Goal: Information Seeking & Learning: Learn about a topic

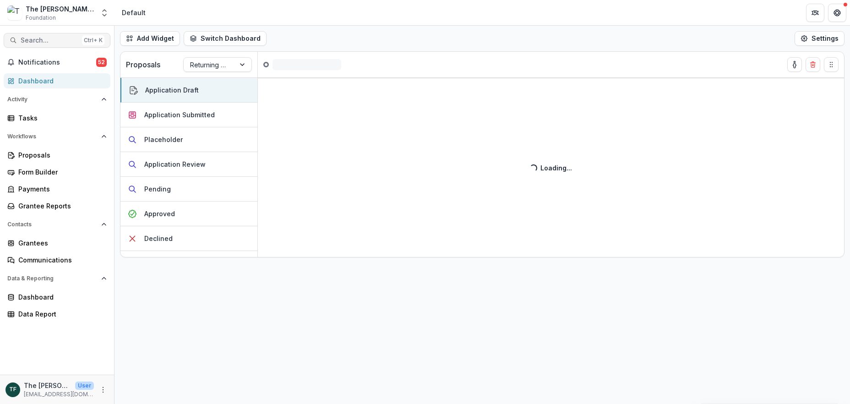
click at [47, 40] on span "Search..." at bounding box center [50, 41] width 58 height 8
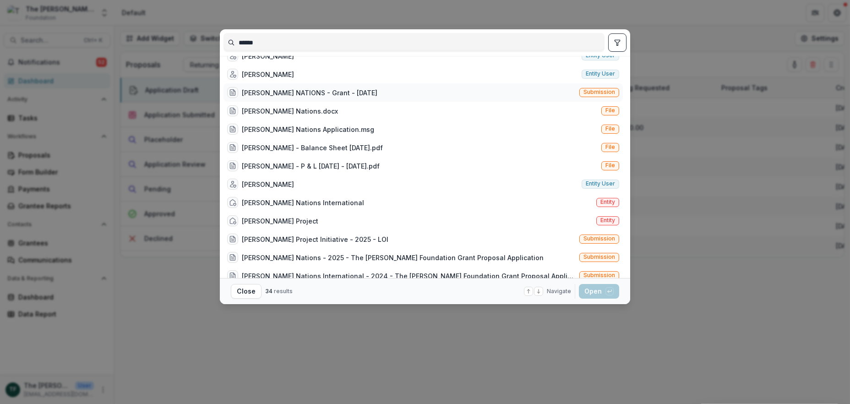
scroll to position [183, 0]
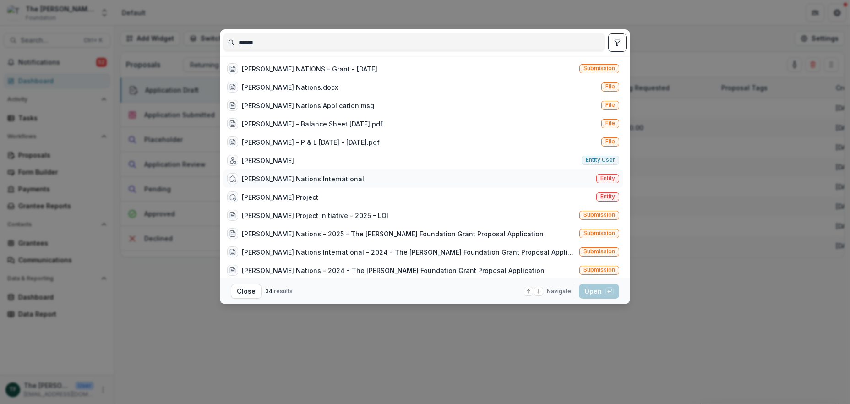
type input "******"
click at [283, 178] on div "Joshua Nations International" at bounding box center [303, 179] width 122 height 10
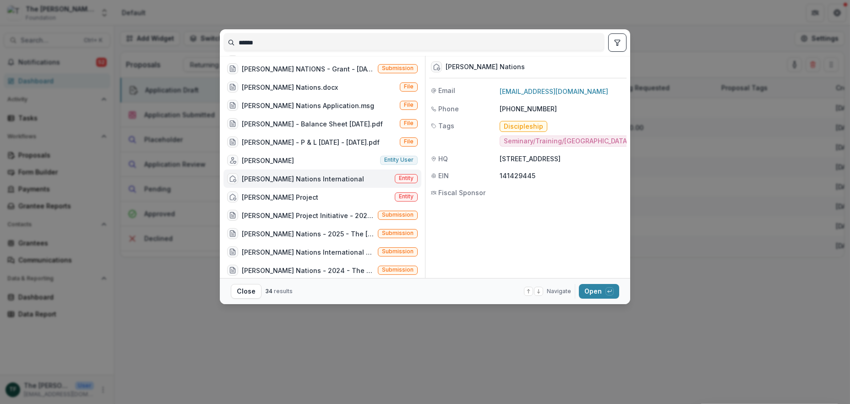
click at [283, 178] on div "Joshua Nations International" at bounding box center [303, 179] width 122 height 10
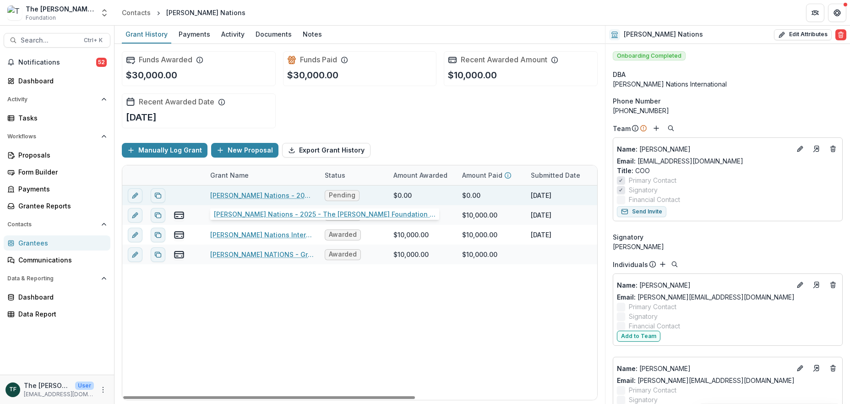
click at [284, 193] on link "Joshua Nations - 2025 - The Bolick Foundation Grant Proposal Application" at bounding box center [261, 195] width 103 height 10
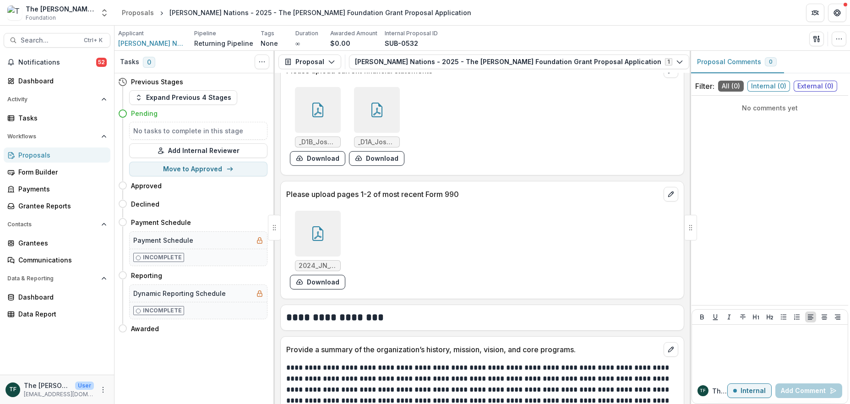
scroll to position [1221, 0]
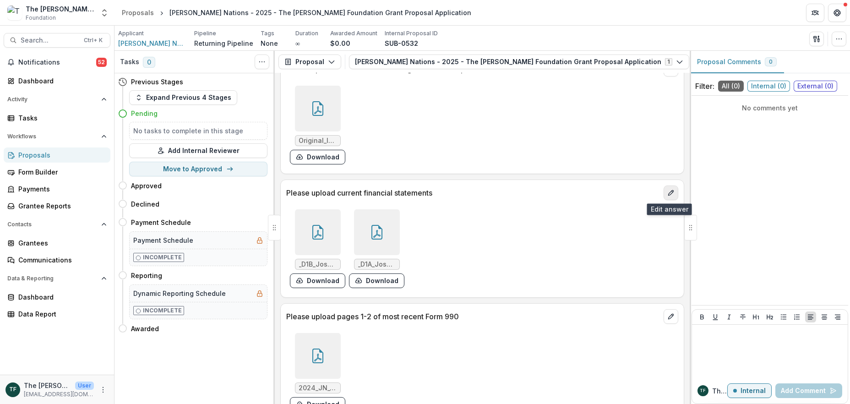
click at [667, 189] on icon "edit" at bounding box center [670, 192] width 7 height 7
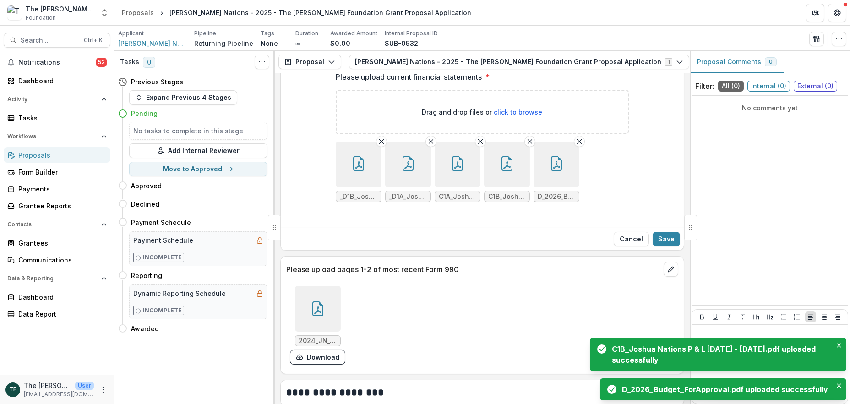
scroll to position [1404, 0]
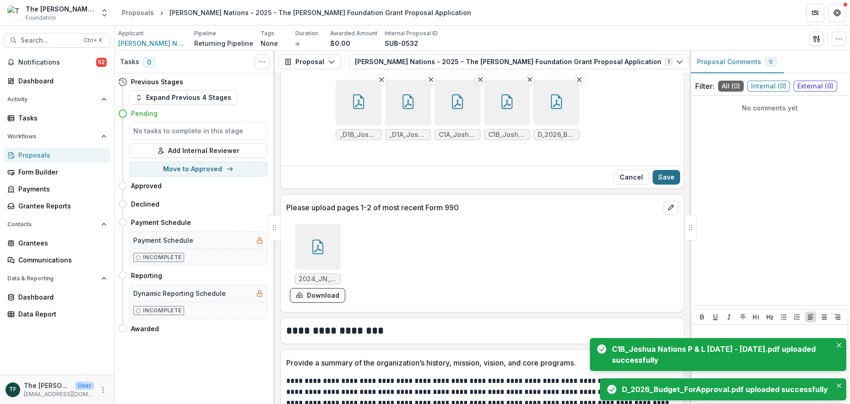
click at [669, 170] on button "Save" at bounding box center [666, 177] width 27 height 15
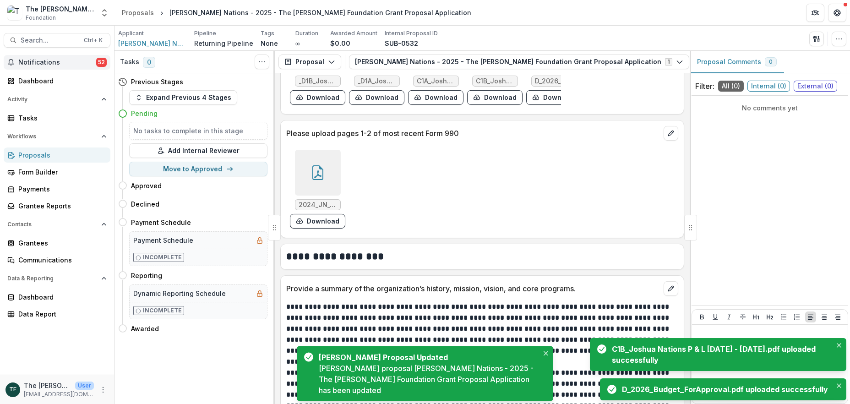
scroll to position [1413, 0]
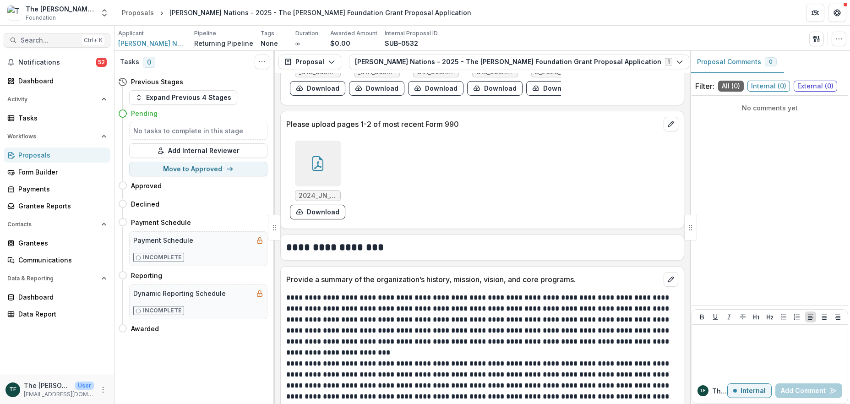
click at [31, 41] on span "Search..." at bounding box center [50, 41] width 58 height 8
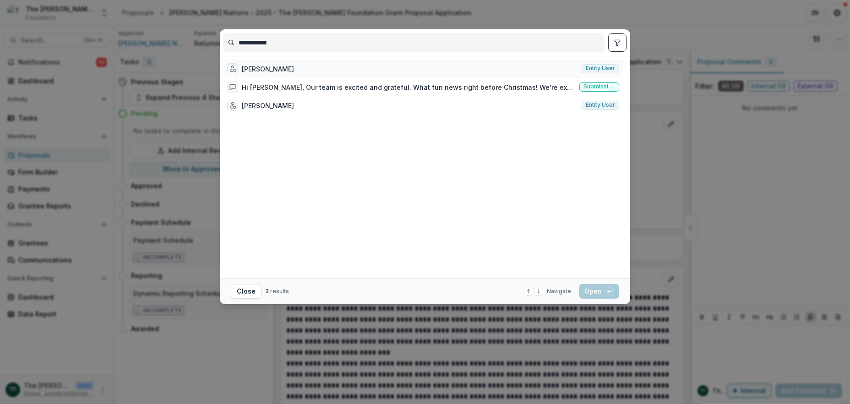
type input "**********"
click at [281, 71] on div "[PERSON_NAME]" at bounding box center [268, 69] width 52 height 10
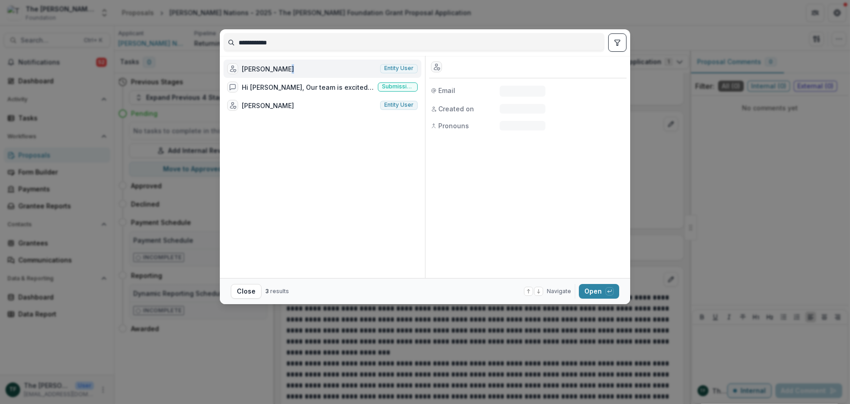
click at [281, 71] on div "[PERSON_NAME]" at bounding box center [268, 69] width 52 height 10
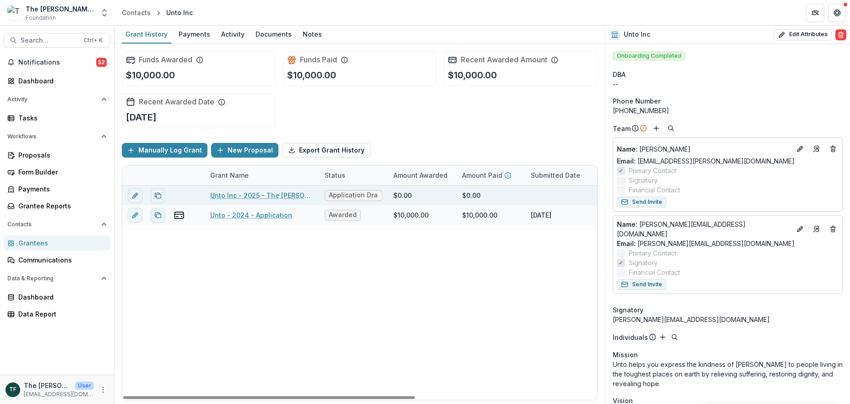
click at [261, 194] on link "Unto Inc - 2025 - The [PERSON_NAME] Foundation Grant Proposal Application" at bounding box center [261, 195] width 103 height 10
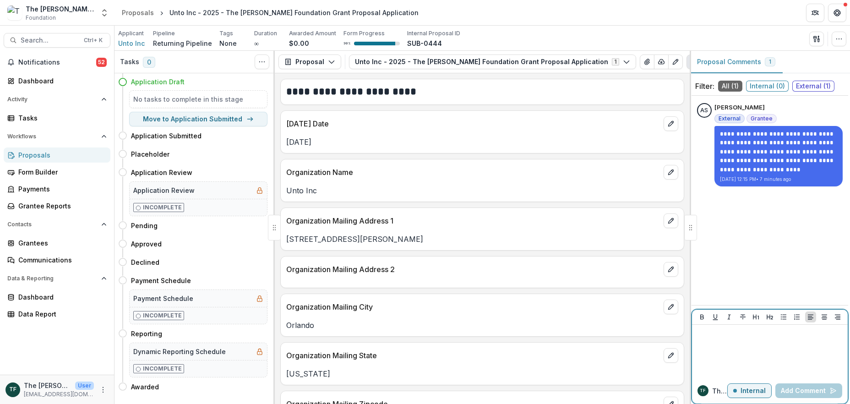
click at [718, 338] on p at bounding box center [770, 333] width 148 height 10
drag, startPoint x: 737, startPoint y: 332, endPoint x: 672, endPoint y: 337, distance: 64.7
click at [672, 337] on div "**********" at bounding box center [481, 227] width 735 height 353
click at [757, 392] on p "Internal" at bounding box center [752, 391] width 25 height 8
click at [715, 339] on div at bounding box center [770, 351] width 148 height 46
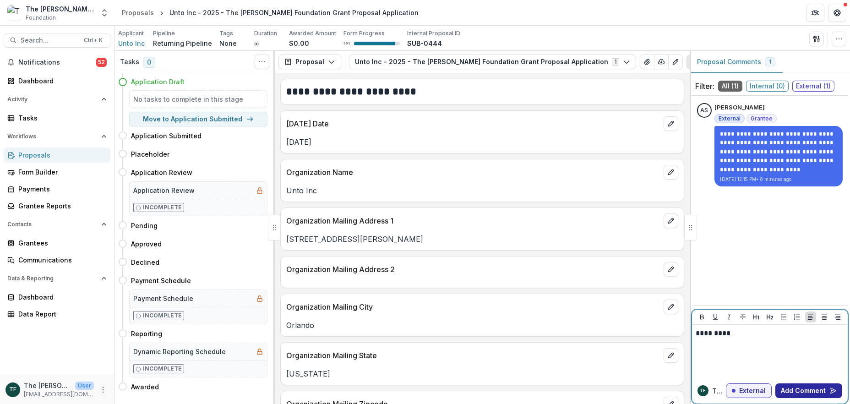
click at [805, 388] on button "Add Comment" at bounding box center [808, 390] width 67 height 15
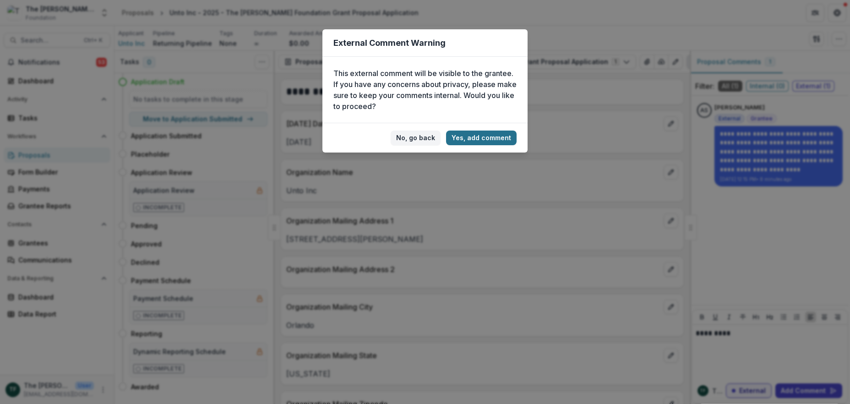
click at [475, 138] on button "Yes, add comment" at bounding box center [481, 138] width 71 height 15
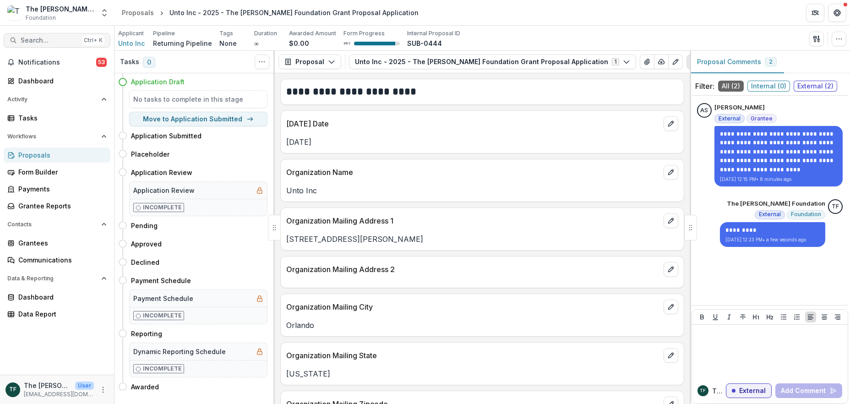
click at [38, 41] on span "Search..." at bounding box center [50, 41] width 58 height 8
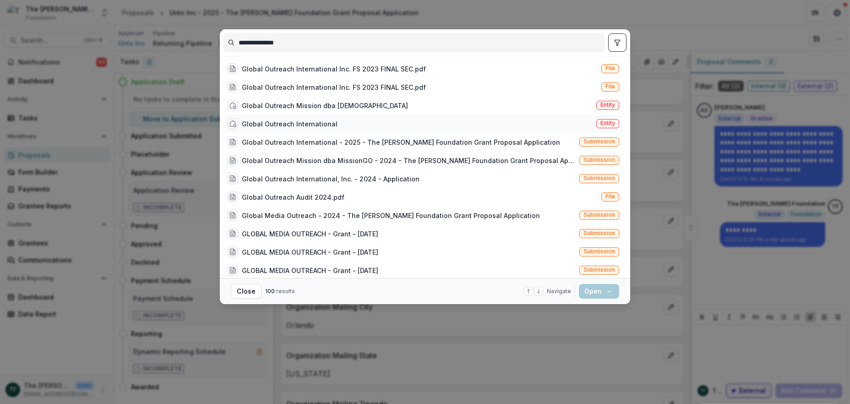
type input "**********"
click at [321, 125] on div "Global Outreach International" at bounding box center [290, 124] width 96 height 10
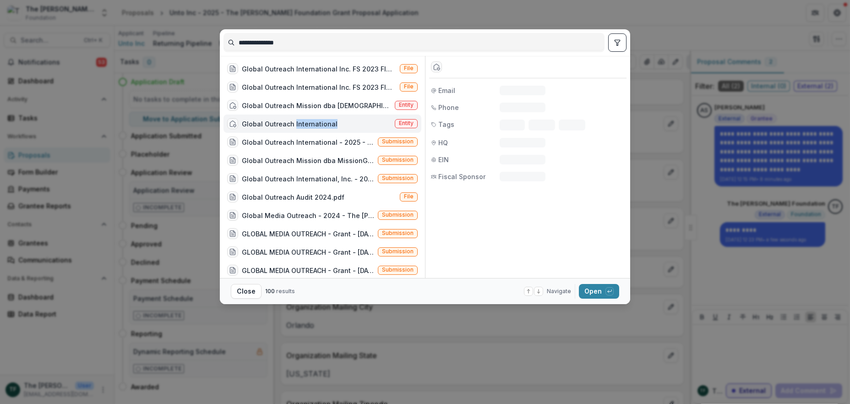
click at [321, 125] on div "Global Outreach International" at bounding box center [290, 124] width 96 height 10
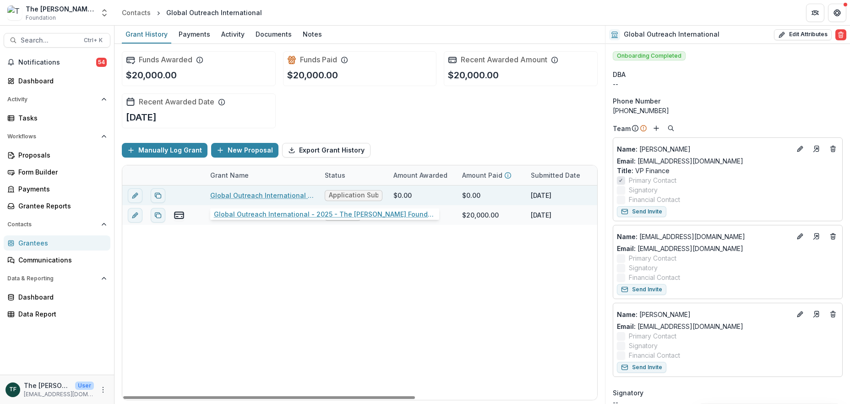
click at [291, 195] on link "Global Outreach International - 2025 - The [PERSON_NAME] Foundation Grant Propo…" at bounding box center [261, 195] width 103 height 10
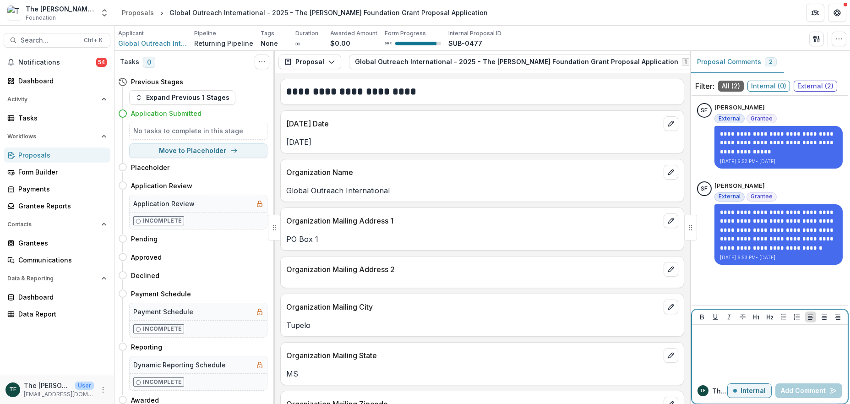
click at [752, 392] on p "Internal" at bounding box center [752, 391] width 25 height 8
click at [743, 343] on div at bounding box center [770, 351] width 148 height 46
click at [812, 387] on button "Add Comment" at bounding box center [808, 390] width 67 height 15
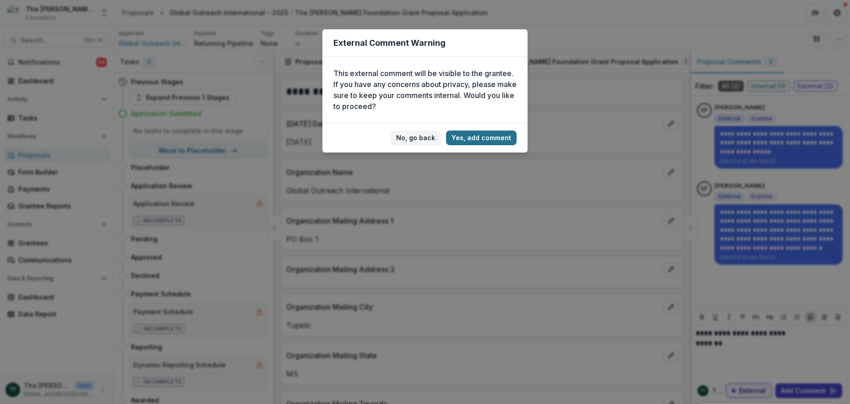
click at [472, 137] on button "Yes, add comment" at bounding box center [481, 138] width 71 height 15
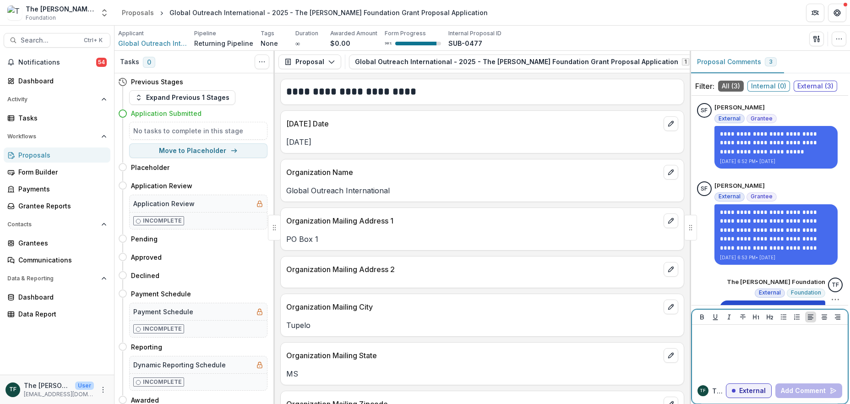
scroll to position [33, 0]
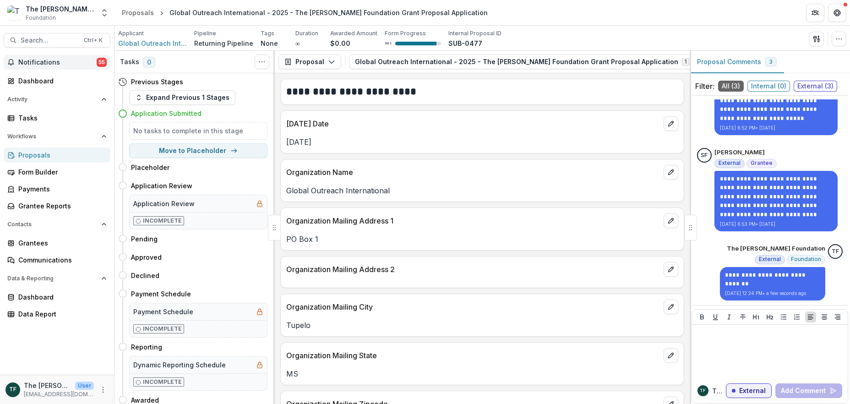
click at [38, 65] on span "Notifications" at bounding box center [57, 63] width 78 height 8
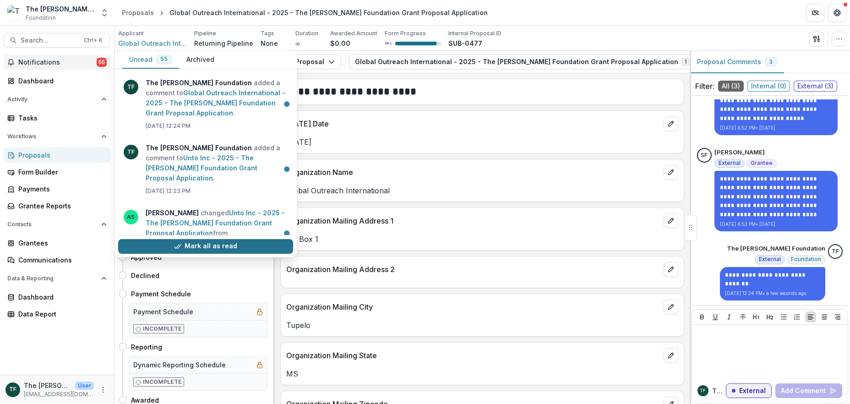
click at [212, 248] on button "Mark all as read" at bounding box center [205, 246] width 175 height 15
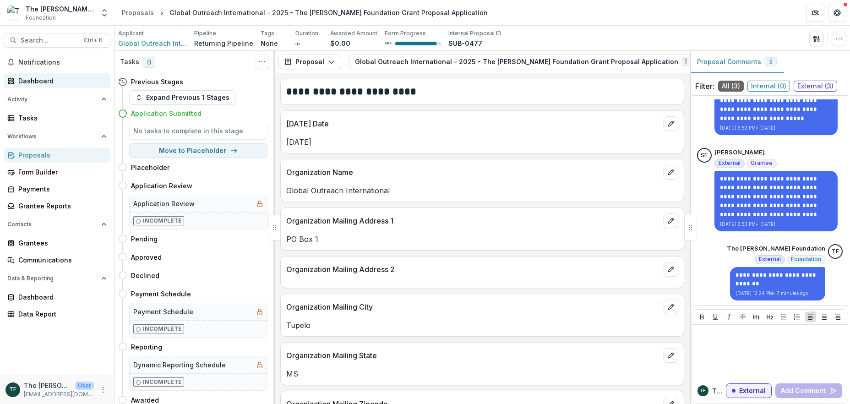
click at [36, 82] on div "Dashboard" at bounding box center [60, 81] width 85 height 10
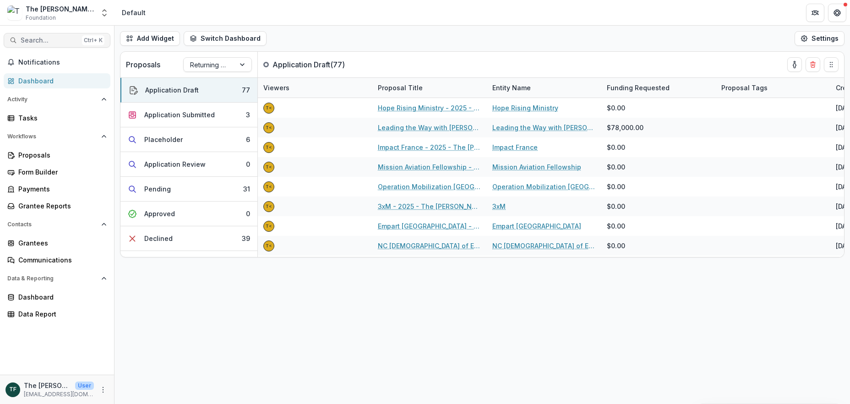
click at [33, 40] on span "Search..." at bounding box center [50, 41] width 58 height 8
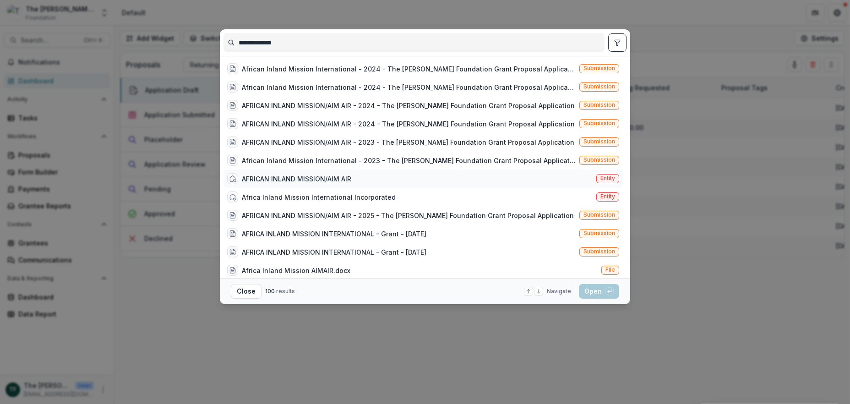
type input "**********"
click at [327, 179] on div "AFRICAN INLAND MISSION/AIM AIR" at bounding box center [296, 179] width 109 height 10
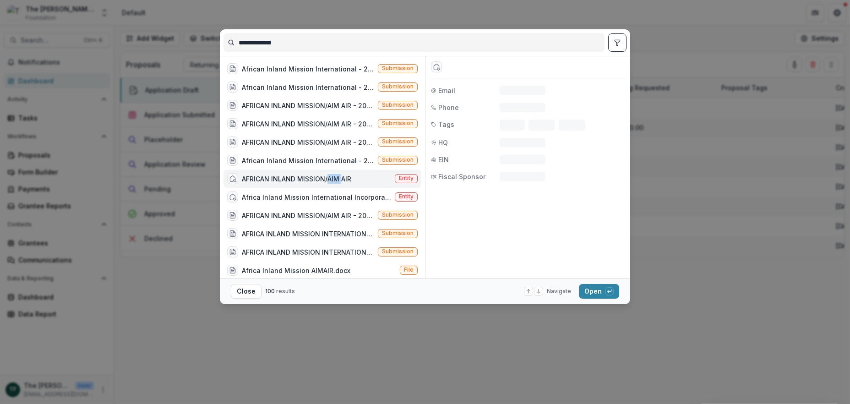
click at [327, 179] on div "AFRICAN INLAND MISSION/AIM AIR" at bounding box center [296, 179] width 109 height 10
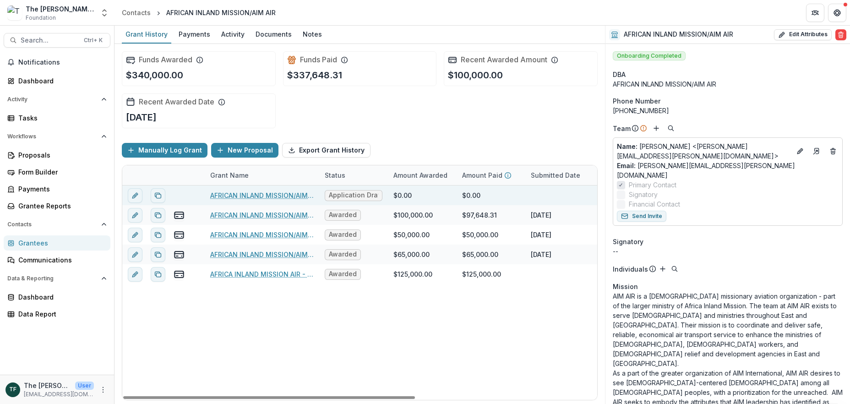
click at [287, 194] on link "AFRICAN INLAND MISSION/AIM AIR - 2025 - The Bolick Foundation Grant Proposal Ap…" at bounding box center [261, 195] width 103 height 10
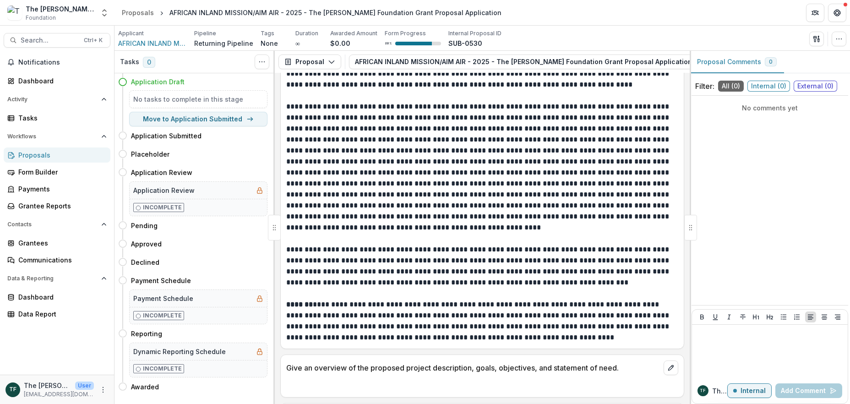
scroll to position [1841, 0]
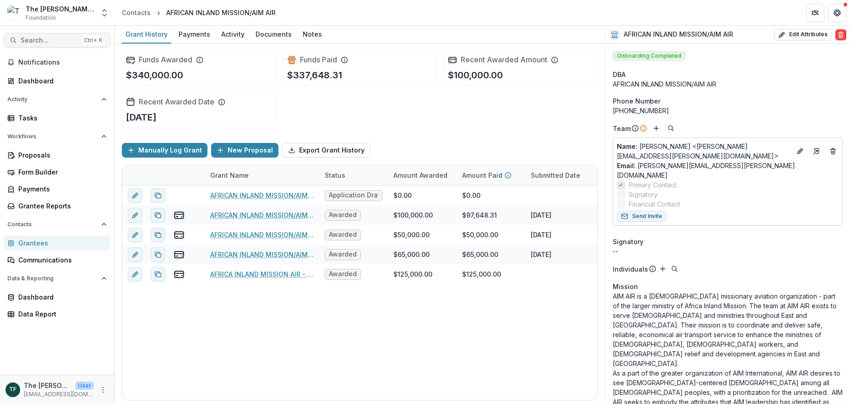
click at [65, 41] on span "Search..." at bounding box center [50, 41] width 58 height 8
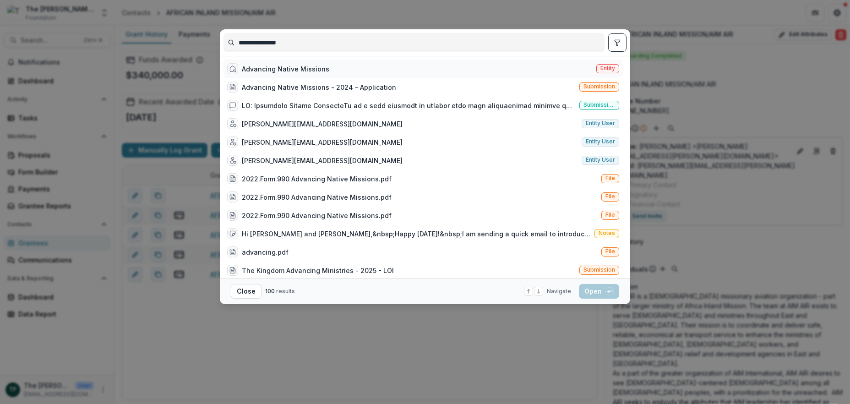
type input "**********"
click at [248, 67] on div "Advancing Native Missions" at bounding box center [285, 69] width 87 height 10
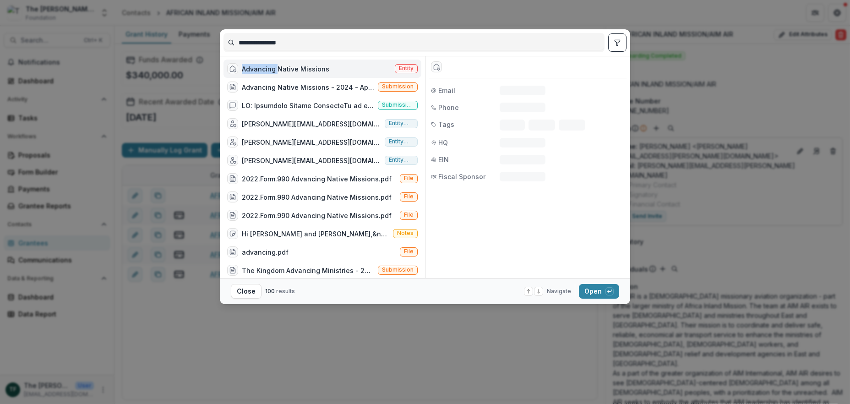
click at [248, 67] on div "Advancing Native Missions" at bounding box center [285, 69] width 87 height 10
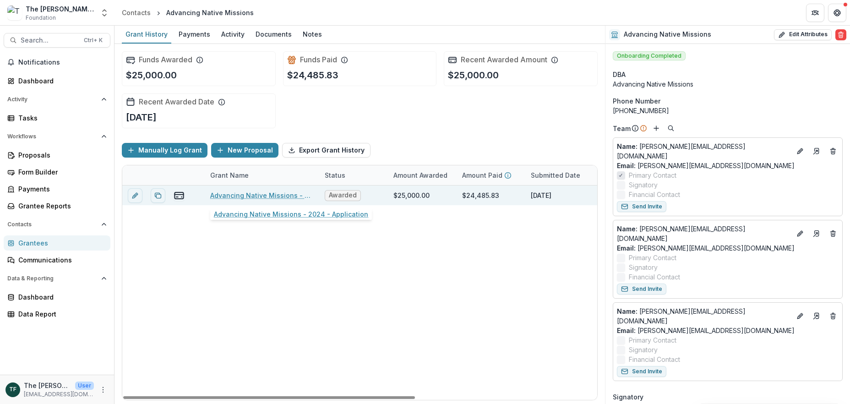
click at [282, 195] on link "Advancing Native Missions - 2024 - Application" at bounding box center [261, 195] width 103 height 10
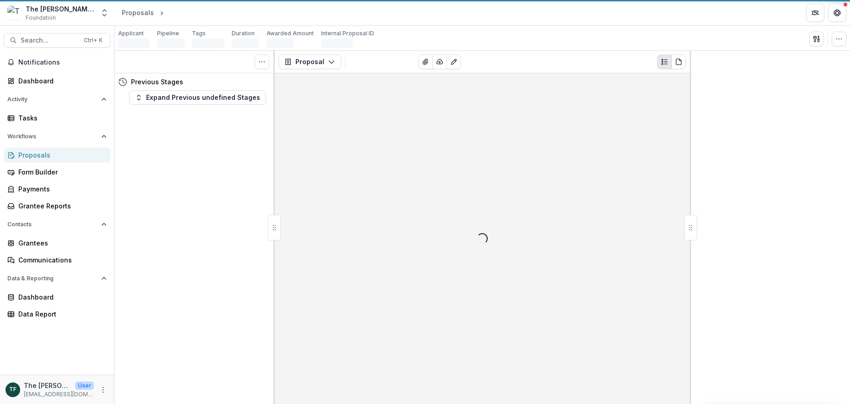
click at [282, 195] on div "Loading..." at bounding box center [482, 238] width 415 height 331
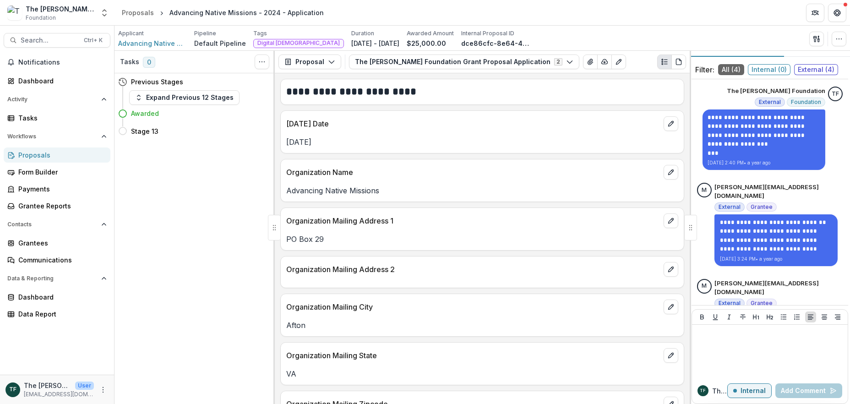
scroll to position [26, 0]
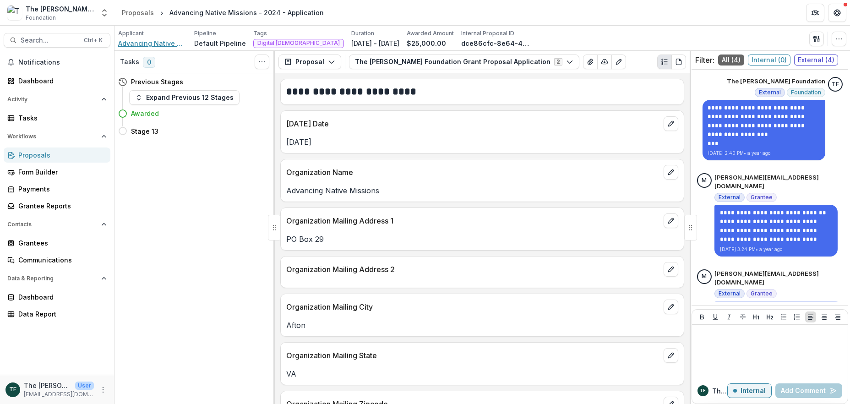
click at [128, 43] on span "Advancing Native Missions" at bounding box center [152, 43] width 69 height 10
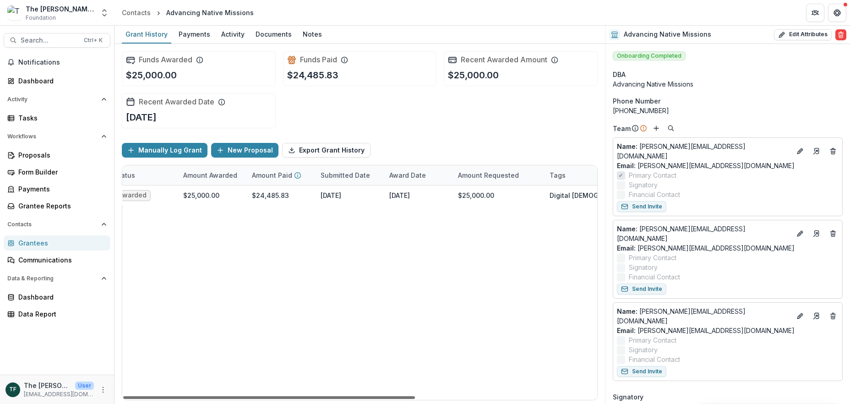
scroll to position [0, 212]
drag, startPoint x: 405, startPoint y: 394, endPoint x: 533, endPoint y: 211, distance: 223.6
click at [415, 398] on div at bounding box center [269, 397] width 292 height 3
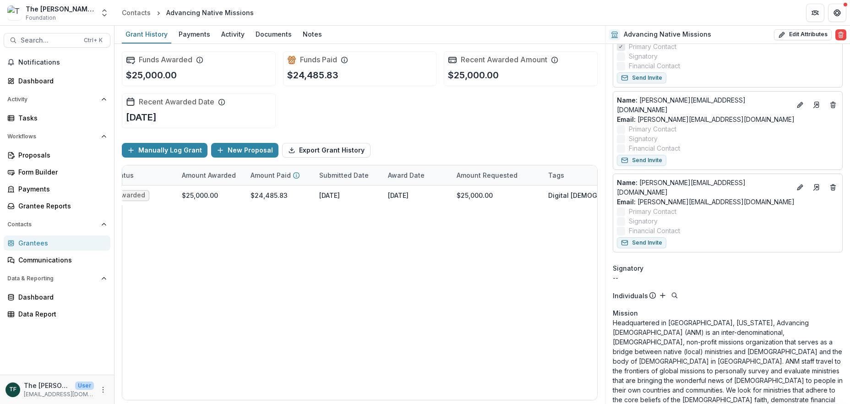
scroll to position [0, 0]
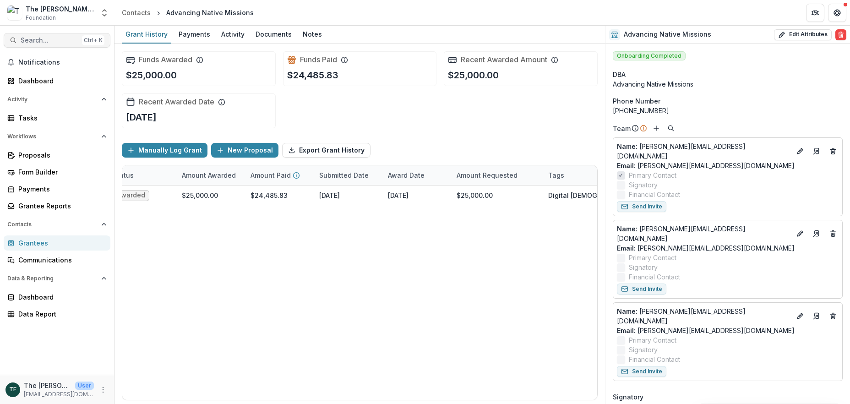
click at [37, 38] on span "Search..." at bounding box center [50, 41] width 58 height 8
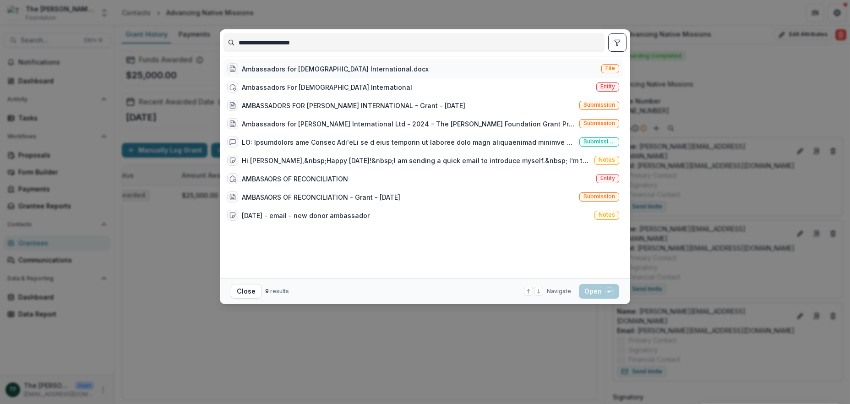
type input "**********"
click at [319, 67] on div "Ambassadors for Christ International.docx" at bounding box center [335, 69] width 187 height 10
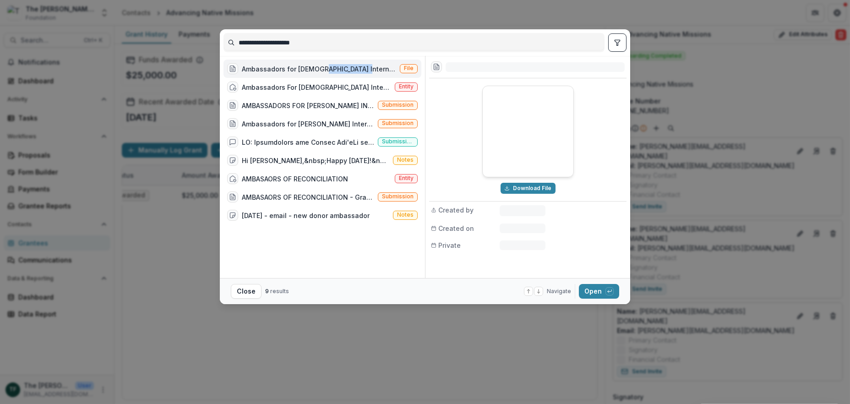
click at [319, 67] on div "Ambassadors for Christ International.docx" at bounding box center [319, 69] width 154 height 10
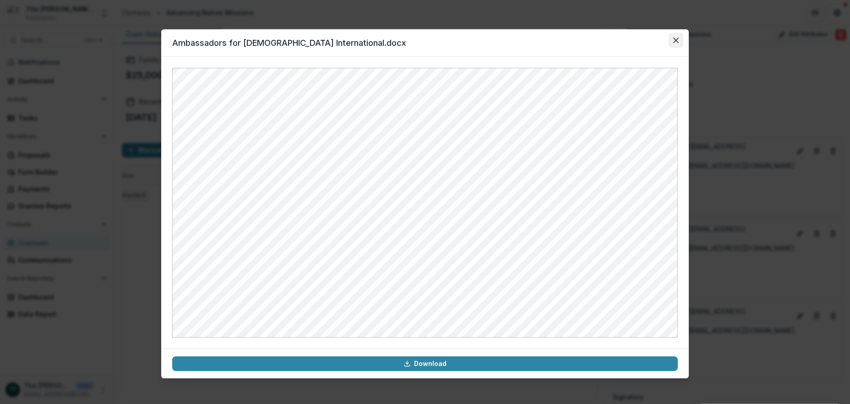
click at [671, 37] on button "Close" at bounding box center [676, 40] width 15 height 15
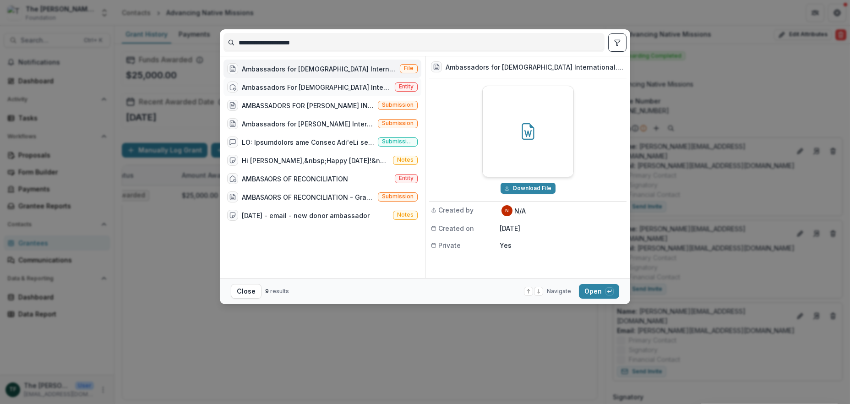
click at [316, 88] on div "Ambassadors For Christ International" at bounding box center [316, 87] width 149 height 10
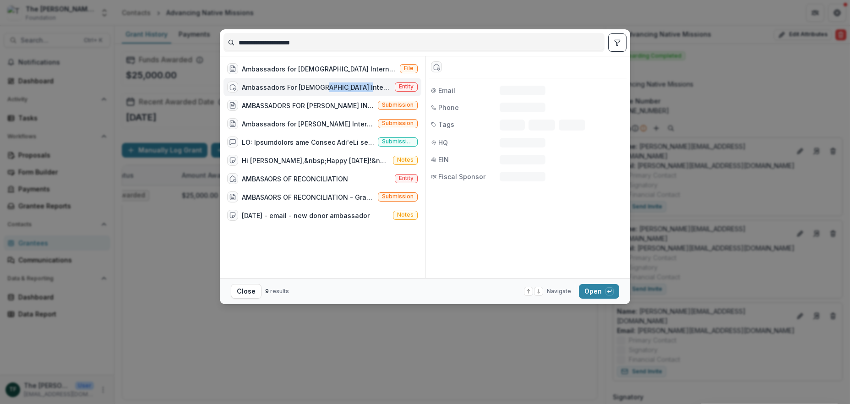
click at [316, 88] on div "Ambassadors For Christ International" at bounding box center [316, 87] width 149 height 10
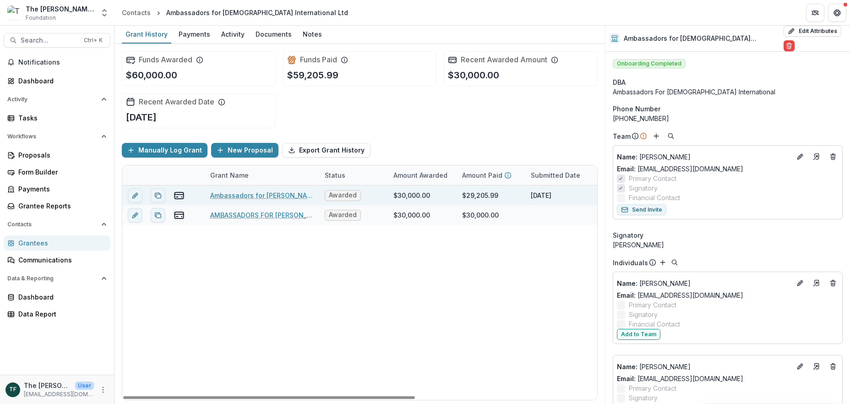
click at [283, 196] on link "Ambassadors for Christ International Ltd - 2024 - The Bolick Foundation Grant P…" at bounding box center [261, 195] width 103 height 10
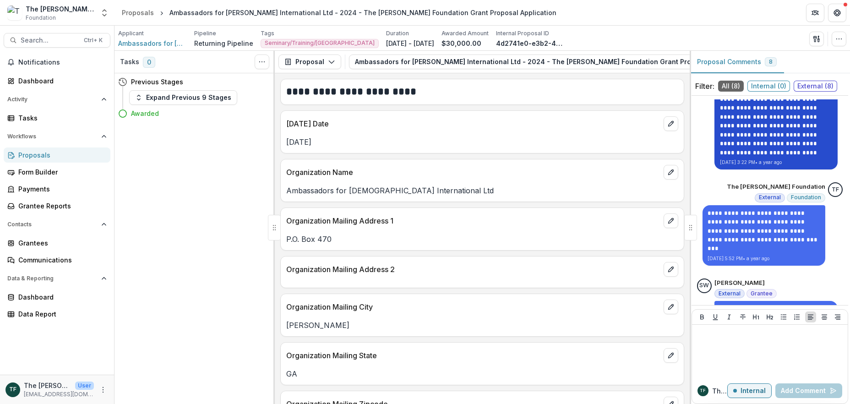
scroll to position [488, 0]
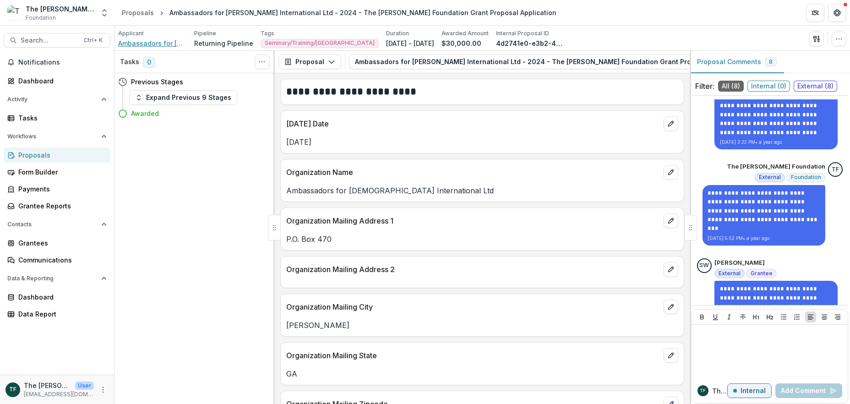
click at [152, 45] on span "Ambassadors for Christ International Ltd" at bounding box center [152, 43] width 69 height 10
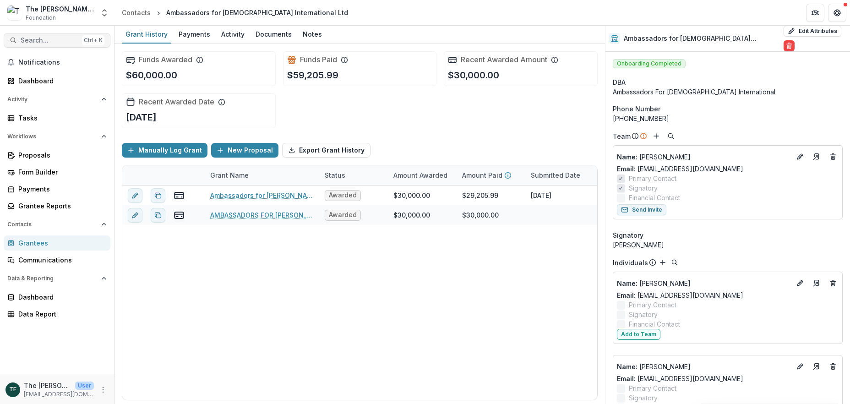
click at [42, 40] on span "Search..." at bounding box center [50, 41] width 58 height 8
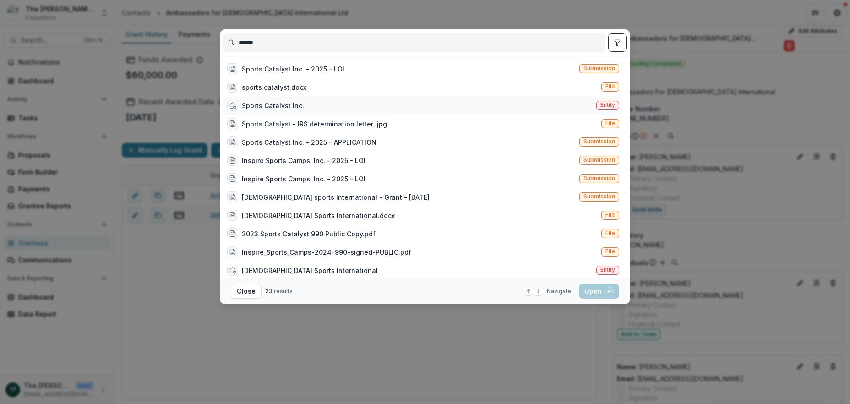
type input "******"
click at [277, 104] on div "Sports Catalyst Inc." at bounding box center [273, 106] width 62 height 10
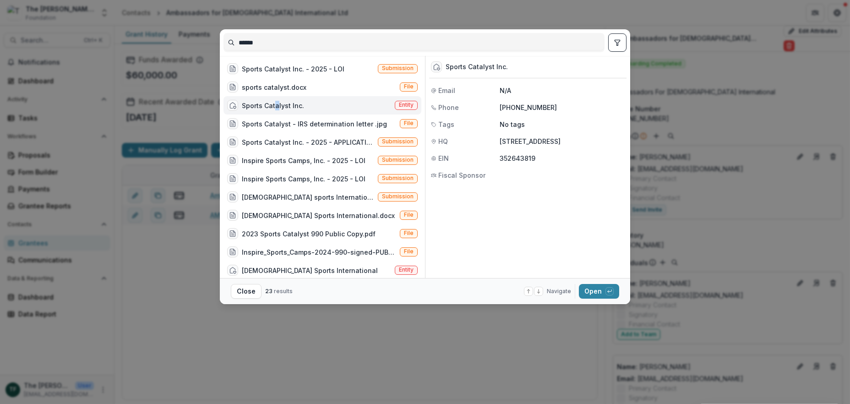
click at [276, 106] on div "Sports Catalyst Inc." at bounding box center [273, 106] width 62 height 10
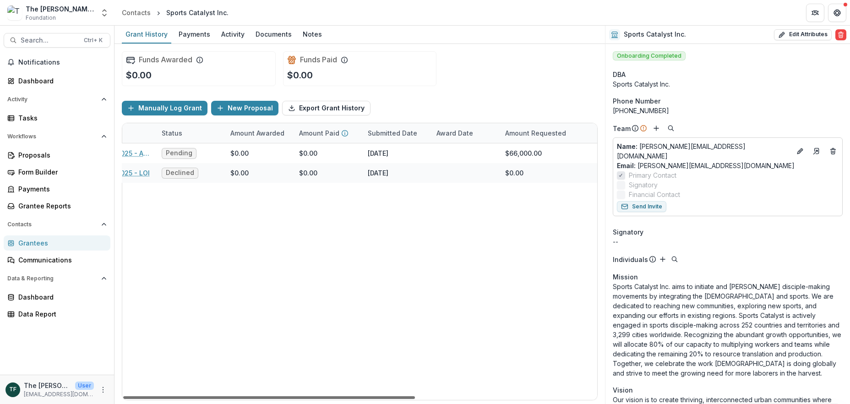
scroll to position [0, 195]
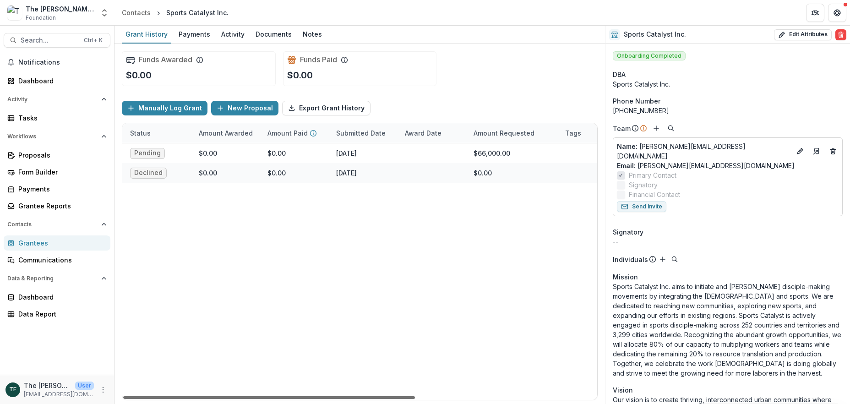
drag, startPoint x: 381, startPoint y: 396, endPoint x: 501, endPoint y: 392, distance: 120.0
click at [415, 396] on div at bounding box center [269, 397] width 292 height 3
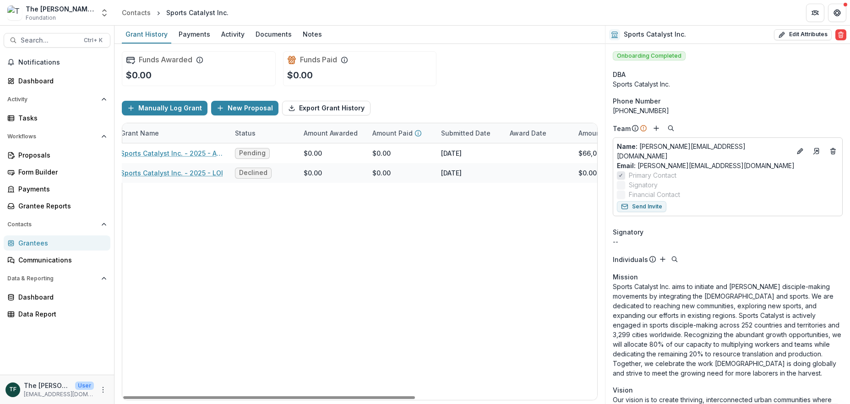
drag, startPoint x: 466, startPoint y: 396, endPoint x: 405, endPoint y: 384, distance: 62.1
click at [403, 396] on div at bounding box center [269, 397] width 292 height 3
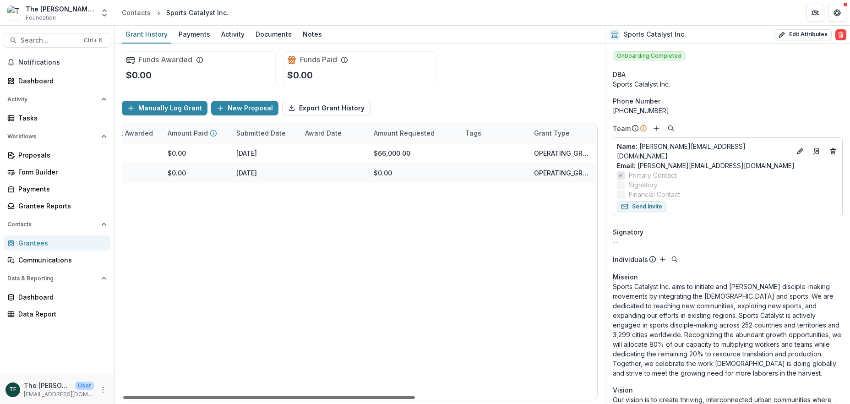
scroll to position [0, 0]
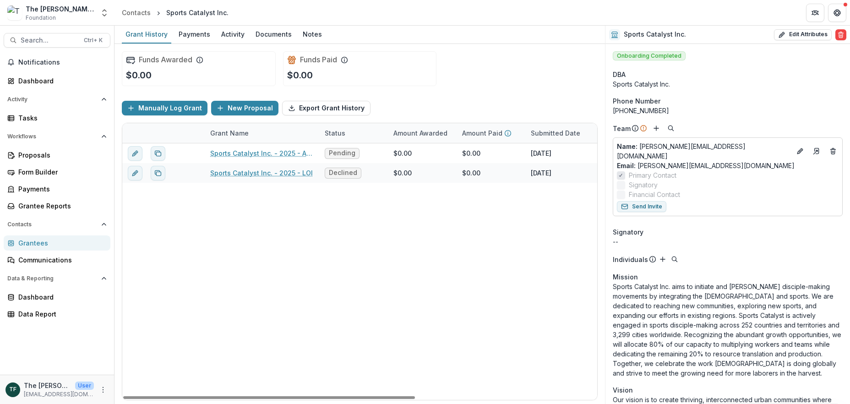
drag, startPoint x: 427, startPoint y: 397, endPoint x: 270, endPoint y: 322, distance: 173.9
click at [274, 396] on div at bounding box center [269, 397] width 292 height 3
click at [20, 42] on button "Search... Ctrl + K" at bounding box center [57, 40] width 107 height 15
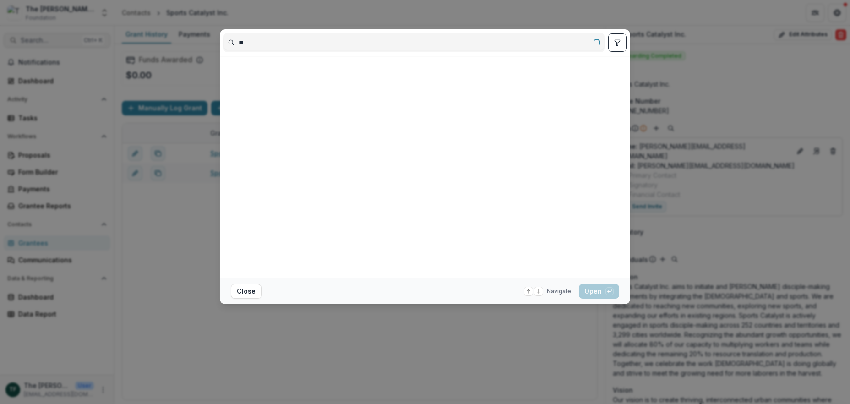
type input "*"
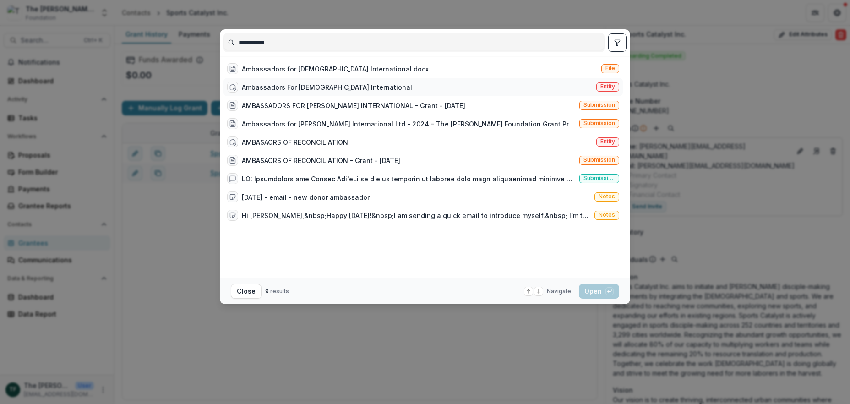
type input "**********"
click at [283, 85] on div "Ambassadors For Christ International" at bounding box center [327, 87] width 170 height 10
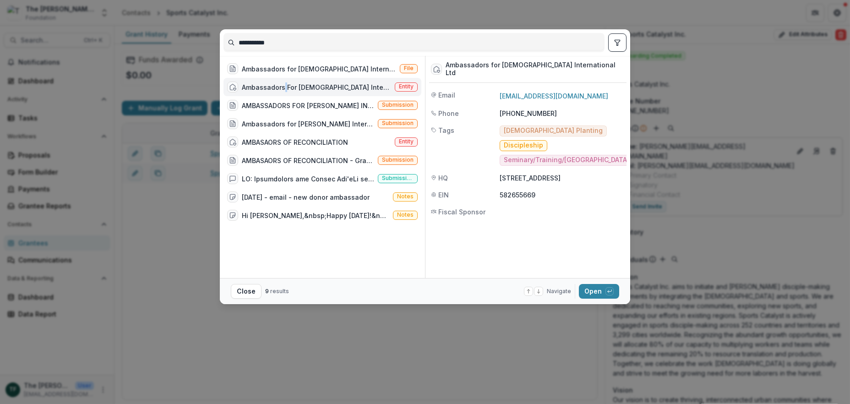
click at [283, 85] on div "Ambassadors For Christ International" at bounding box center [316, 87] width 149 height 10
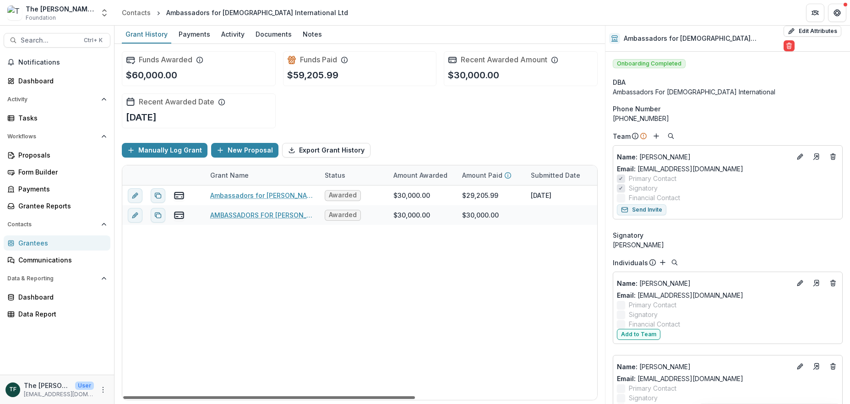
drag, startPoint x: 406, startPoint y: 397, endPoint x: 386, endPoint y: 392, distance: 20.3
click at [386, 396] on div at bounding box center [269, 397] width 292 height 3
click at [133, 215] on icon "edit" at bounding box center [134, 215] width 4 height 4
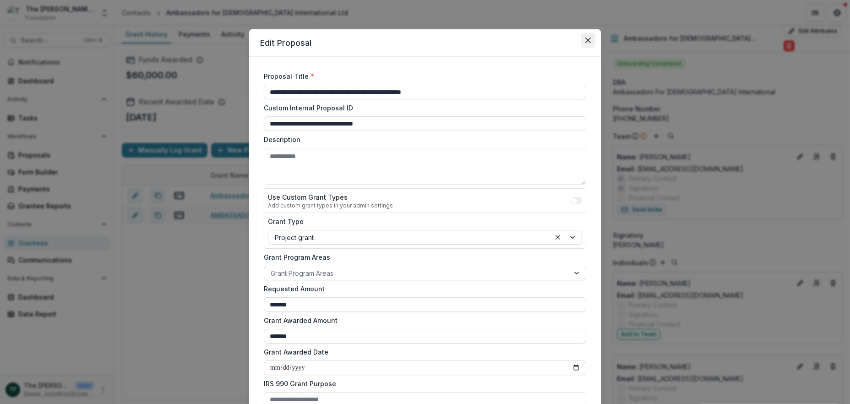
click at [586, 38] on icon "Close" at bounding box center [587, 40] width 5 height 5
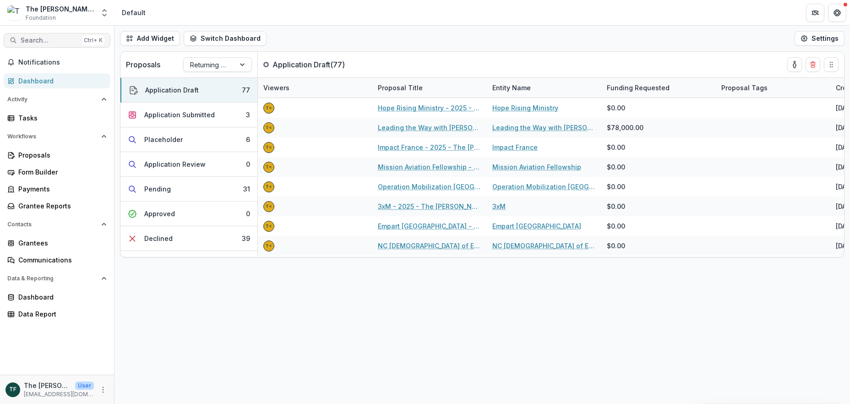
click at [42, 39] on span "Search..." at bounding box center [50, 41] width 58 height 8
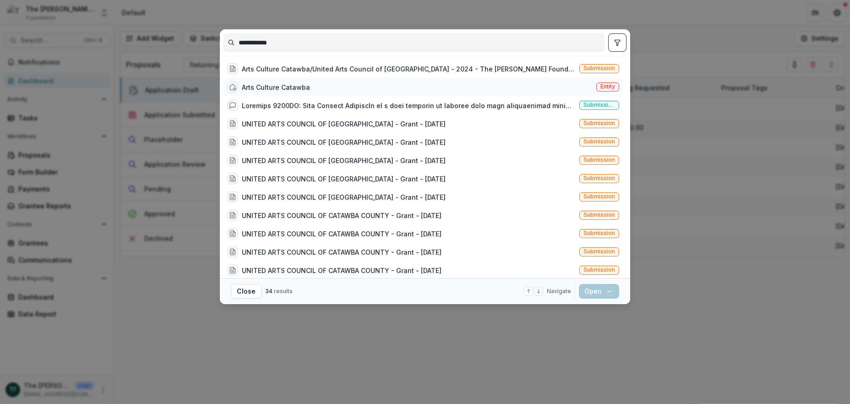
type input "**********"
click at [293, 86] on div "Arts Culture Catawba" at bounding box center [276, 87] width 68 height 10
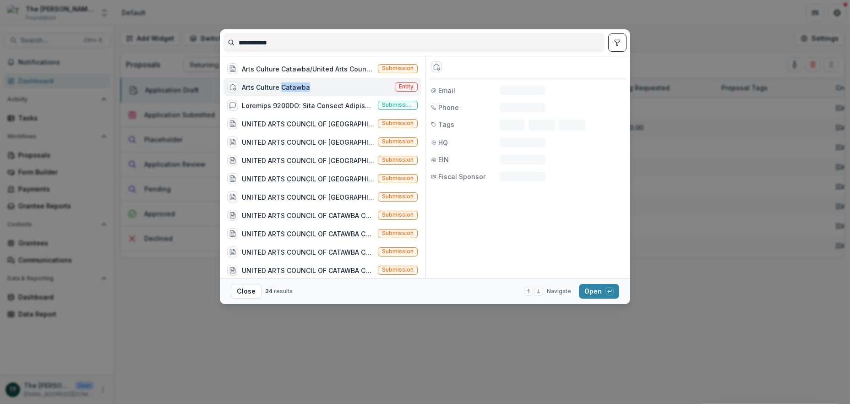
click at [293, 86] on div "Arts Culture Catawba" at bounding box center [276, 87] width 68 height 10
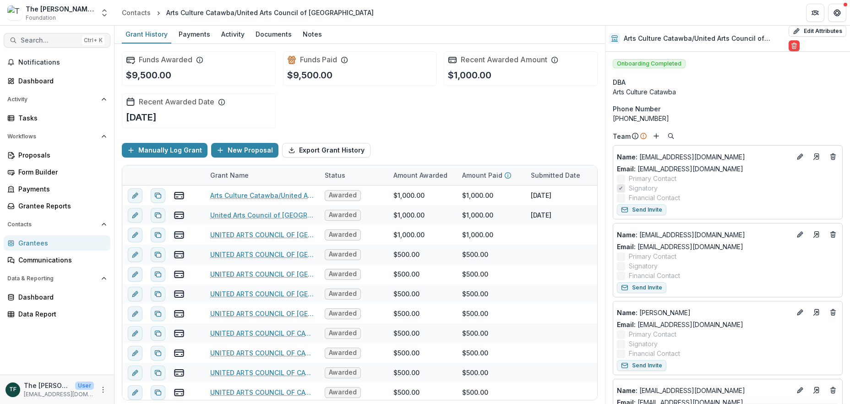
click at [60, 40] on span "Search..." at bounding box center [50, 41] width 58 height 8
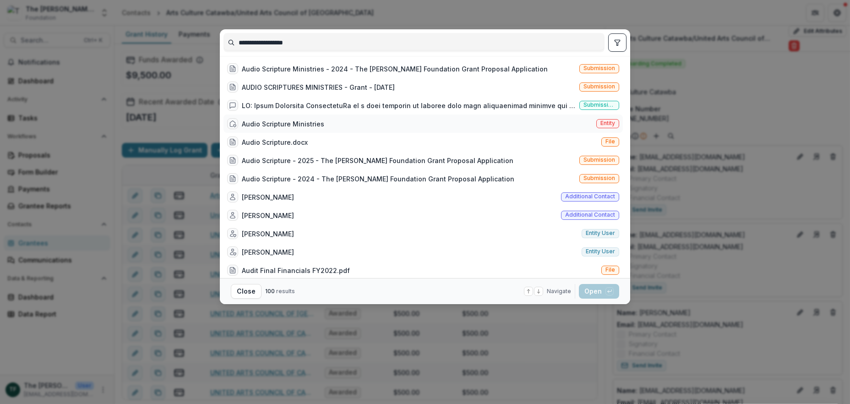
type input "**********"
click at [310, 122] on div "Audio Scripture Ministries" at bounding box center [283, 124] width 82 height 10
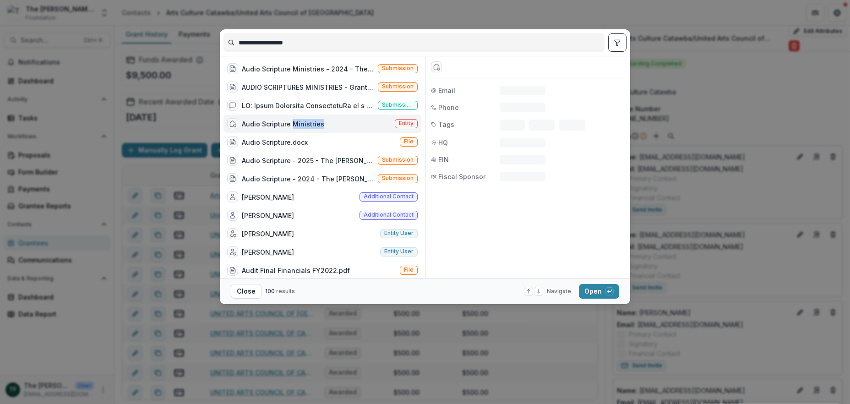
click at [310, 122] on div "Audio Scripture Ministries" at bounding box center [283, 124] width 82 height 10
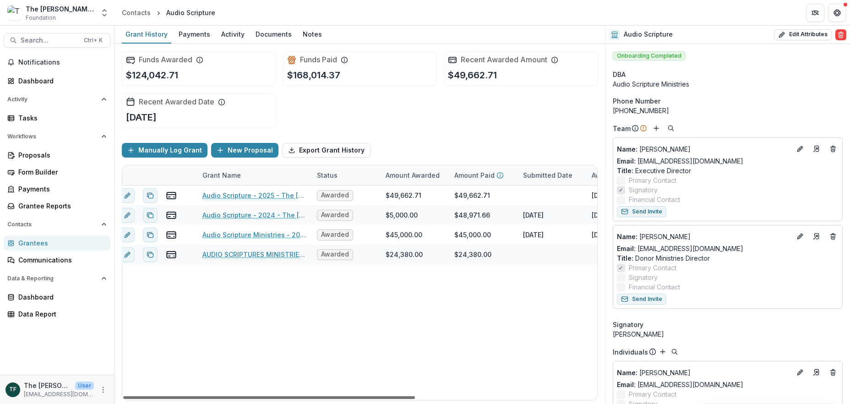
scroll to position [0, 6]
drag, startPoint x: 403, startPoint y: 397, endPoint x: 404, endPoint y: 392, distance: 5.6
click at [404, 396] on div at bounding box center [269, 397] width 292 height 3
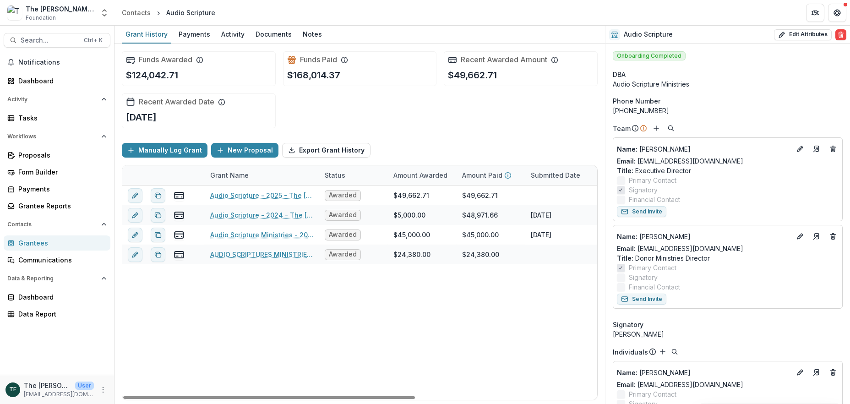
drag, startPoint x: 416, startPoint y: 395, endPoint x: 351, endPoint y: 383, distance: 66.1
click at [368, 396] on div at bounding box center [269, 397] width 292 height 3
click at [29, 38] on span "Search..." at bounding box center [50, 41] width 58 height 8
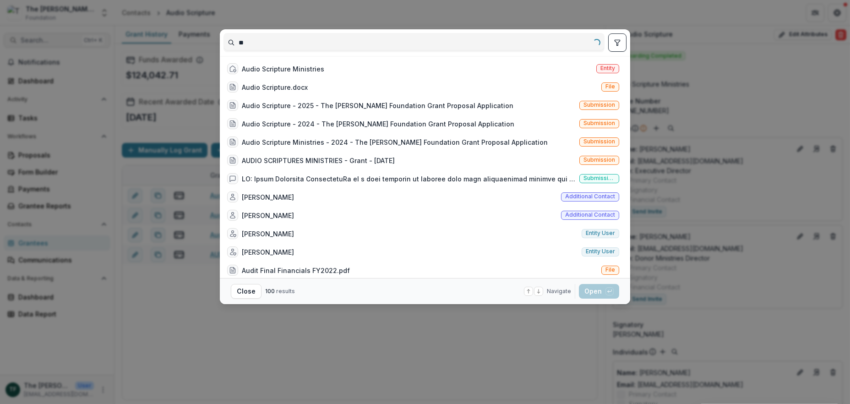
type input "*"
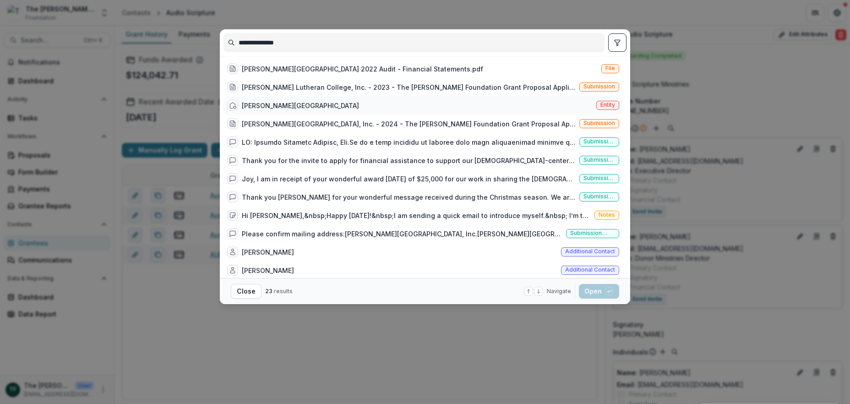
type input "**********"
click at [321, 103] on div "Bethany Lutheran College Entity" at bounding box center [422, 105] width 399 height 18
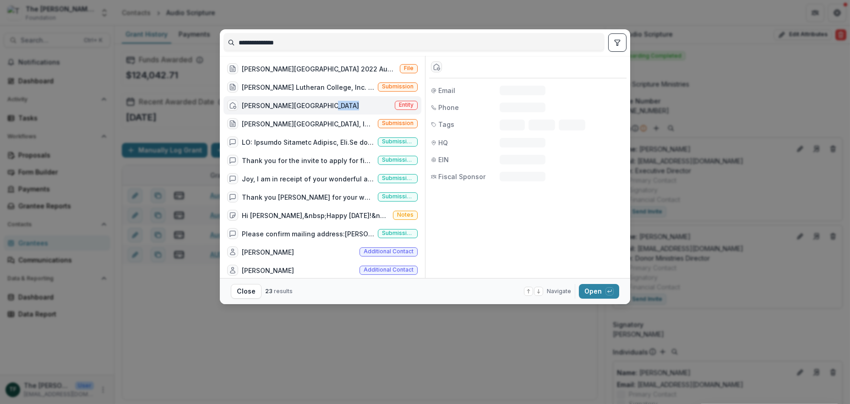
click at [321, 103] on div "Bethany Lutheran College Entity" at bounding box center [322, 105] width 198 height 18
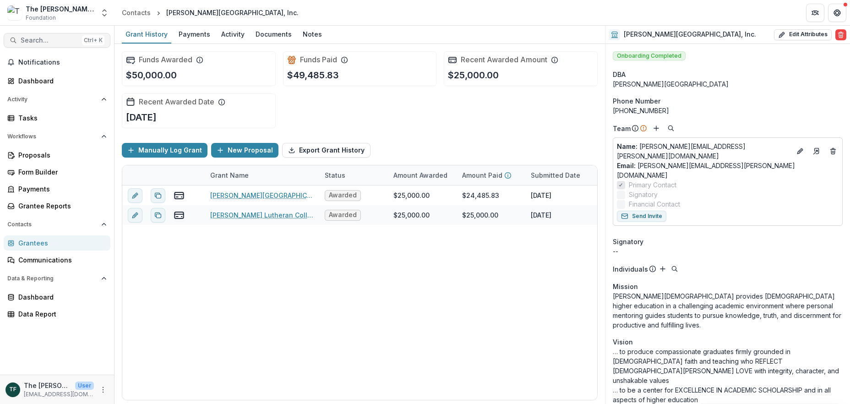
click at [29, 39] on span "Search..." at bounding box center [50, 41] width 58 height 8
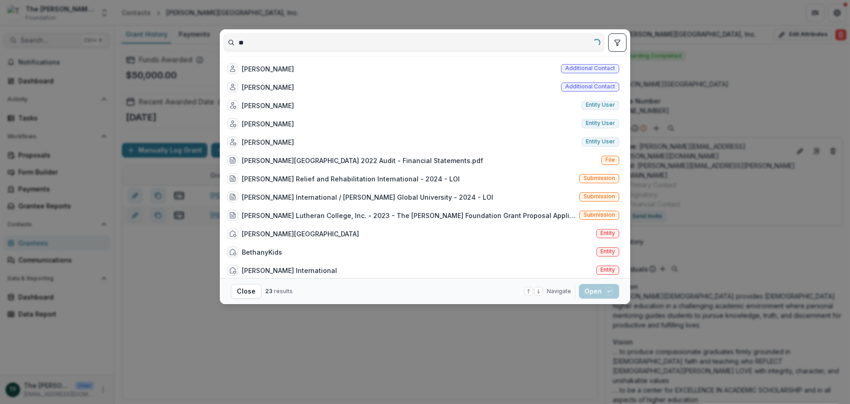
type input "*"
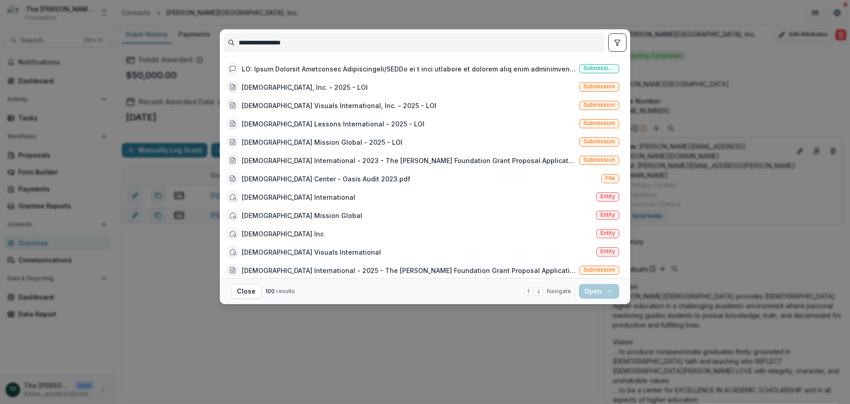
drag, startPoint x: 310, startPoint y: 38, endPoint x: 206, endPoint y: 37, distance: 104.4
click at [206, 37] on div "**********" at bounding box center [425, 202] width 850 height 404
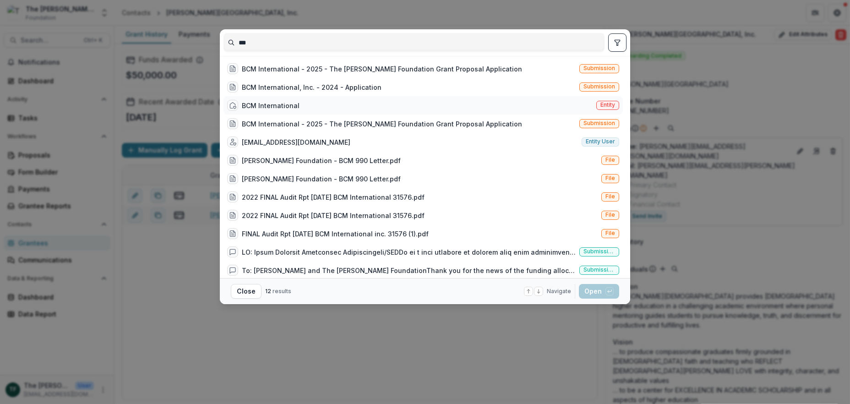
type input "***"
click at [288, 103] on div "BCM International" at bounding box center [271, 106] width 58 height 10
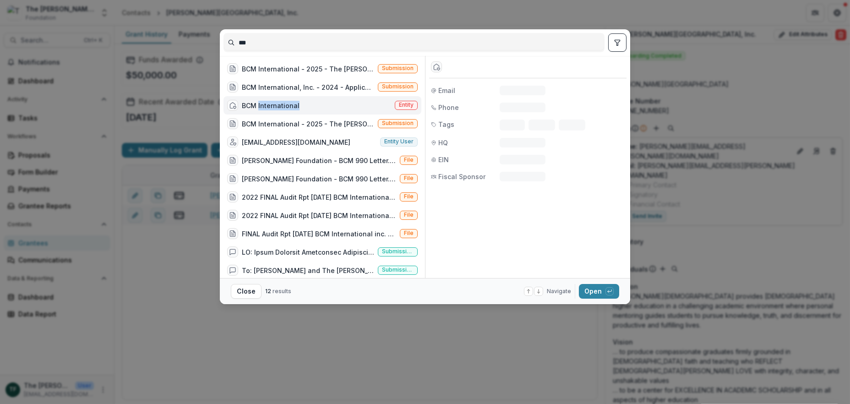
click at [288, 103] on div "BCM International" at bounding box center [271, 106] width 58 height 10
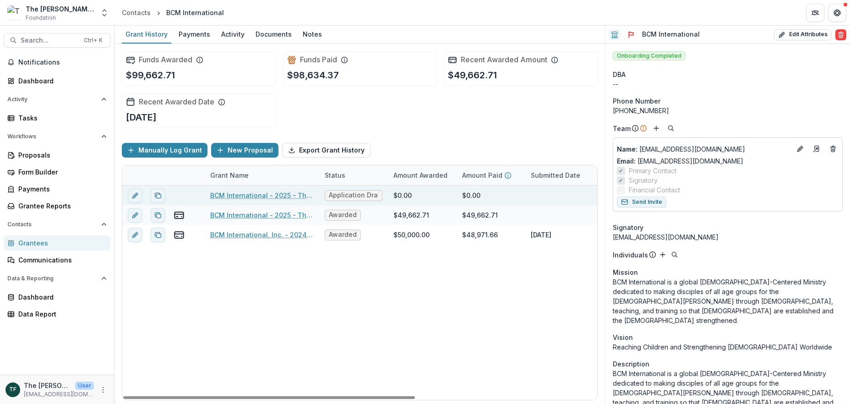
click at [243, 196] on link "BCM International - 2025 - The Bolick Foundation Grant Proposal Application" at bounding box center [261, 195] width 103 height 10
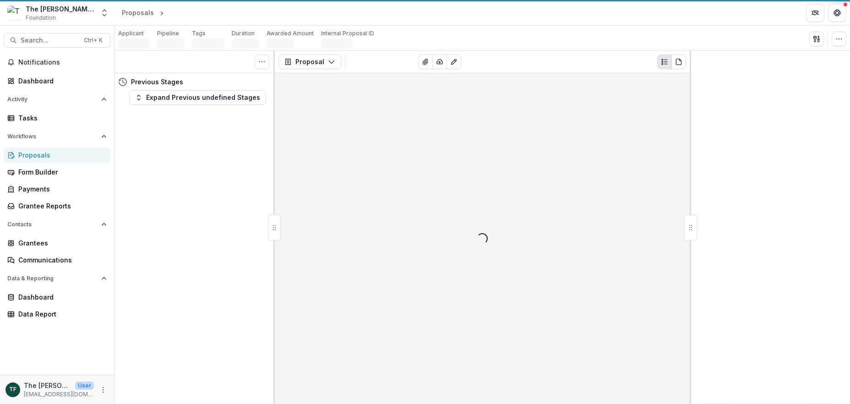
click at [243, 196] on div "Tasks 0 Show Cancelled Tasks Previous Stages Expand Previous undefined Stages" at bounding box center [194, 227] width 160 height 353
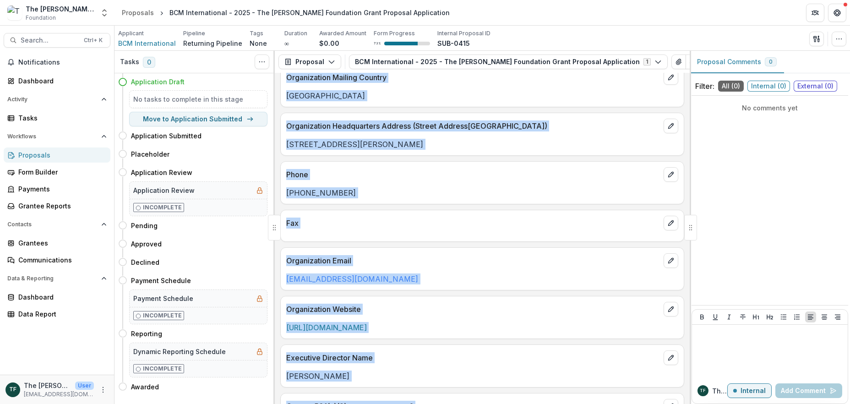
scroll to position [244, 0]
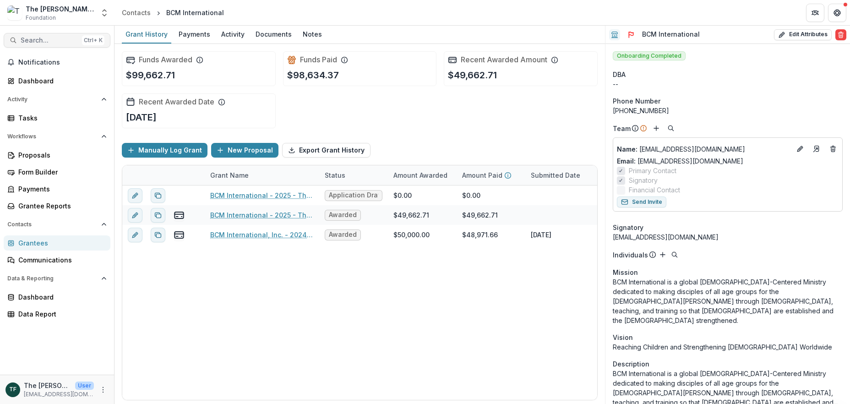
click at [24, 41] on span "Search..." at bounding box center [50, 41] width 58 height 8
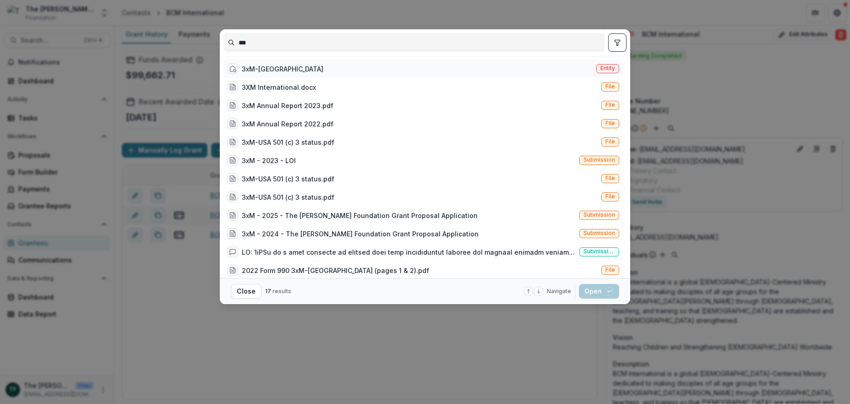
type input "***"
click at [253, 65] on div "3xM-USA" at bounding box center [283, 69] width 82 height 10
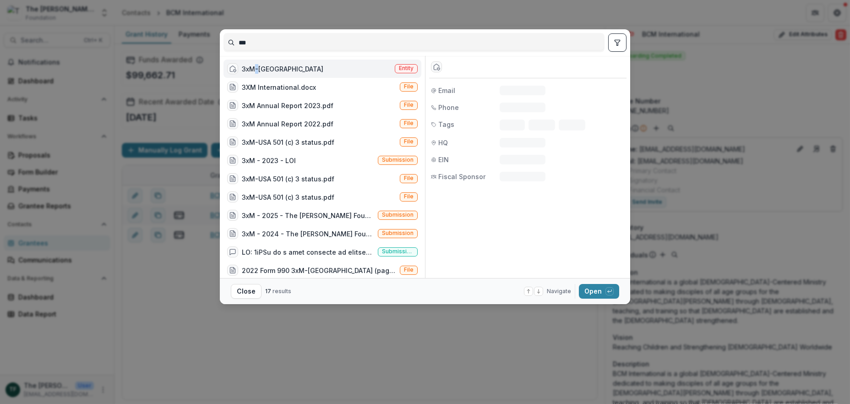
click at [253, 65] on div "3xM-USA" at bounding box center [283, 69] width 82 height 10
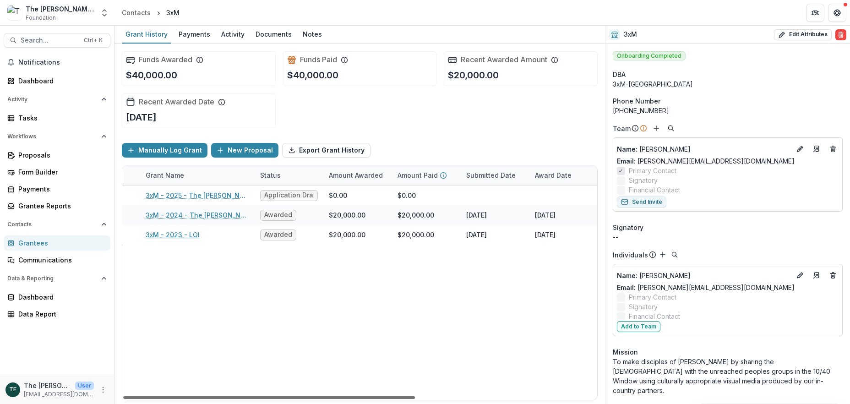
scroll to position [0, 60]
drag, startPoint x: 390, startPoint y: 396, endPoint x: 405, endPoint y: 326, distance: 70.8
click at [415, 396] on div at bounding box center [269, 397] width 292 height 3
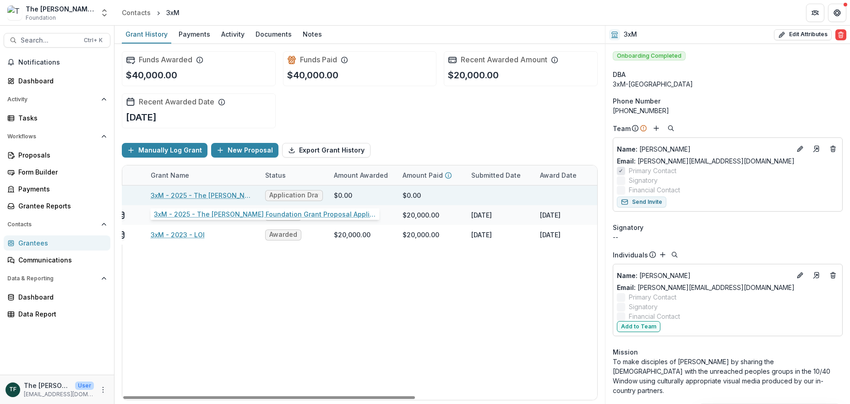
click at [212, 195] on link "3xM - 2025 - The [PERSON_NAME] Foundation Grant Proposal Application" at bounding box center [202, 195] width 103 height 10
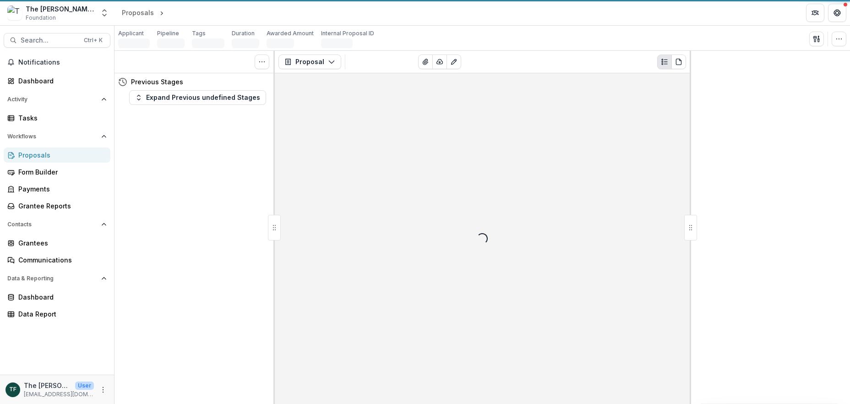
click at [212, 195] on div "Tasks 0 Show Cancelled Tasks Previous Stages Expand Previous undefined Stages" at bounding box center [194, 227] width 160 height 353
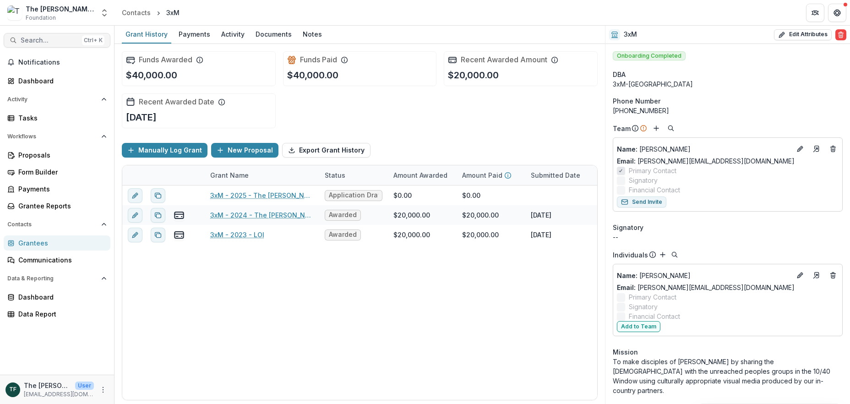
click at [39, 40] on span "Search..." at bounding box center [50, 41] width 58 height 8
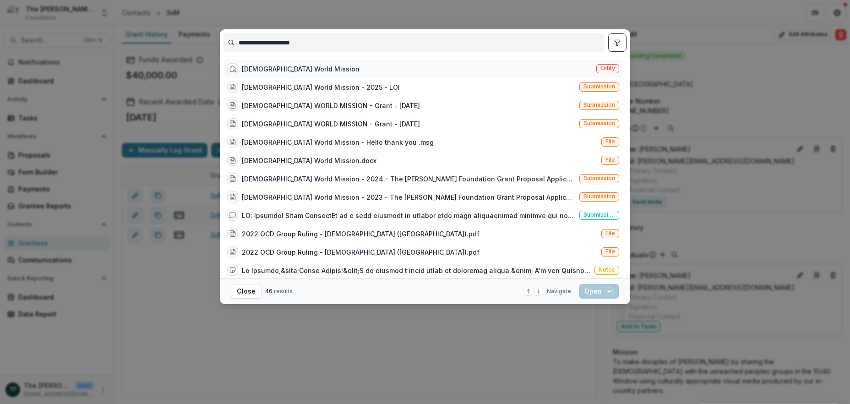
type input "**********"
click at [306, 67] on div "Catholic World Mission" at bounding box center [301, 69] width 118 height 10
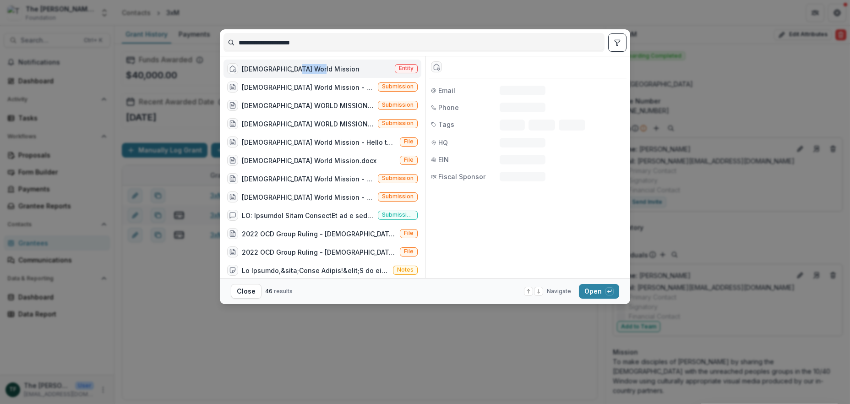
click at [306, 67] on div "Catholic World Mission" at bounding box center [301, 69] width 118 height 10
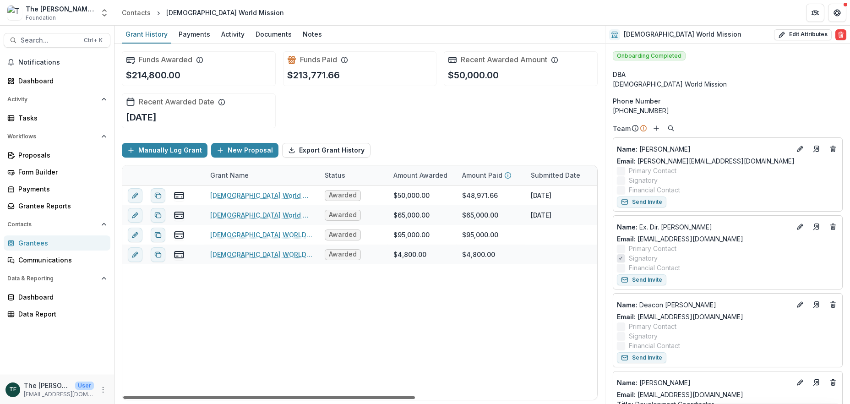
drag, startPoint x: 398, startPoint y: 396, endPoint x: 336, endPoint y: 393, distance: 61.9
click at [337, 396] on div at bounding box center [269, 397] width 292 height 3
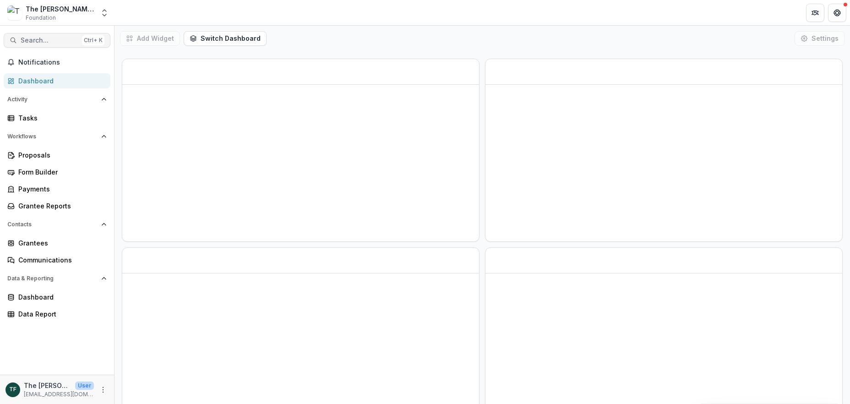
click at [45, 42] on span "Search..." at bounding box center [50, 41] width 58 height 8
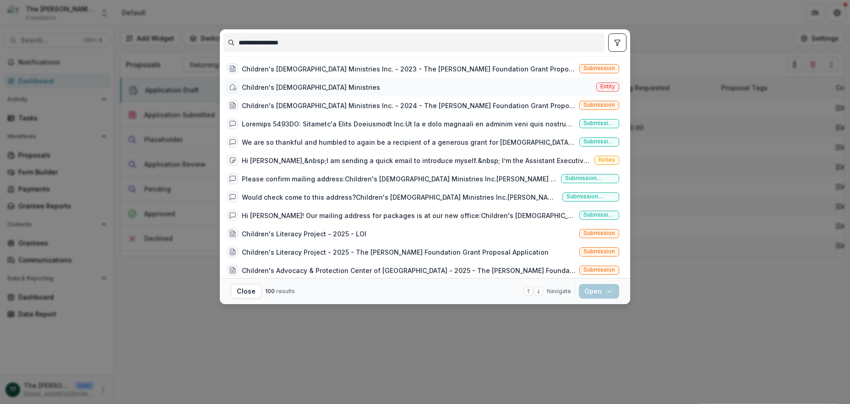
type input "**********"
click at [309, 85] on div "Children's [DEMOGRAPHIC_DATA] Ministries" at bounding box center [311, 87] width 138 height 10
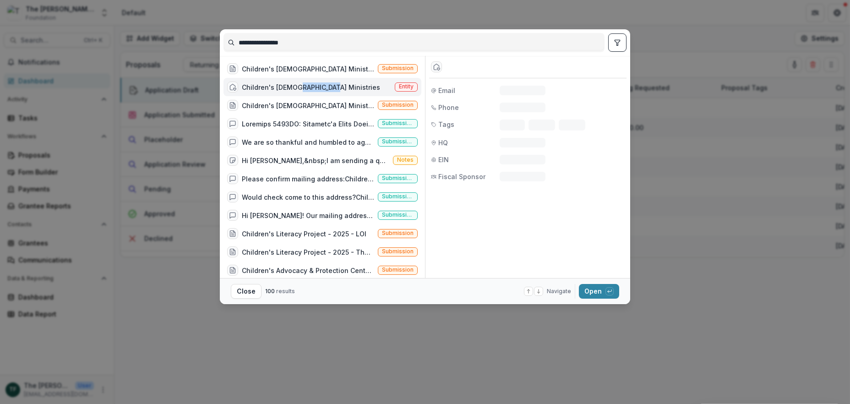
click at [309, 85] on div "Children's [DEMOGRAPHIC_DATA] Ministries" at bounding box center [311, 87] width 138 height 10
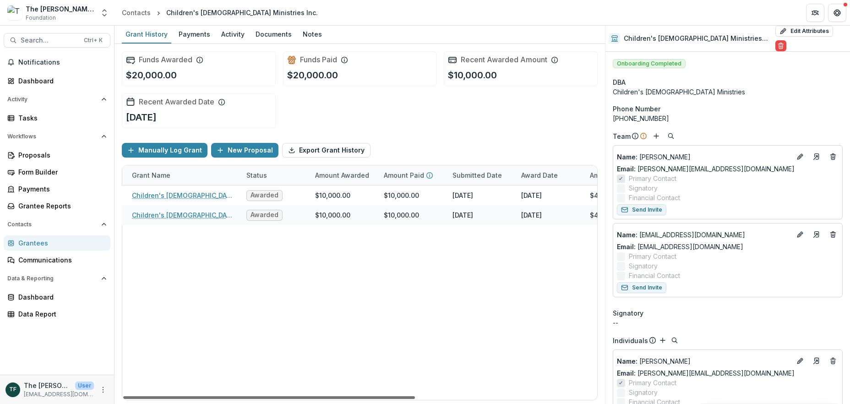
scroll to position [0, 68]
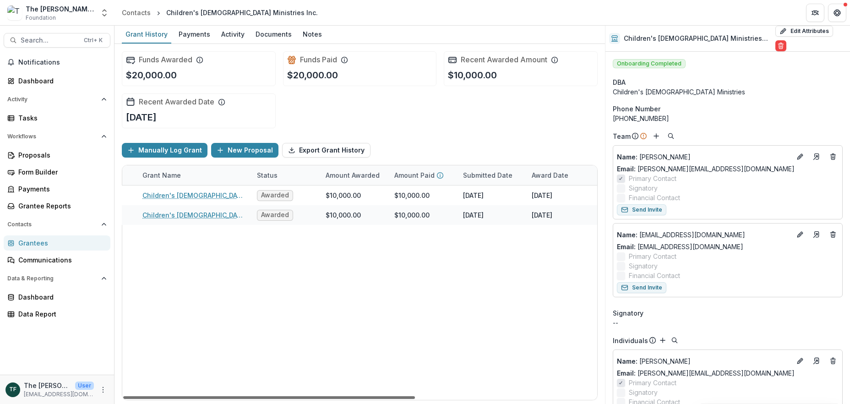
drag, startPoint x: 325, startPoint y: 396, endPoint x: 365, endPoint y: 361, distance: 53.6
click at [365, 396] on div at bounding box center [269, 397] width 292 height 3
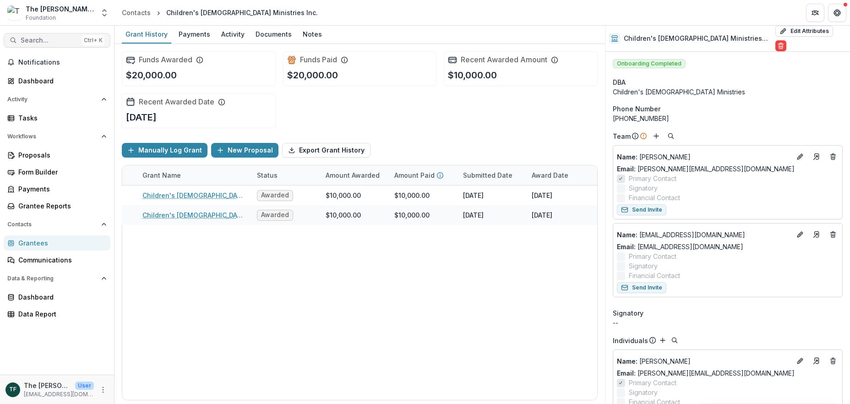
click at [30, 38] on span "Search..." at bounding box center [50, 41] width 58 height 8
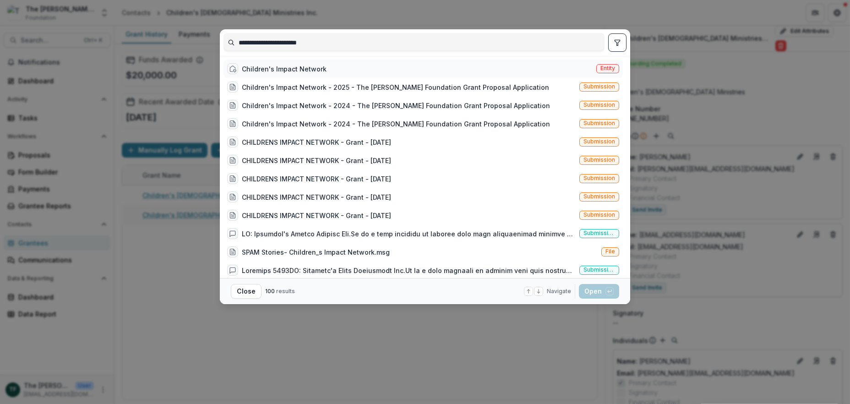
type input "**********"
click at [284, 67] on div "Children's Impact Network" at bounding box center [284, 69] width 85 height 10
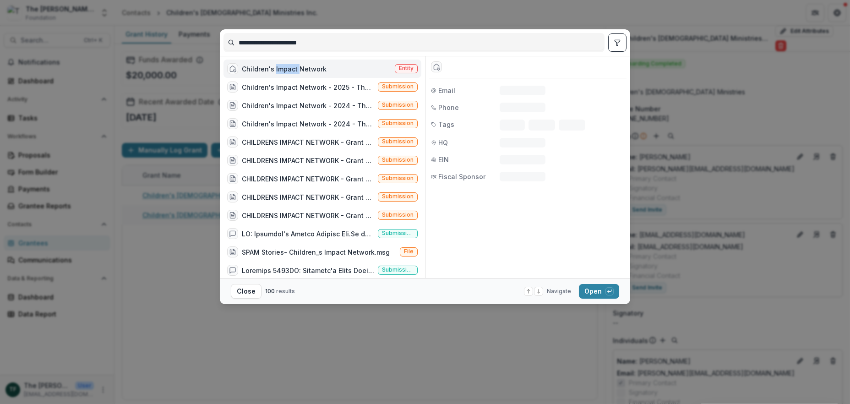
click at [284, 67] on div "Children's Impact Network" at bounding box center [284, 69] width 85 height 10
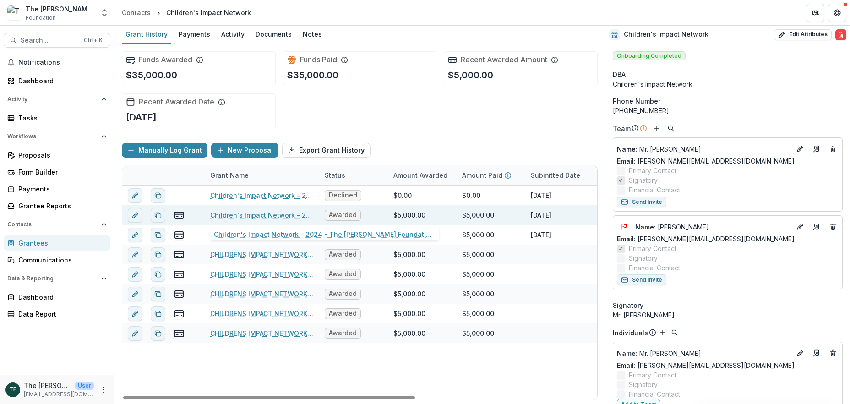
click at [285, 213] on link "Children's Impact Network - 2024 - The [PERSON_NAME] Foundation Grant Proposal …" at bounding box center [261, 215] width 103 height 10
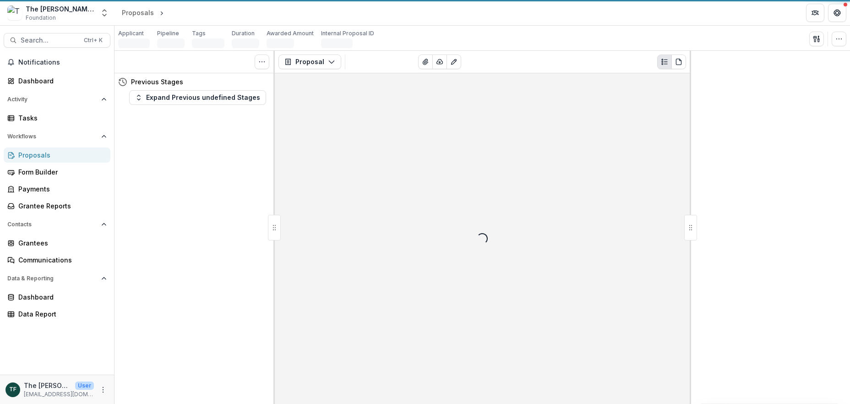
click at [285, 213] on div "Proposal Proposal Payments Reports Grant Agreements Board Summaries Bank Detail…" at bounding box center [482, 227] width 415 height 353
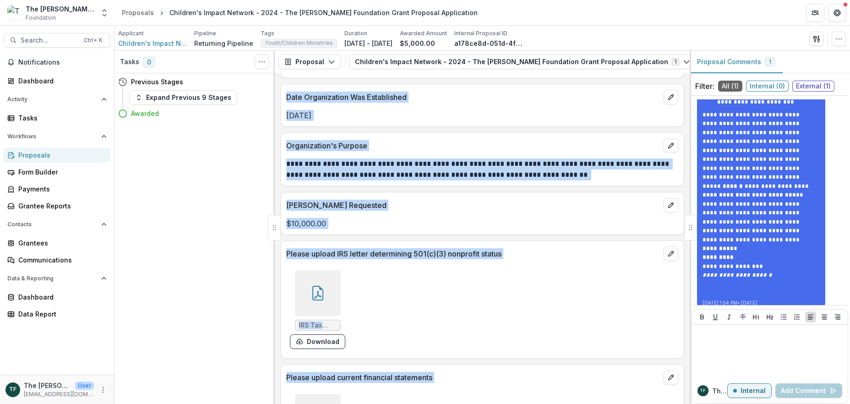
scroll to position [860, 0]
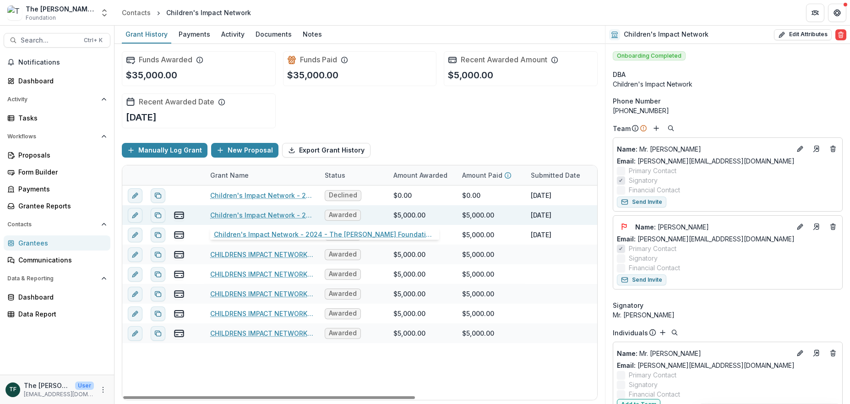
click at [274, 216] on link "Children's Impact Network - 2024 - The [PERSON_NAME] Foundation Grant Proposal …" at bounding box center [261, 215] width 103 height 10
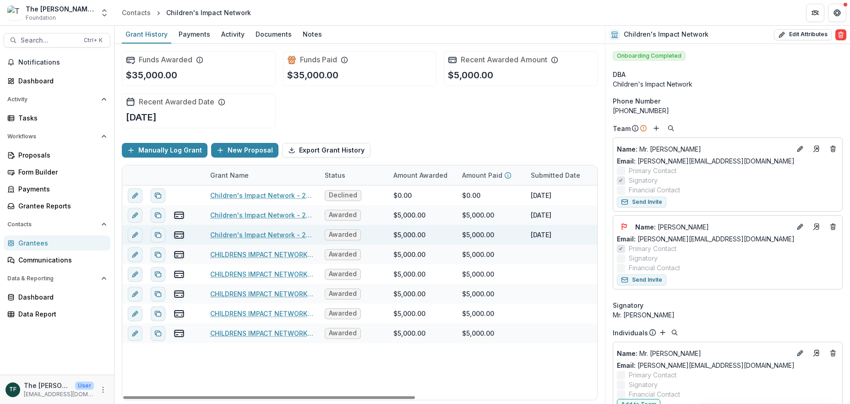
click at [280, 234] on link "Children's Impact Network - 2024 - The [PERSON_NAME] Foundation Grant Proposal …" at bounding box center [261, 235] width 103 height 10
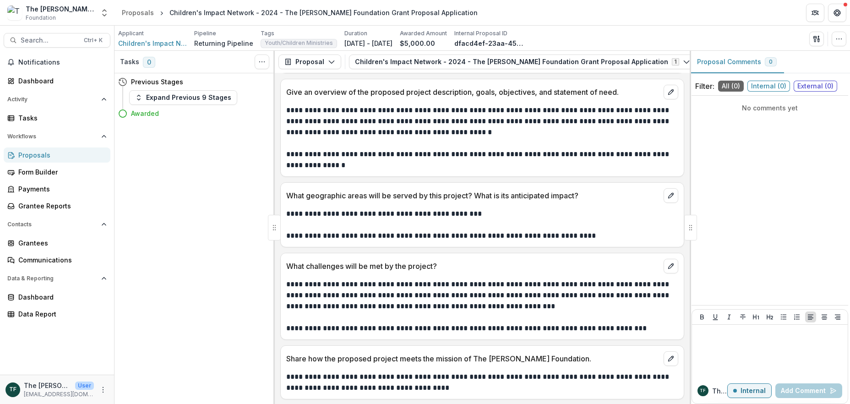
scroll to position [1693, 0]
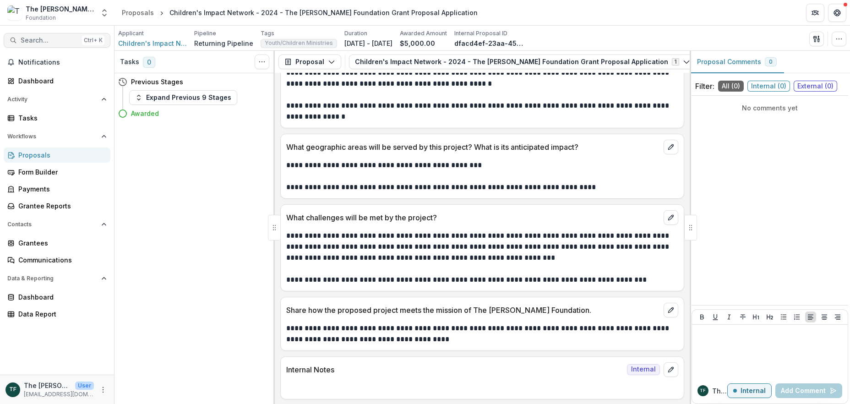
click at [28, 37] on span "Search..." at bounding box center [50, 41] width 58 height 8
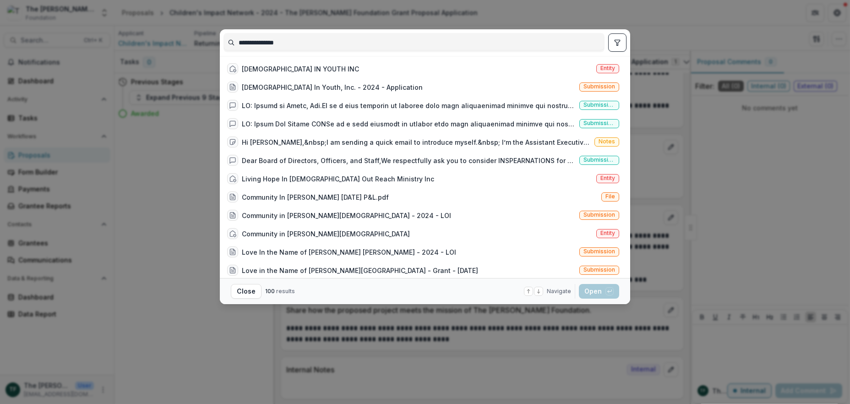
type input "**********"
click at [307, 66] on div "[DEMOGRAPHIC_DATA] IN YOUTH INC" at bounding box center [300, 69] width 117 height 10
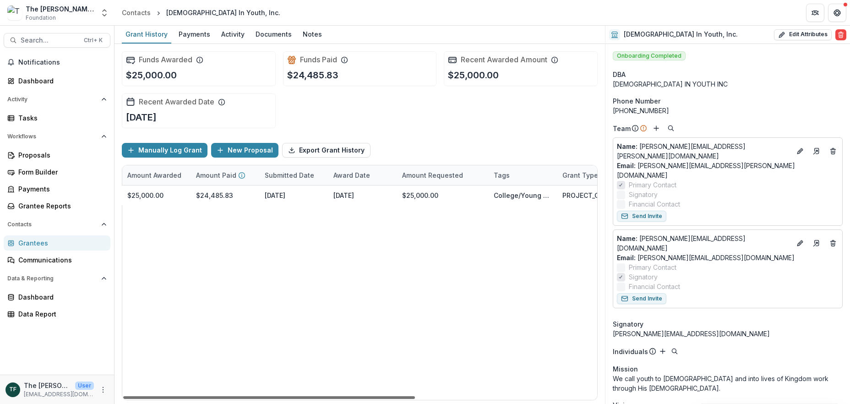
scroll to position [0, 274]
drag, startPoint x: 367, startPoint y: 397, endPoint x: 479, endPoint y: 250, distance: 185.0
click at [415, 396] on div at bounding box center [269, 397] width 292 height 3
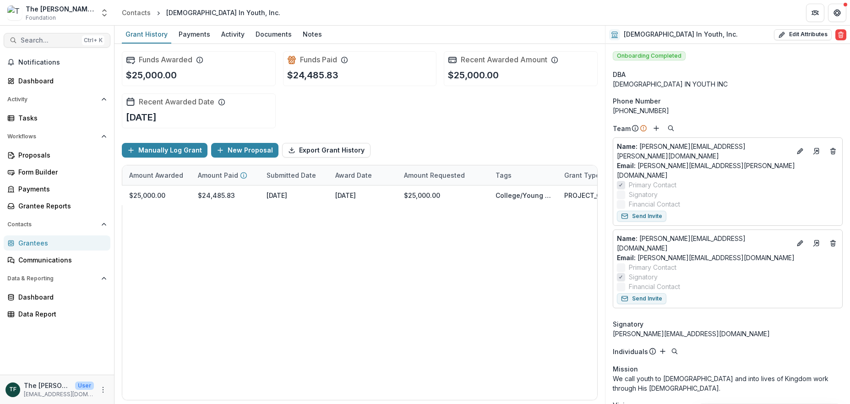
click at [27, 41] on span "Search..." at bounding box center [50, 41] width 58 height 8
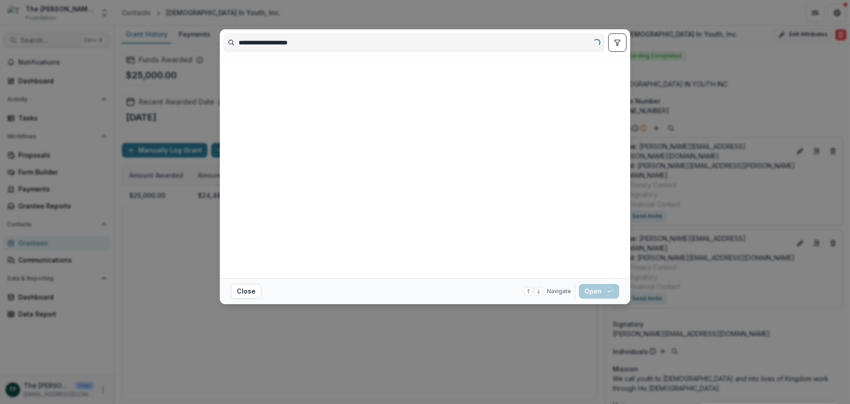
type input "**********"
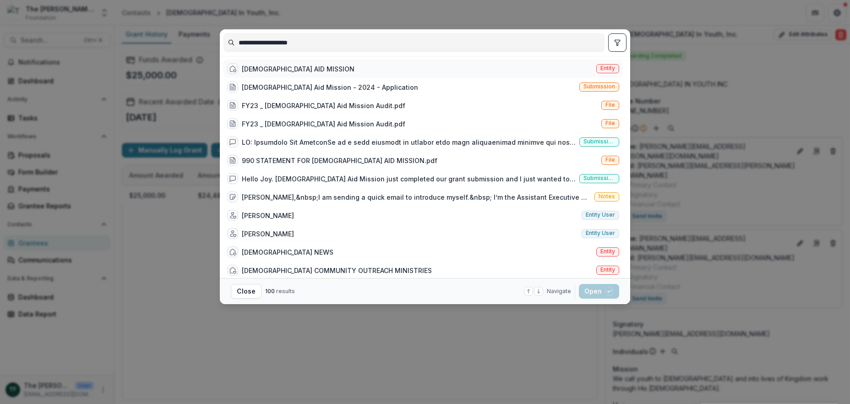
click at [296, 67] on div "[DEMOGRAPHIC_DATA] AID MISSION" at bounding box center [298, 69] width 113 height 10
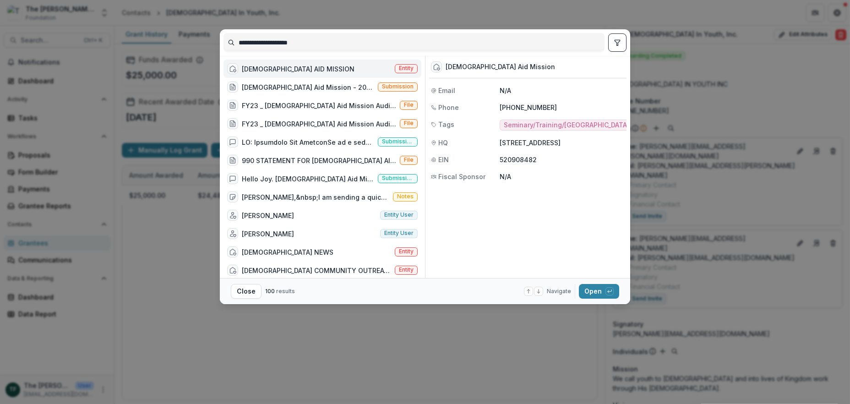
click at [276, 67] on div "[DEMOGRAPHIC_DATA] AID MISSION" at bounding box center [298, 69] width 113 height 10
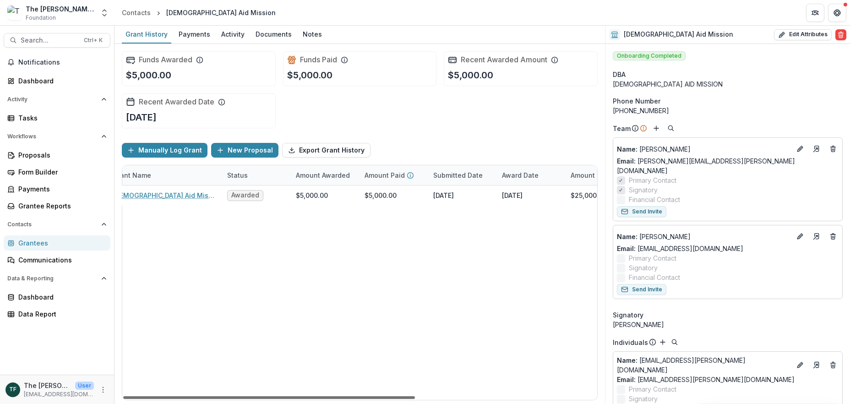
scroll to position [0, 130]
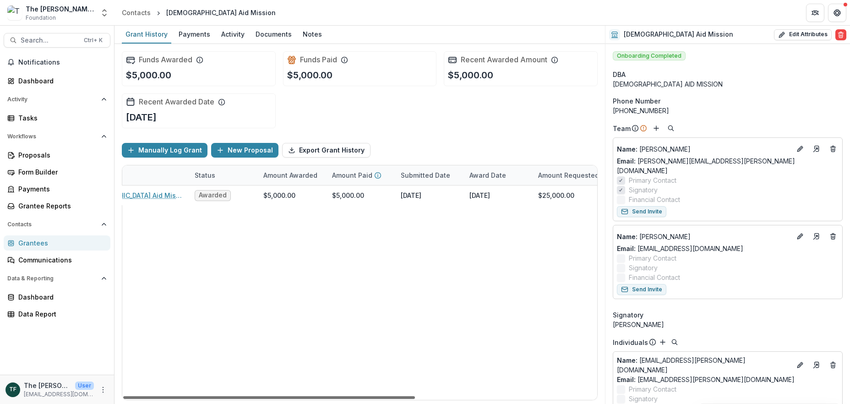
drag, startPoint x: 335, startPoint y: 397, endPoint x: 415, endPoint y: 393, distance: 80.2
click at [415, 396] on div at bounding box center [269, 397] width 292 height 3
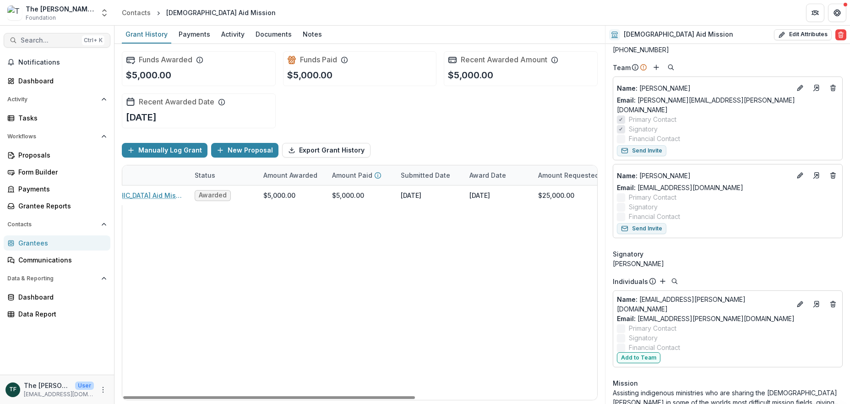
click at [28, 41] on span "Search..." at bounding box center [50, 41] width 58 height 8
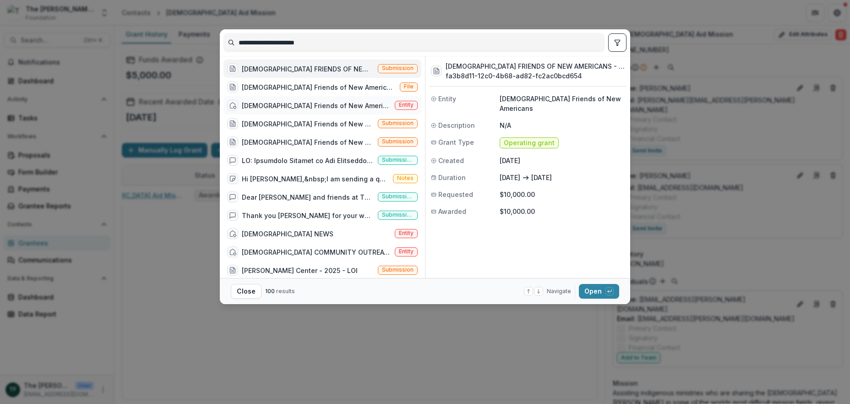
type input "**********"
click at [333, 103] on div "[DEMOGRAPHIC_DATA] Friends of New Americans" at bounding box center [316, 106] width 149 height 10
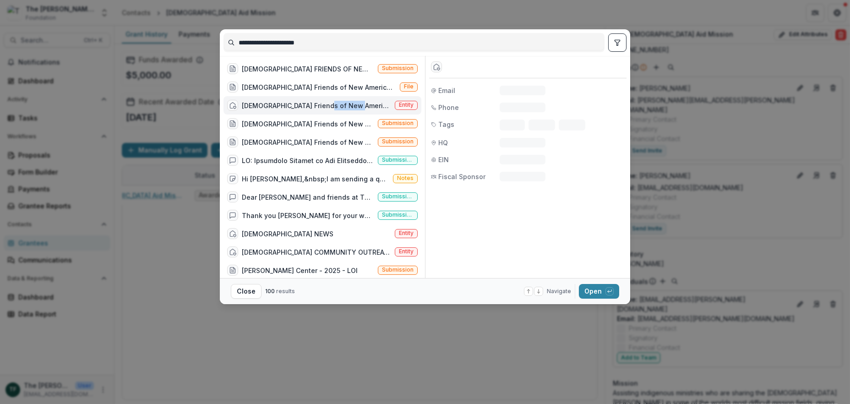
click at [333, 103] on div "[DEMOGRAPHIC_DATA] Friends of New Americans" at bounding box center [316, 106] width 149 height 10
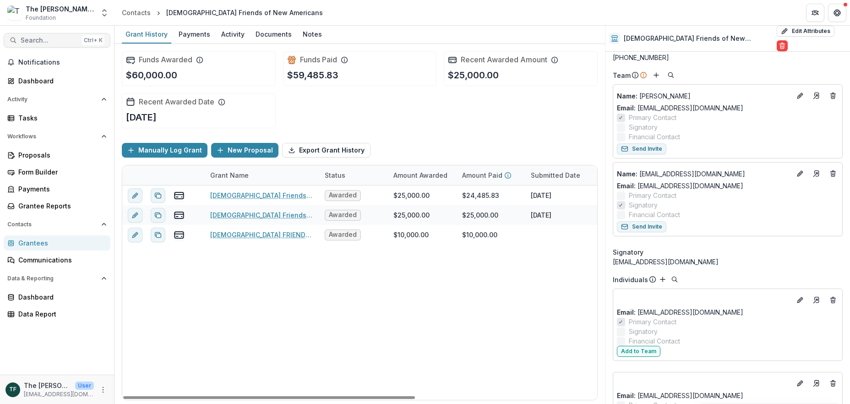
click at [34, 39] on span "Search..." at bounding box center [50, 41] width 58 height 8
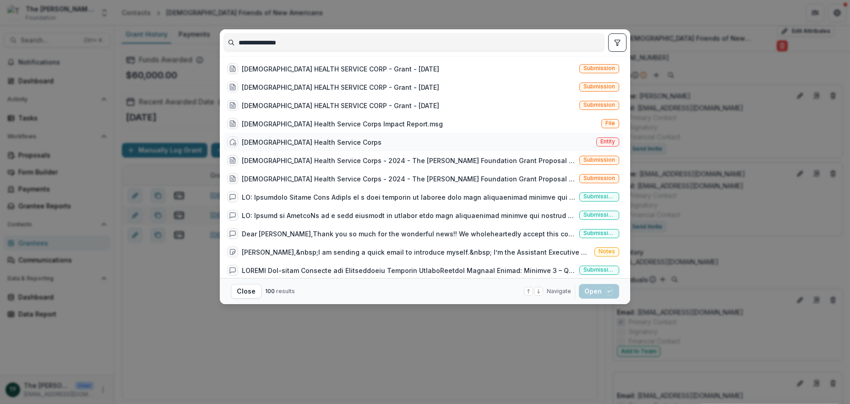
type input "**********"
click at [301, 143] on div "[DEMOGRAPHIC_DATA] Health Service Corps" at bounding box center [312, 142] width 140 height 10
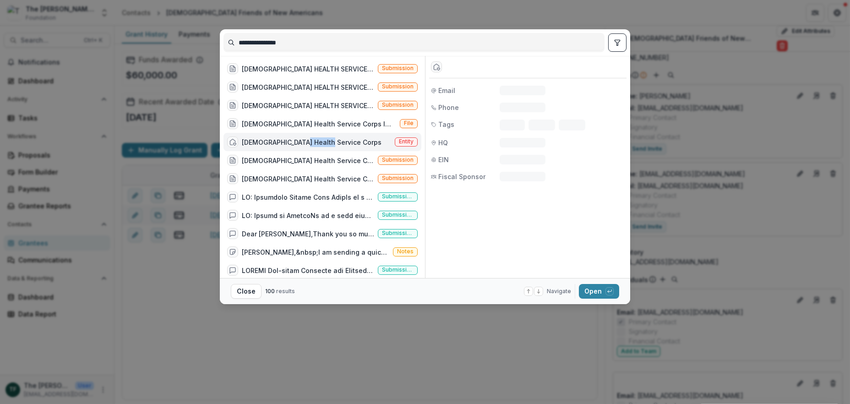
click at [301, 143] on div "[DEMOGRAPHIC_DATA] Health Service Corps" at bounding box center [312, 142] width 140 height 10
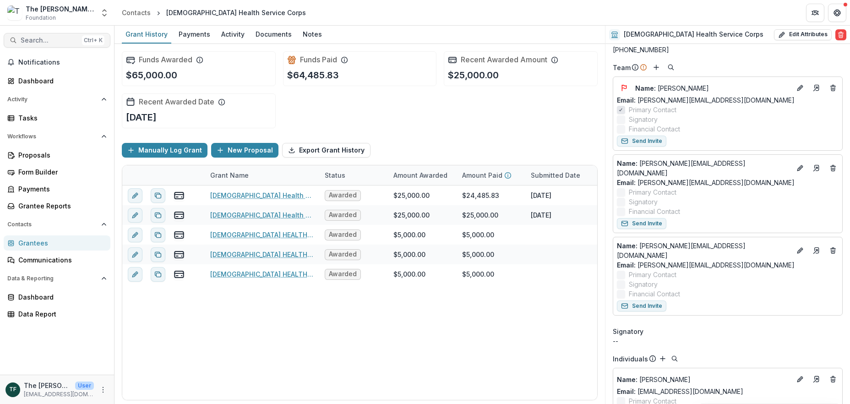
click at [25, 41] on span "Search..." at bounding box center [50, 41] width 58 height 8
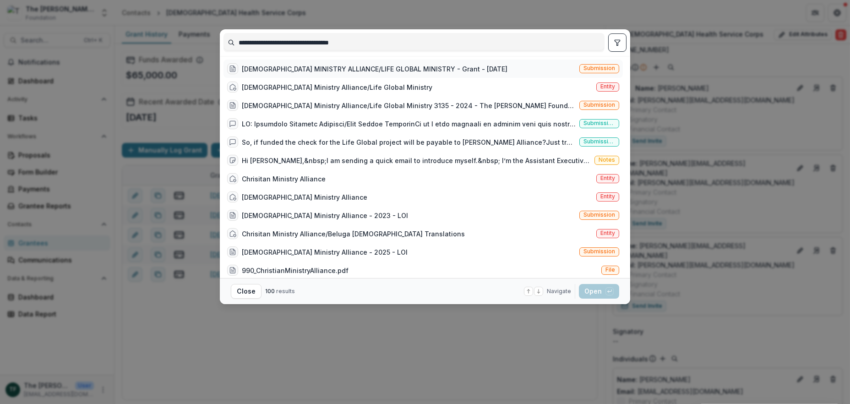
type input "**********"
click at [385, 67] on div "[DEMOGRAPHIC_DATA] MINISTRY ALLIANCE/LIFE GLOBAL MINISTRY - Grant - [DATE]" at bounding box center [375, 69] width 266 height 10
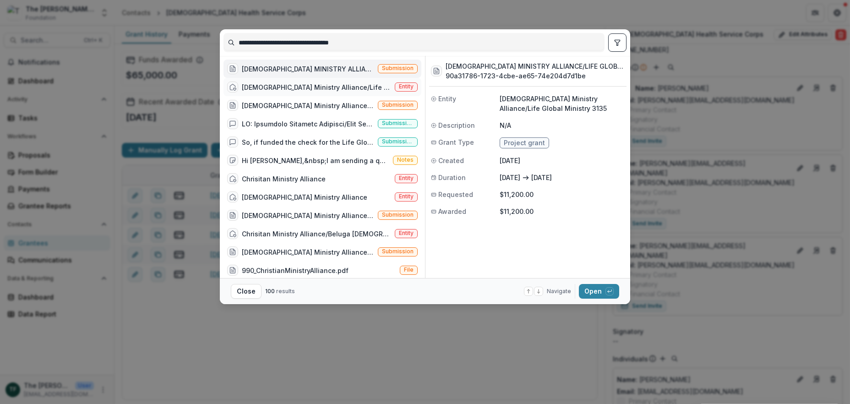
click at [329, 88] on div "[DEMOGRAPHIC_DATA] Ministry Alliance/Life Global Ministry" at bounding box center [316, 87] width 149 height 10
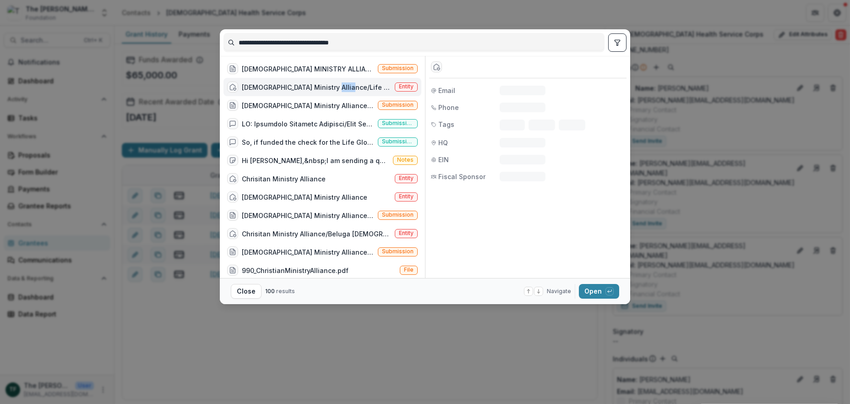
click at [329, 88] on div "[DEMOGRAPHIC_DATA] Ministry Alliance/Life Global Ministry" at bounding box center [316, 87] width 149 height 10
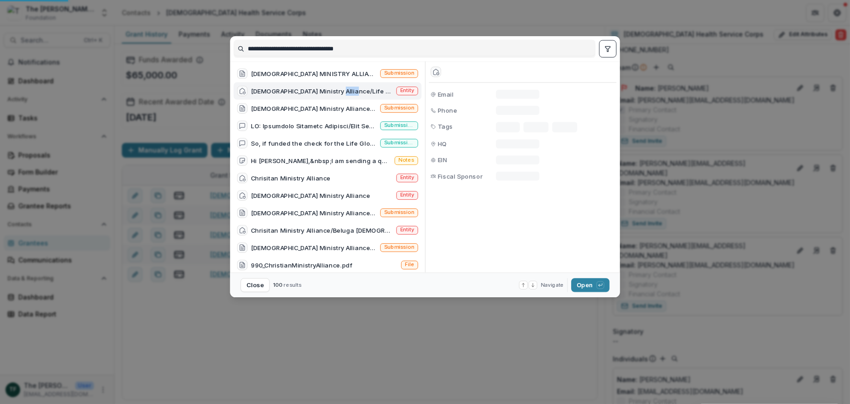
scroll to position [69, 0]
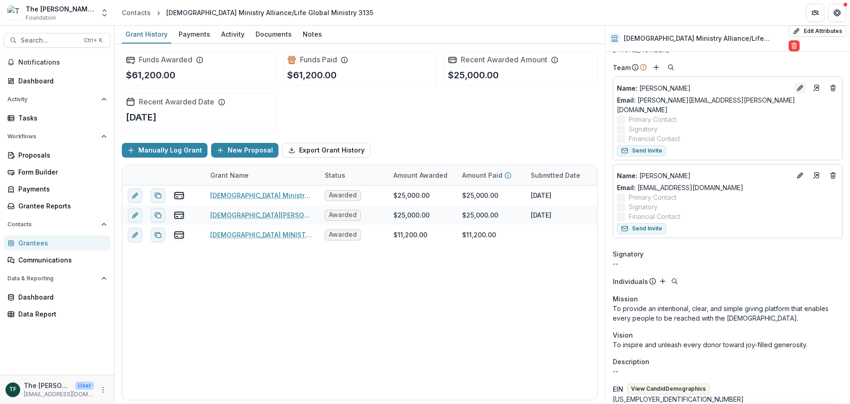
click at [796, 87] on icon "Edit" at bounding box center [799, 87] width 7 height 7
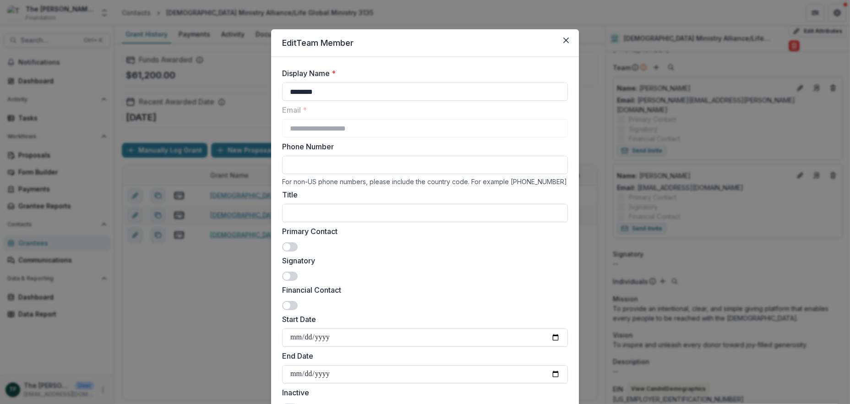
click at [289, 244] on span at bounding box center [290, 246] width 16 height 9
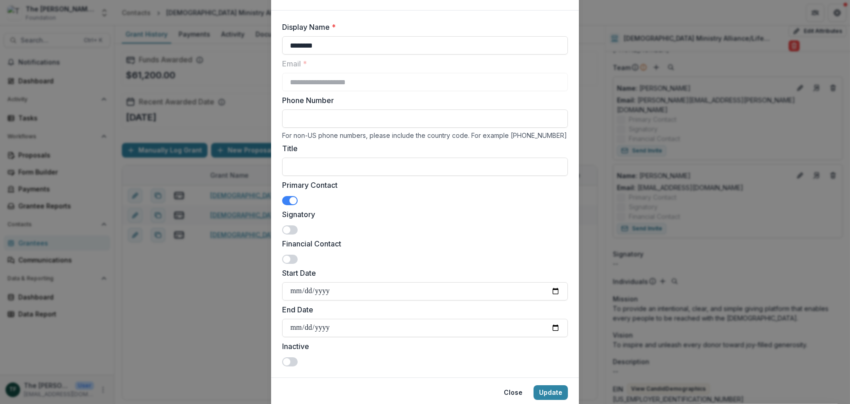
scroll to position [78, 0]
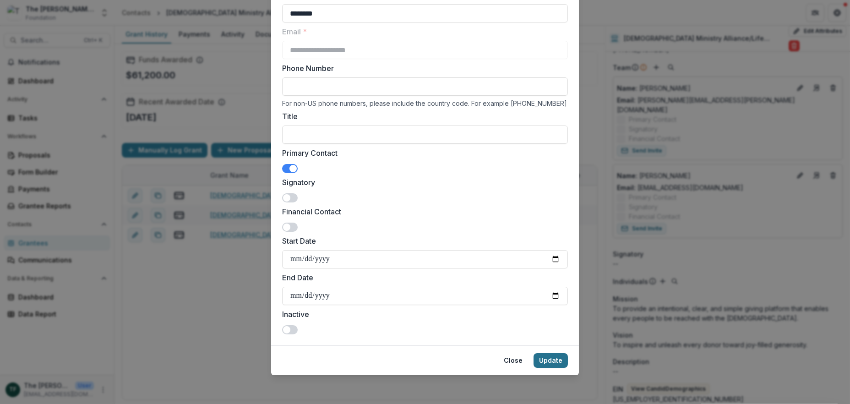
click at [561, 361] on button "Update" at bounding box center [550, 360] width 34 height 15
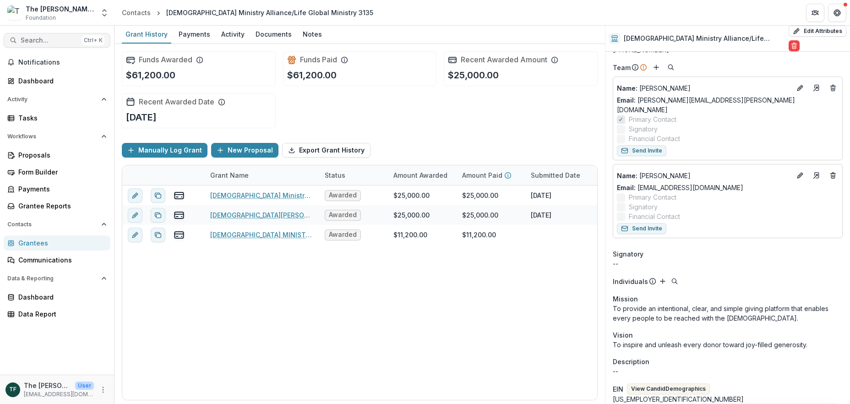
click at [46, 42] on span "Search..." at bounding box center [50, 41] width 58 height 8
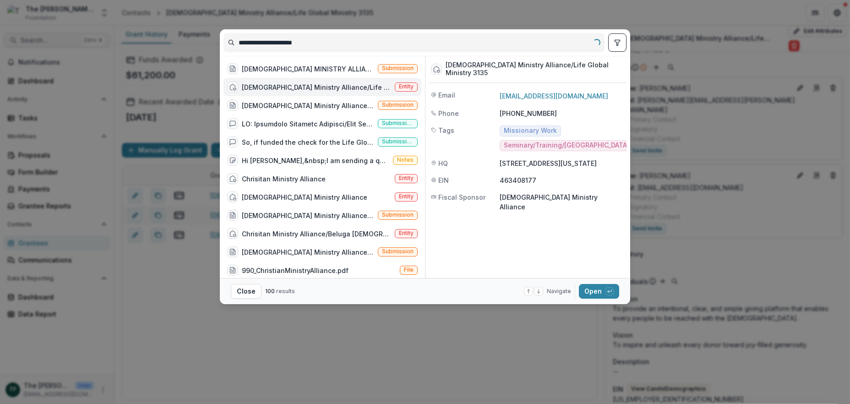
type input "**********"
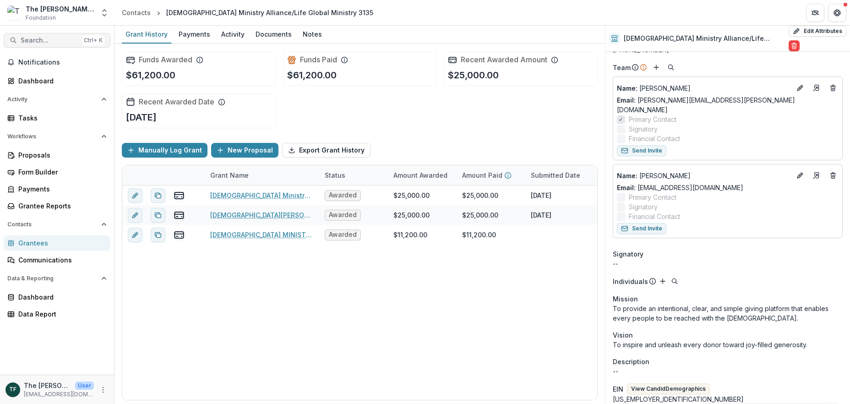
click at [65, 38] on span "Search..." at bounding box center [50, 41] width 58 height 8
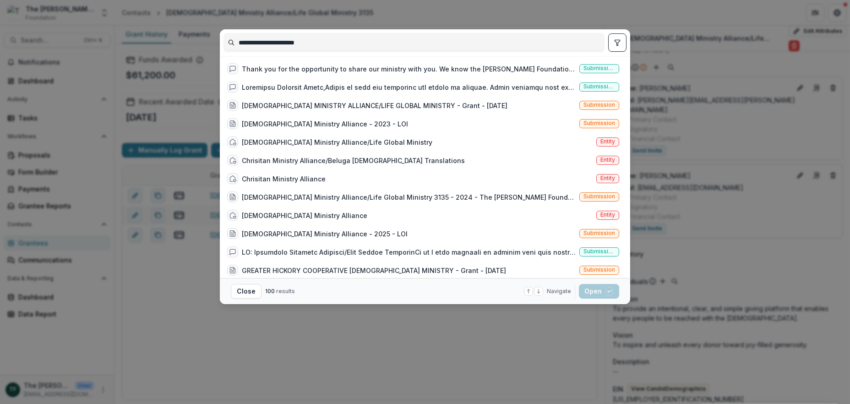
click at [318, 40] on input "**********" at bounding box center [414, 42] width 380 height 15
click at [319, 44] on input "**********" at bounding box center [414, 42] width 380 height 15
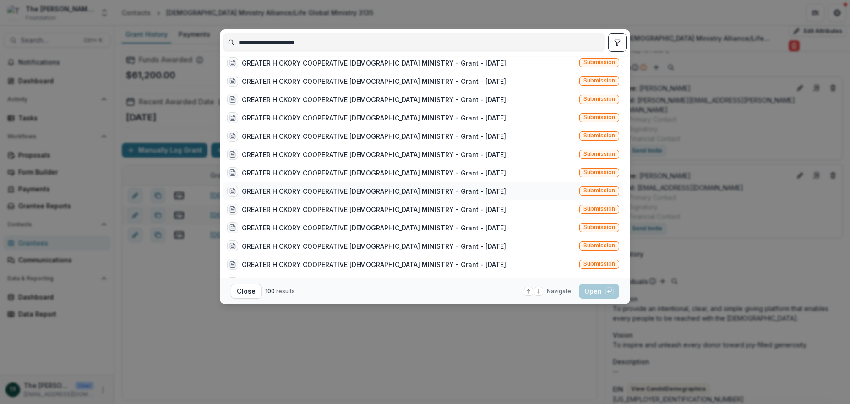
scroll to position [0, 0]
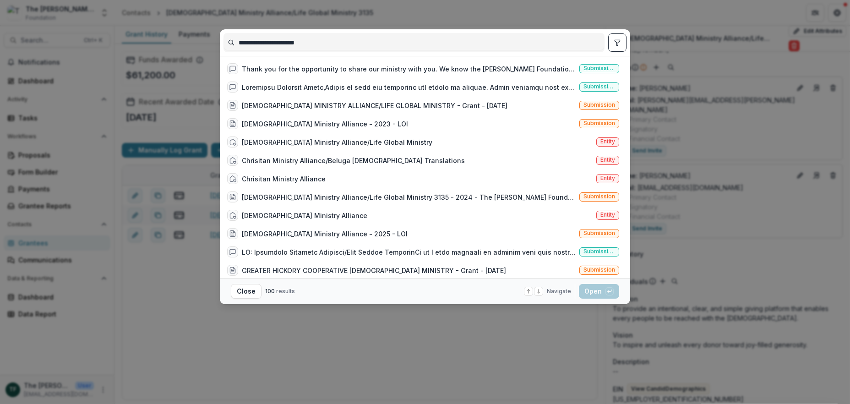
drag, startPoint x: 290, startPoint y: 41, endPoint x: 296, endPoint y: 40, distance: 5.7
click at [293, 40] on input "**********" at bounding box center [414, 42] width 380 height 15
click at [319, 44] on input "**********" at bounding box center [414, 42] width 380 height 15
drag, startPoint x: 317, startPoint y: 43, endPoint x: 188, endPoint y: 51, distance: 129.0
click at [188, 51] on div "**********" at bounding box center [425, 202] width 850 height 404
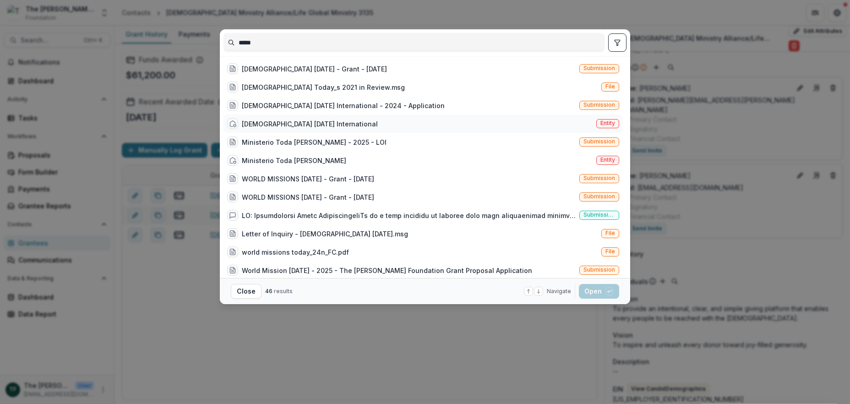
type input "*****"
click at [306, 123] on div "[DEMOGRAPHIC_DATA] [DATE] International" at bounding box center [310, 124] width 136 height 10
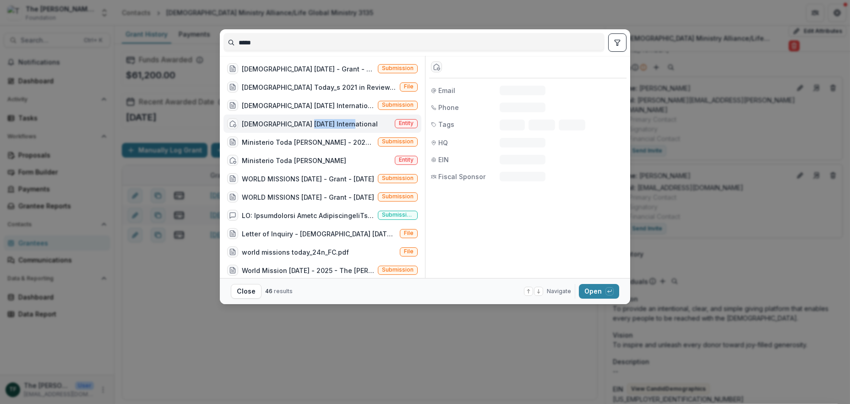
click at [306, 123] on div "[DEMOGRAPHIC_DATA] [DATE] International" at bounding box center [310, 124] width 136 height 10
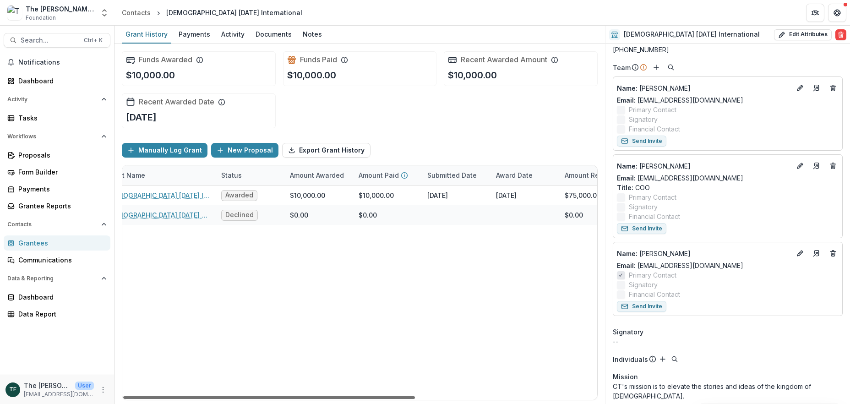
scroll to position [0, 117]
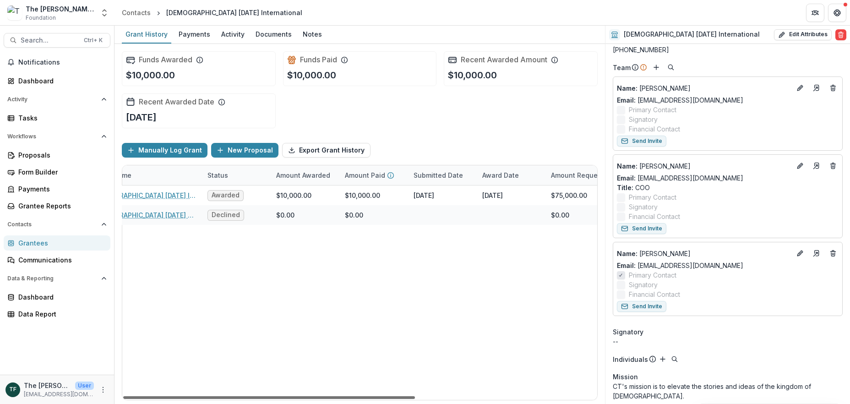
drag, startPoint x: 406, startPoint y: 396, endPoint x: 478, endPoint y: 393, distance: 71.9
click at [415, 396] on div at bounding box center [269, 397] width 292 height 3
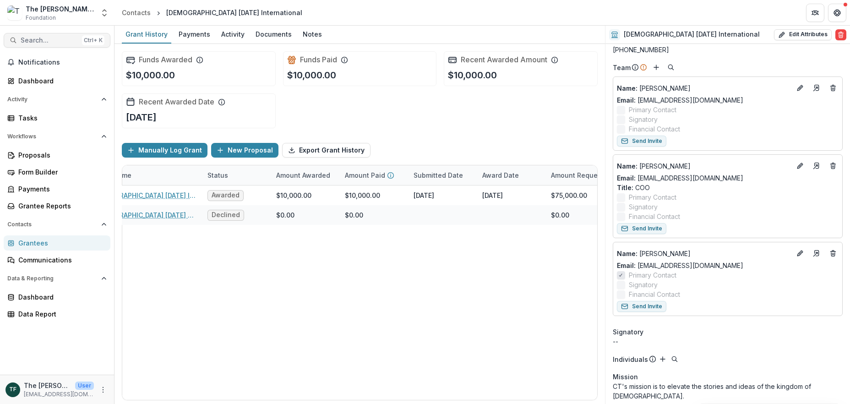
click at [28, 38] on span "Search..." at bounding box center [50, 41] width 58 height 8
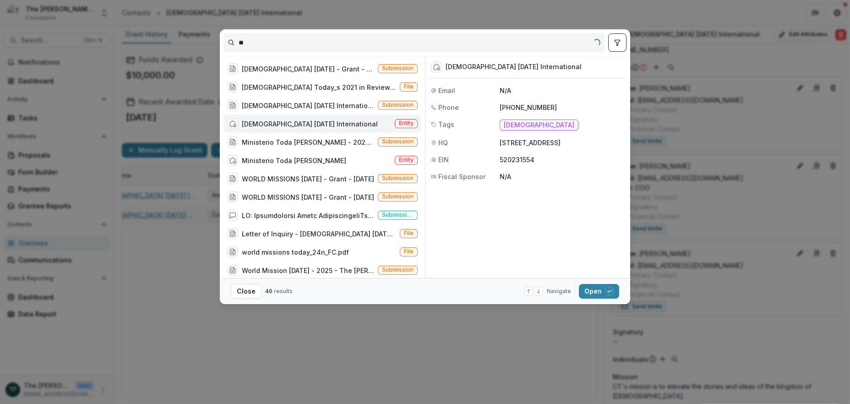
type input "*"
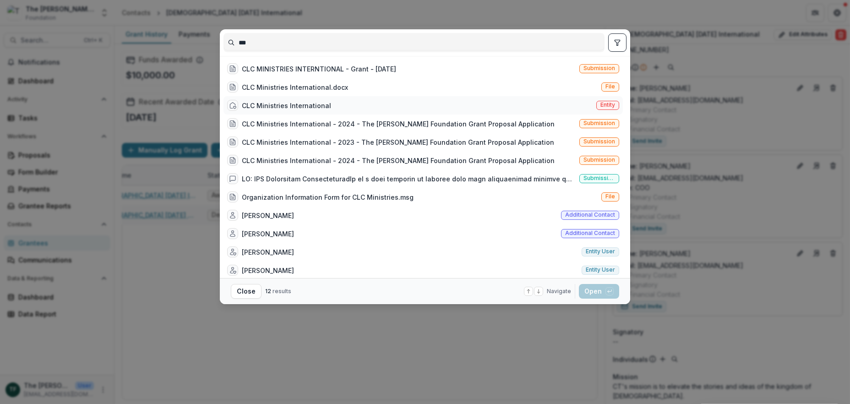
type input "***"
click at [294, 105] on div "CLC Ministries International" at bounding box center [286, 106] width 89 height 10
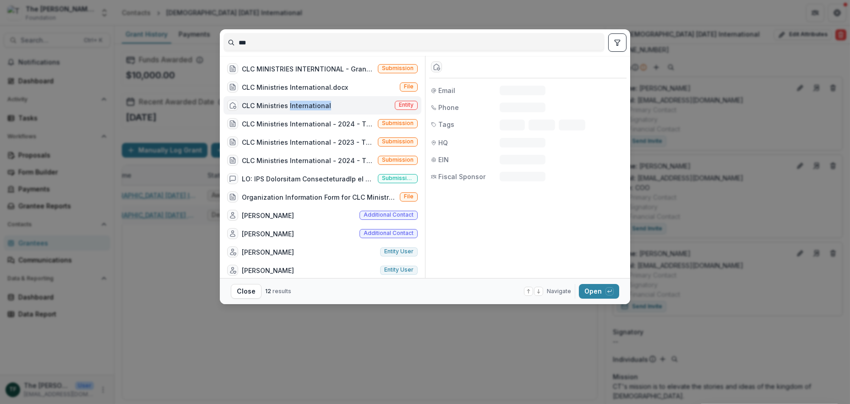
click at [294, 105] on div "CLC Ministries International" at bounding box center [286, 106] width 89 height 10
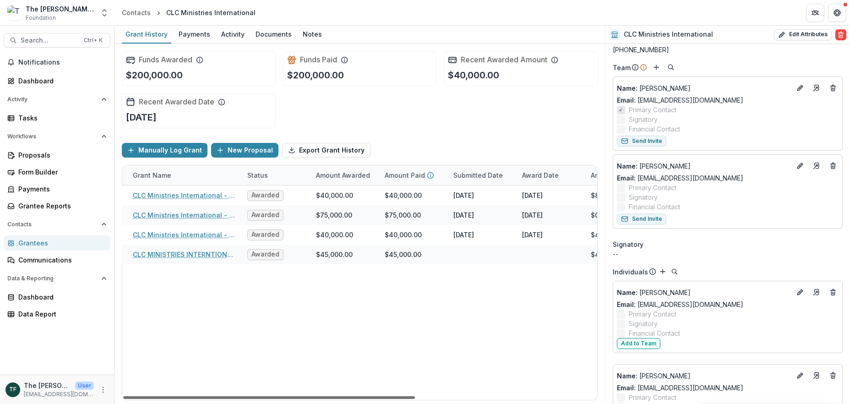
scroll to position [0, 76]
drag, startPoint x: 390, startPoint y: 395, endPoint x: 436, endPoint y: 395, distance: 46.2
click at [415, 396] on div at bounding box center [269, 397] width 292 height 3
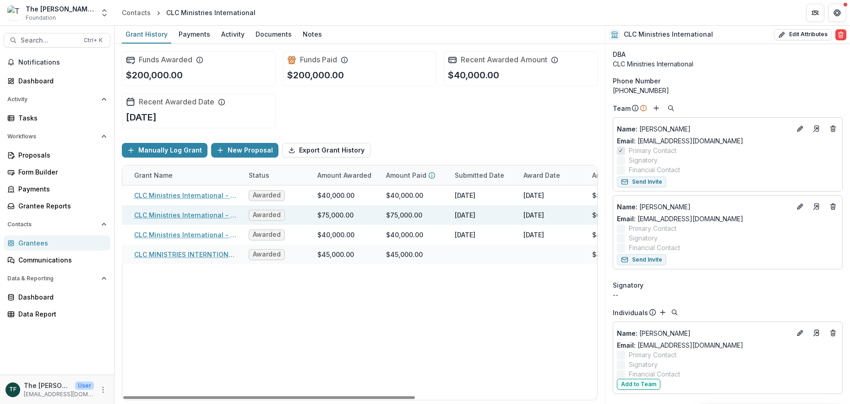
scroll to position [0, 0]
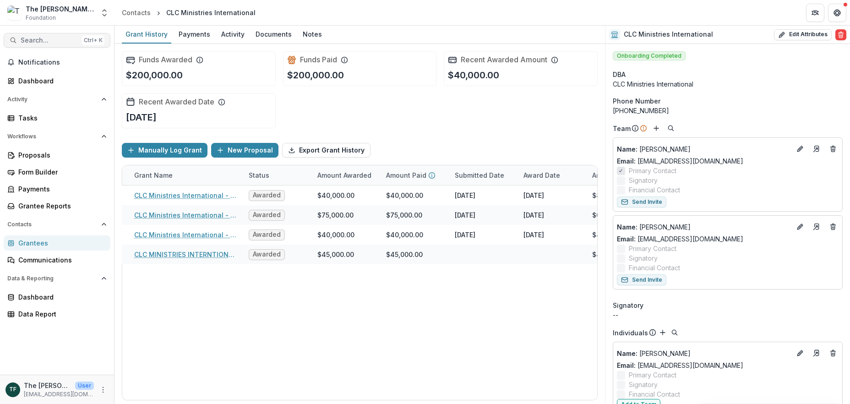
click at [33, 41] on span "Search..." at bounding box center [50, 41] width 58 height 8
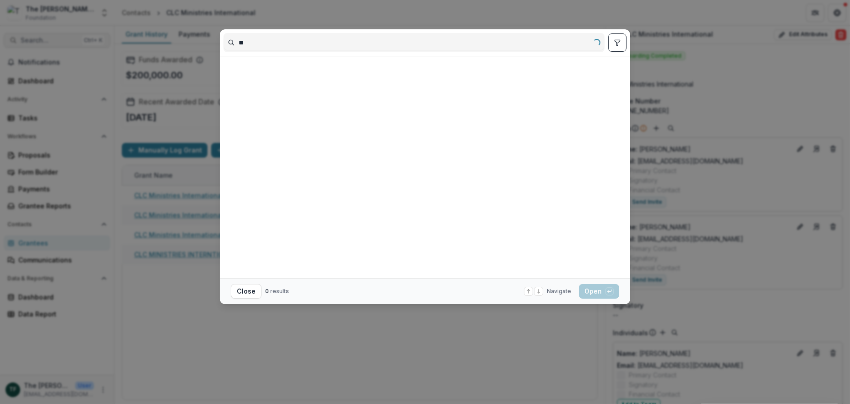
type input "*"
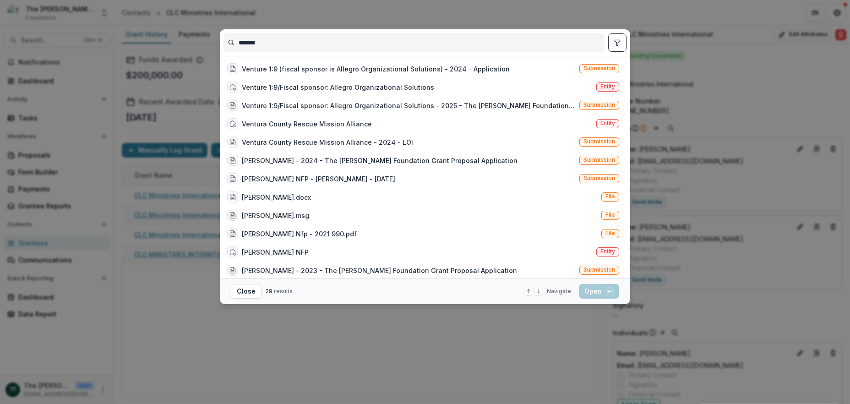
click at [270, 44] on input "*******" at bounding box center [414, 42] width 380 height 15
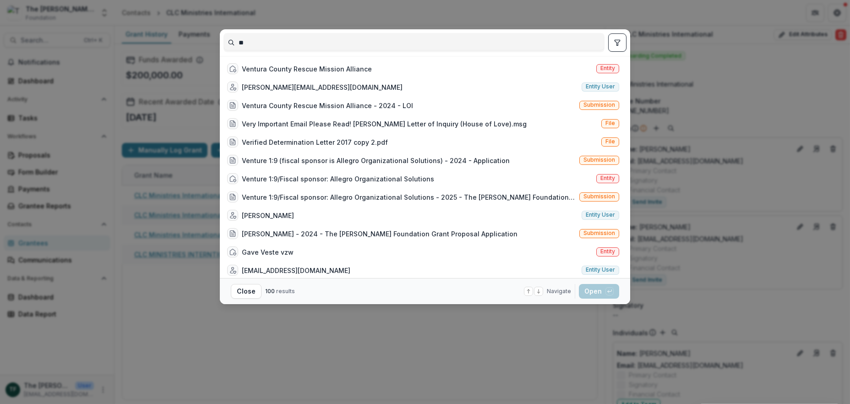
type input "*"
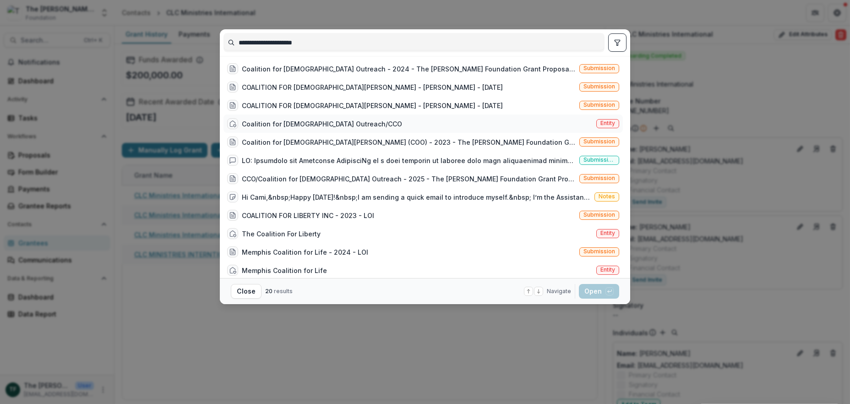
type input "**********"
click at [306, 120] on div "Coalition for [DEMOGRAPHIC_DATA] Outreach/CCO" at bounding box center [322, 124] width 160 height 10
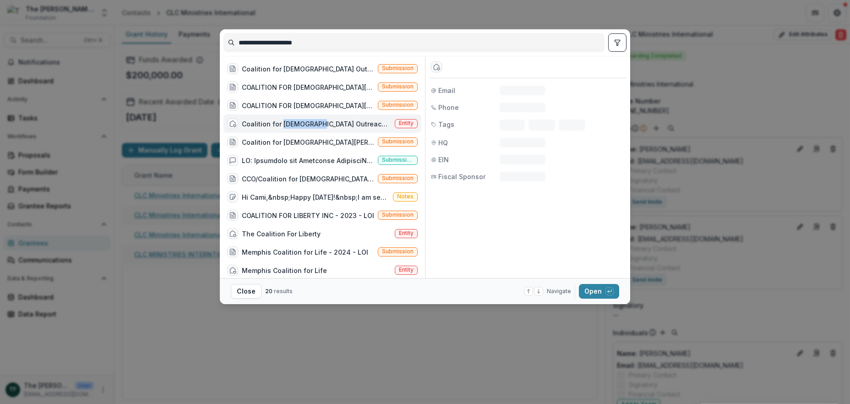
click at [306, 120] on div "Coalition for [DEMOGRAPHIC_DATA] Outreach/CCO" at bounding box center [316, 124] width 149 height 10
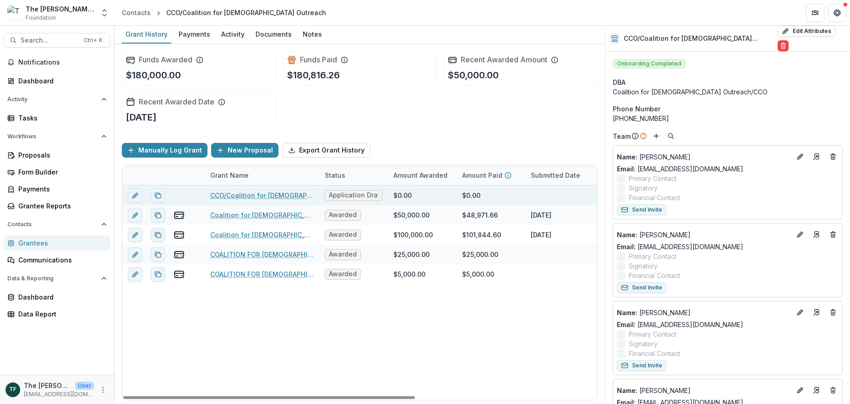
click at [272, 195] on link "CCO/Coalition for [DEMOGRAPHIC_DATA] Outreach - 2025 - The [PERSON_NAME] Founda…" at bounding box center [261, 195] width 103 height 10
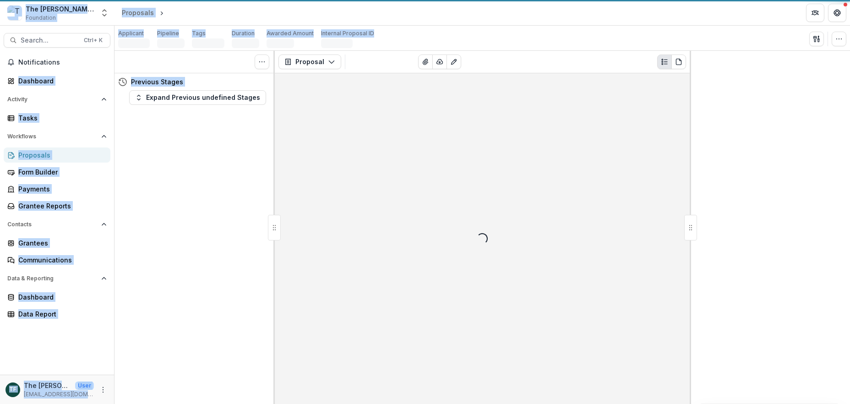
click at [272, 195] on div "Tasks 0 Show Cancelled Tasks Previous Stages Expand Previous undefined Stages" at bounding box center [194, 227] width 160 height 353
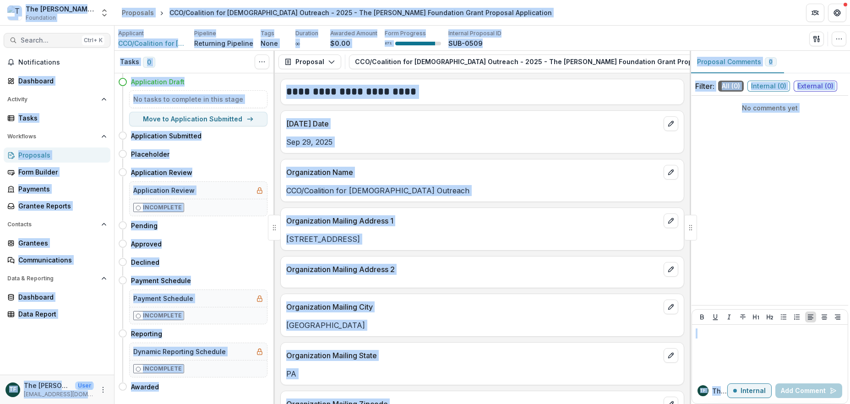
click at [49, 41] on span "Search..." at bounding box center [50, 41] width 58 height 8
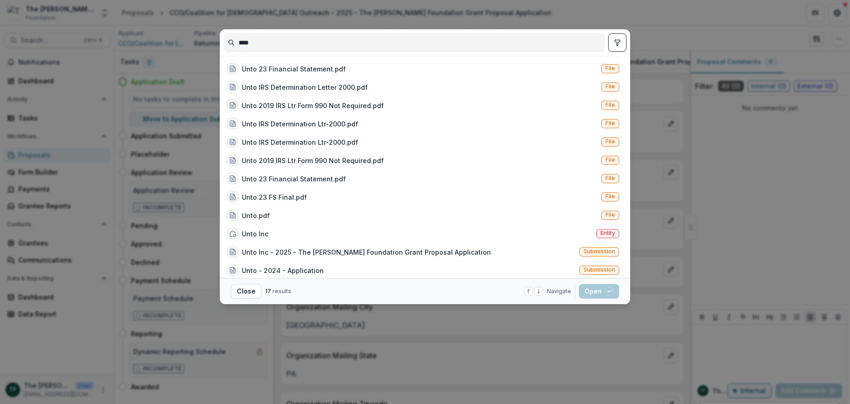
type input "****"
click at [679, 34] on div "**** Unto 23 Financial Statement.pdf File Unto IRS Determination Letter 2000.pd…" at bounding box center [425, 202] width 850 height 404
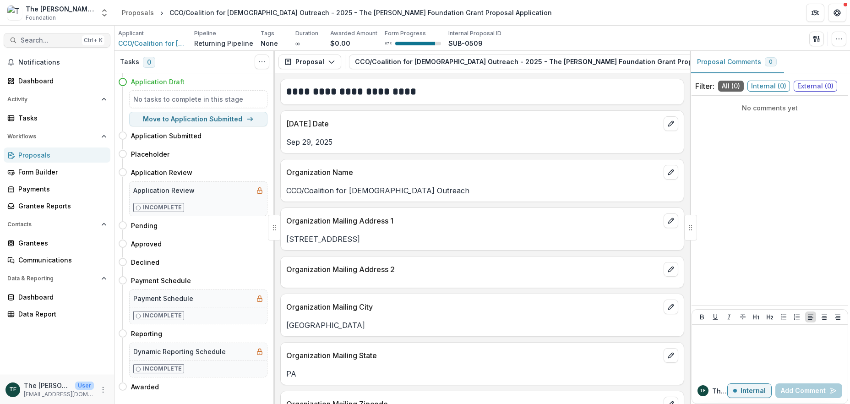
click at [38, 37] on span "Search..." at bounding box center [50, 41] width 58 height 8
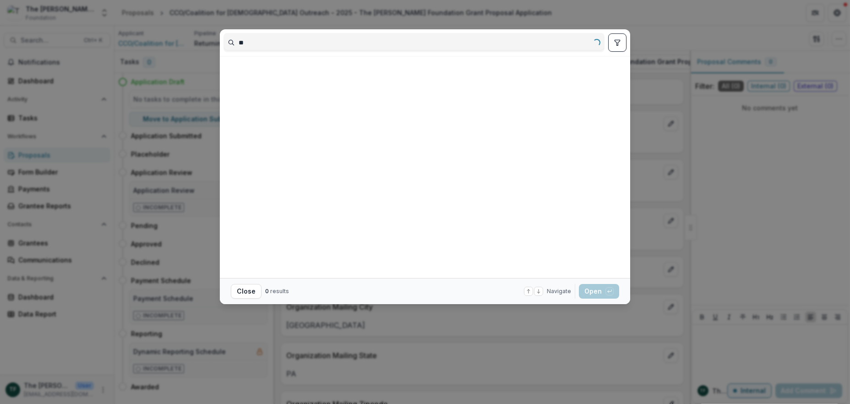
type input "*"
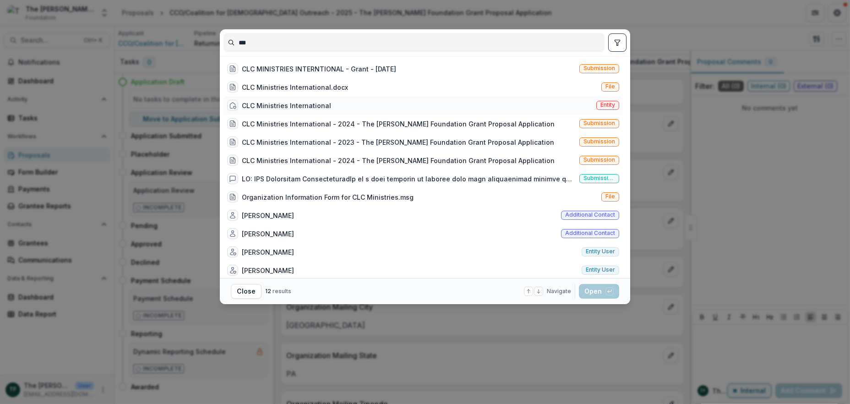
type input "***"
click at [311, 106] on div "CLC Ministries International" at bounding box center [286, 106] width 89 height 10
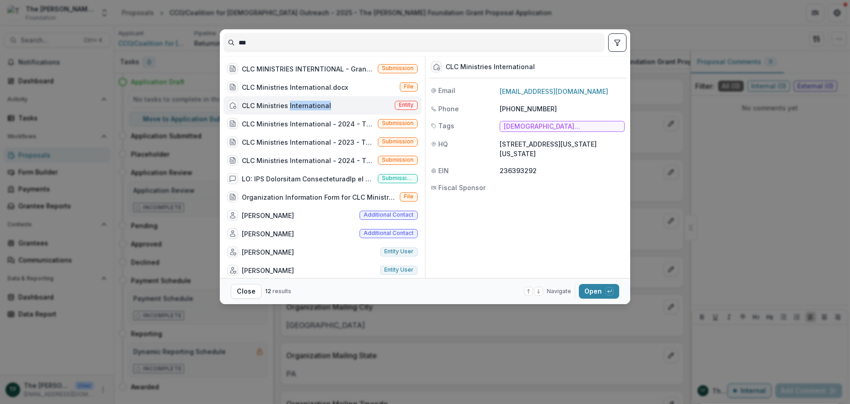
click at [311, 106] on div "CLC Ministries International" at bounding box center [286, 106] width 89 height 10
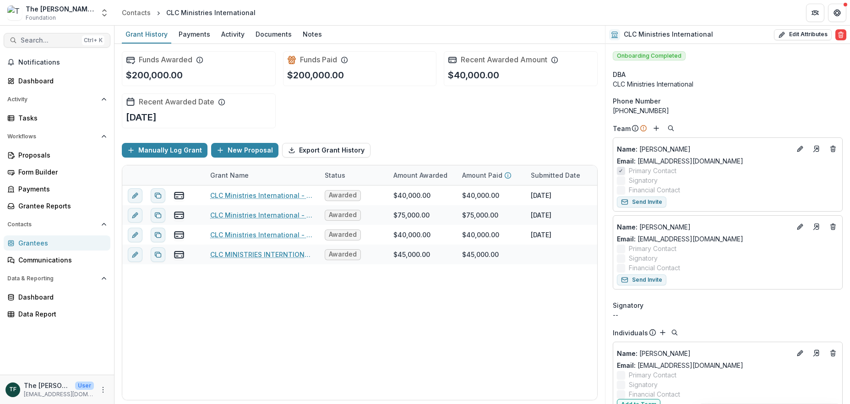
click at [48, 38] on span "Search..." at bounding box center [50, 41] width 58 height 8
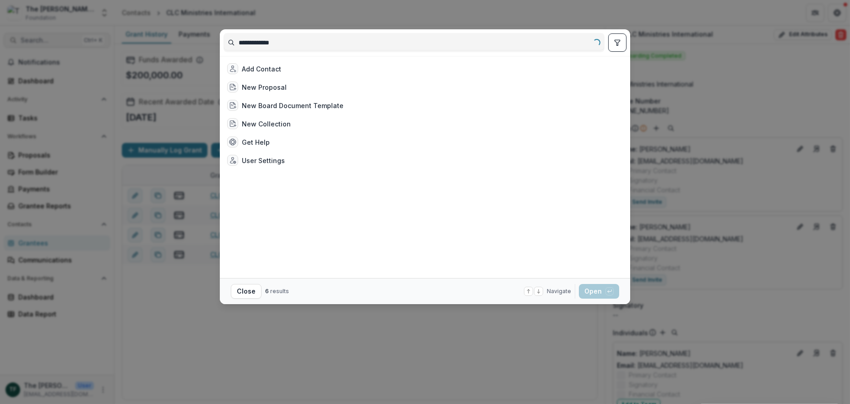
type input "**********"
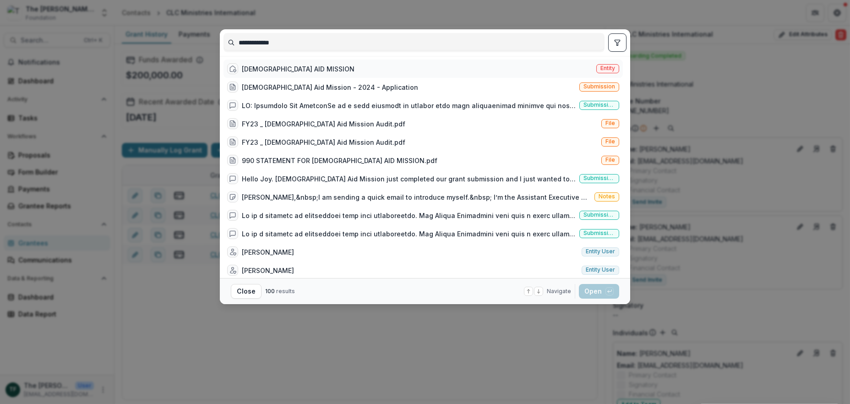
click at [251, 67] on div "[DEMOGRAPHIC_DATA] AID MISSION" at bounding box center [298, 69] width 113 height 10
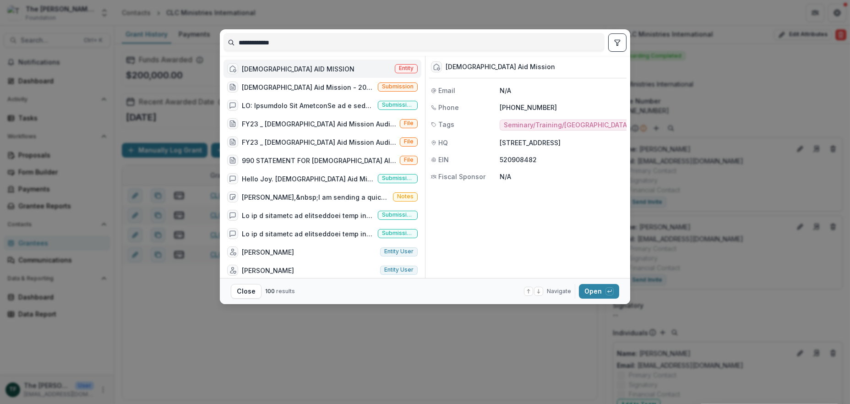
click at [251, 67] on div "[DEMOGRAPHIC_DATA] AID MISSION" at bounding box center [298, 69] width 113 height 10
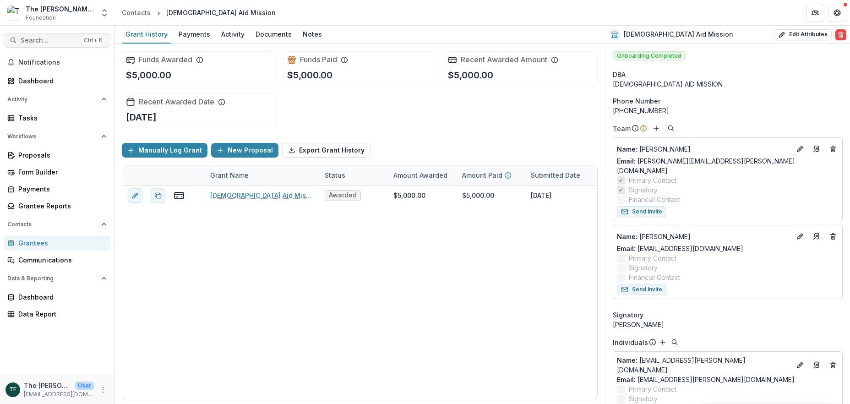
click at [35, 39] on span "Search..." at bounding box center [50, 41] width 58 height 8
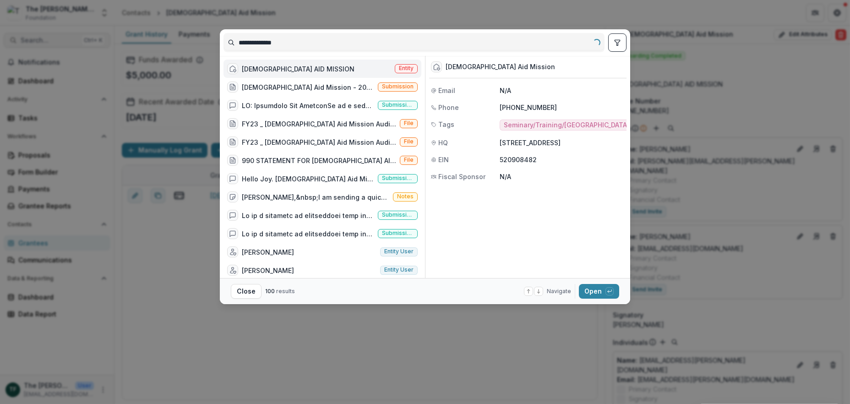
type input "**********"
click at [272, 68] on div "[DEMOGRAPHIC_DATA] AID MISSION" at bounding box center [298, 69] width 113 height 10
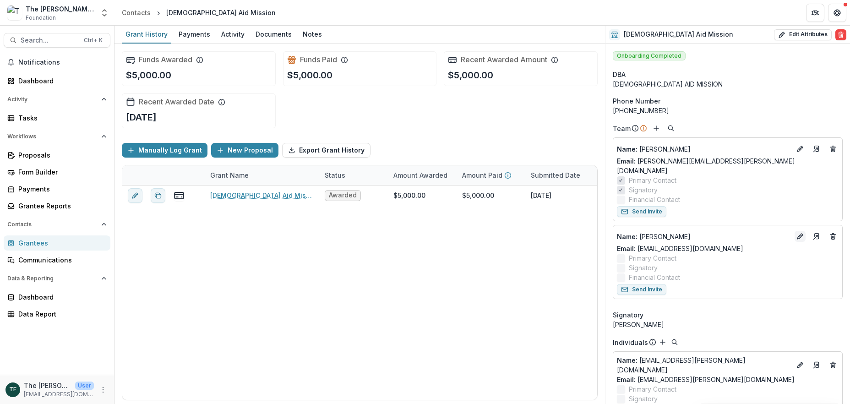
click at [796, 233] on icon "Edit" at bounding box center [799, 236] width 7 height 7
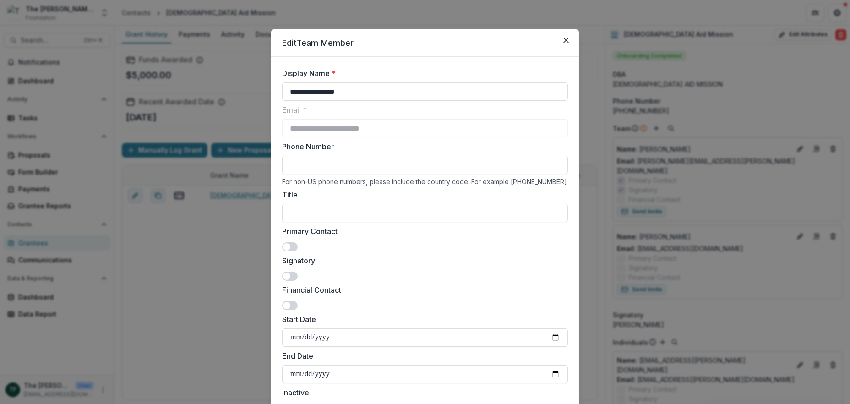
click at [284, 244] on span at bounding box center [286, 246] width 7 height 7
click at [285, 274] on span at bounding box center [286, 275] width 7 height 7
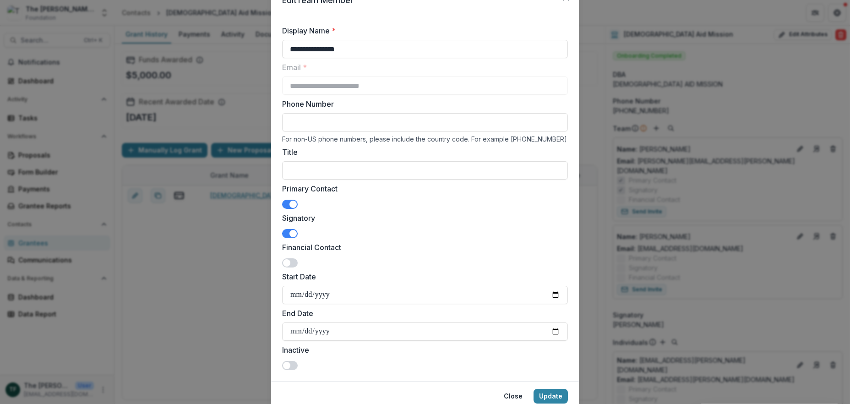
scroll to position [78, 0]
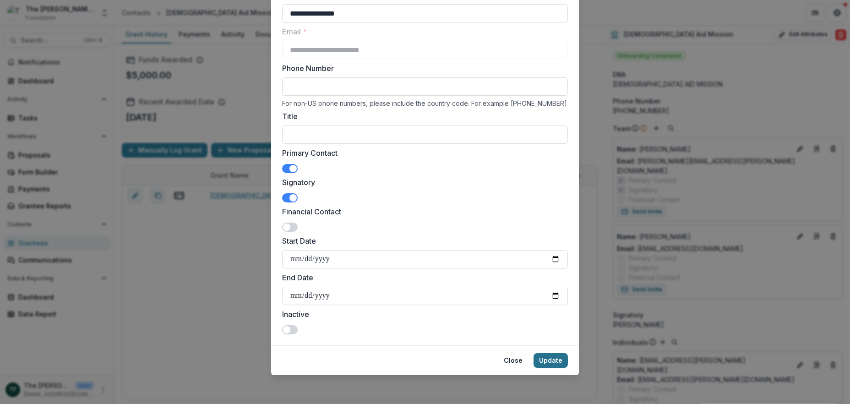
click at [550, 357] on button "Update" at bounding box center [550, 360] width 34 height 15
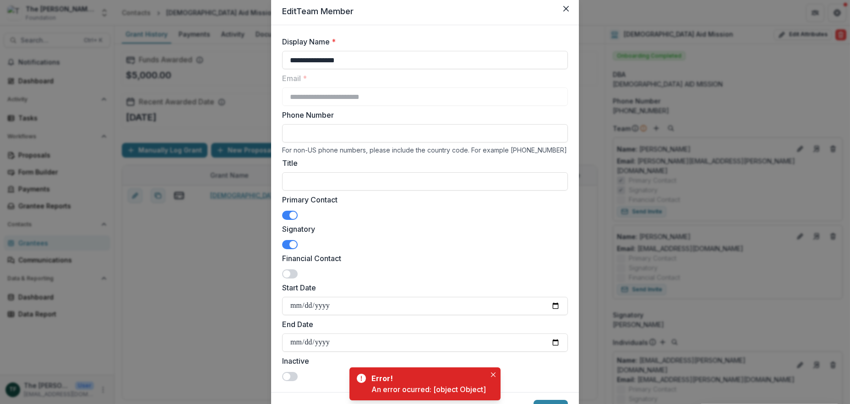
scroll to position [0, 0]
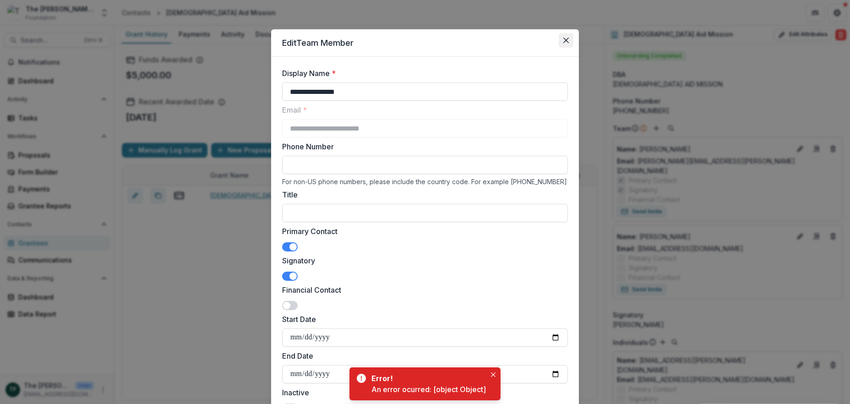
click at [563, 38] on icon "Close" at bounding box center [565, 40] width 5 height 5
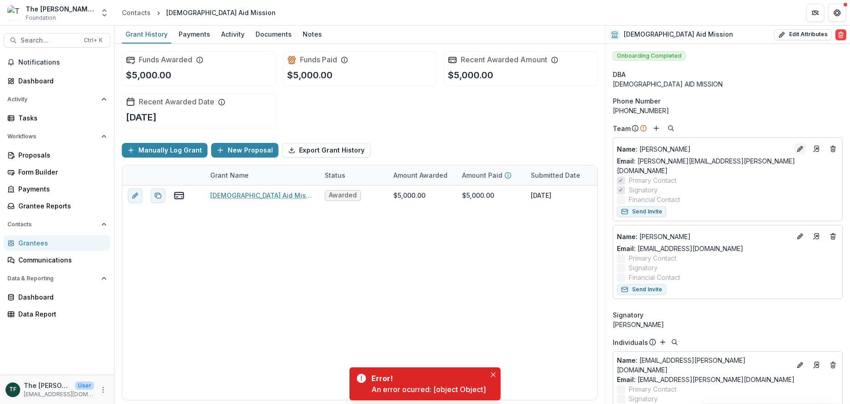
click at [798, 149] on icon "Edit" at bounding box center [799, 148] width 7 height 7
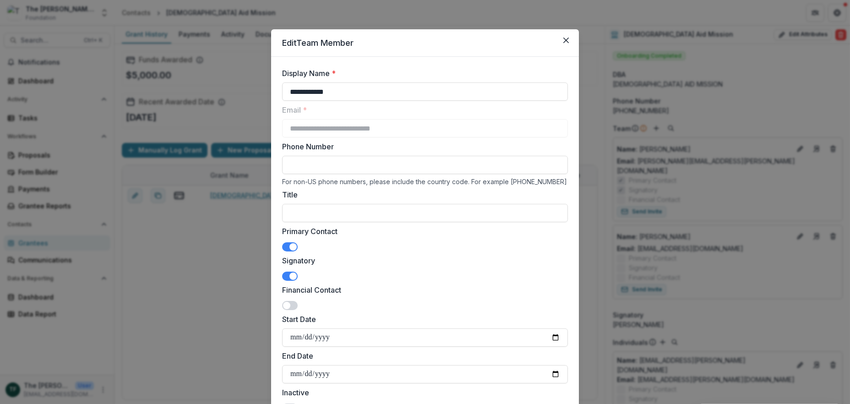
drag, startPoint x: 293, startPoint y: 245, endPoint x: 292, endPoint y: 276, distance: 31.2
click at [292, 247] on span at bounding box center [292, 246] width 7 height 7
drag, startPoint x: 285, startPoint y: 274, endPoint x: 413, endPoint y: 278, distance: 127.8
click at [288, 274] on span at bounding box center [290, 276] width 16 height 9
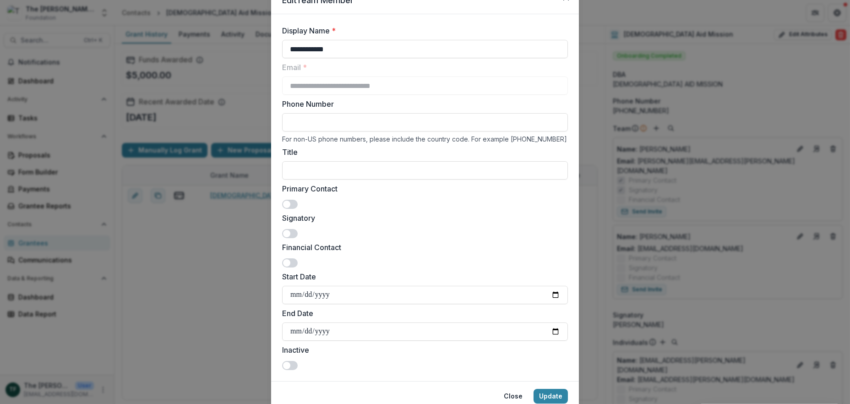
scroll to position [78, 0]
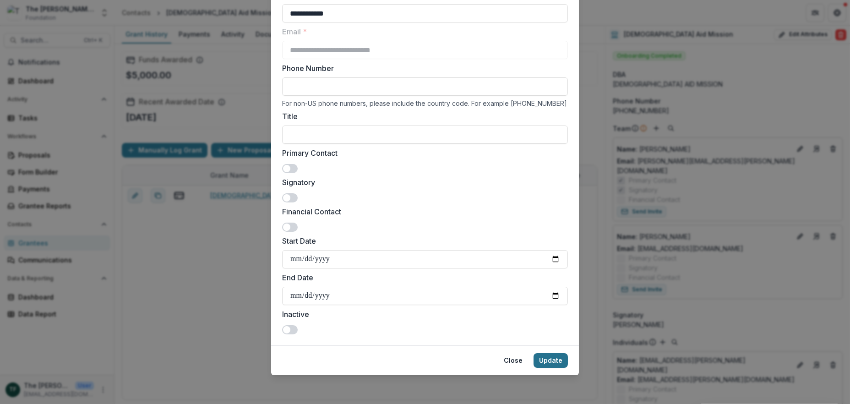
click at [543, 356] on button "Update" at bounding box center [550, 360] width 34 height 15
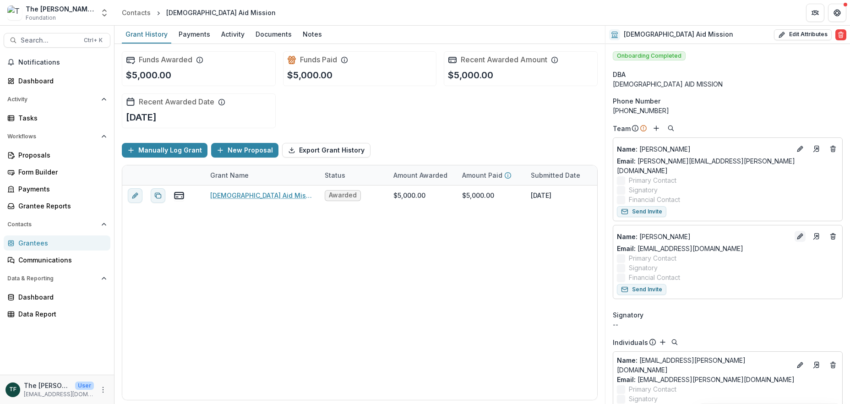
click at [796, 233] on icon "Edit" at bounding box center [799, 236] width 7 height 7
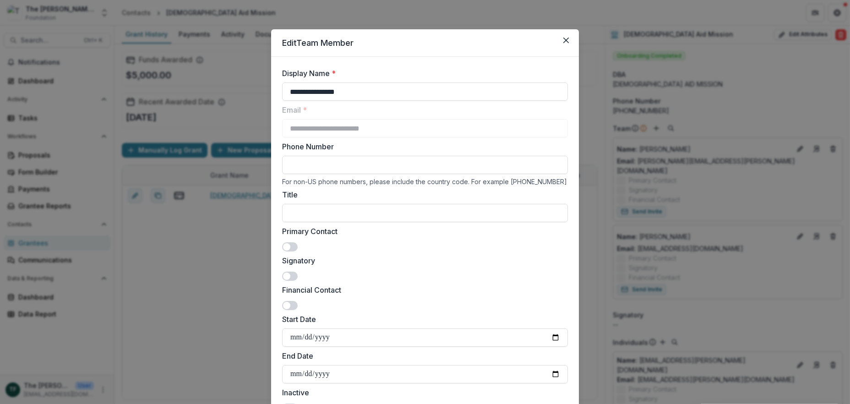
click at [288, 244] on span at bounding box center [290, 246] width 16 height 9
click at [288, 274] on span at bounding box center [286, 275] width 7 height 7
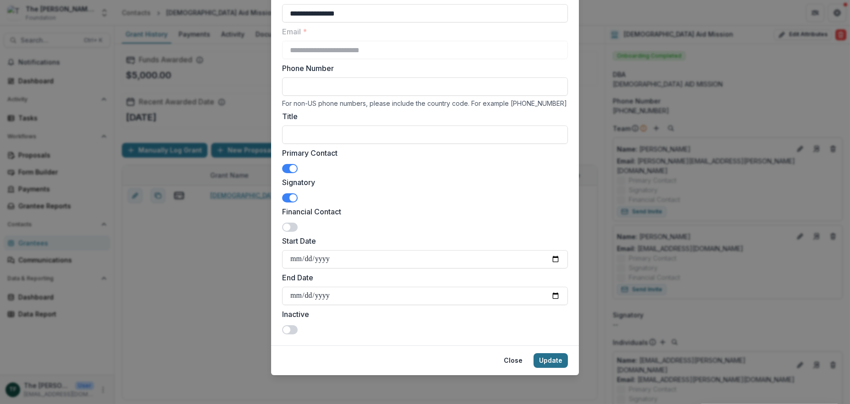
click at [552, 362] on button "Update" at bounding box center [550, 360] width 34 height 15
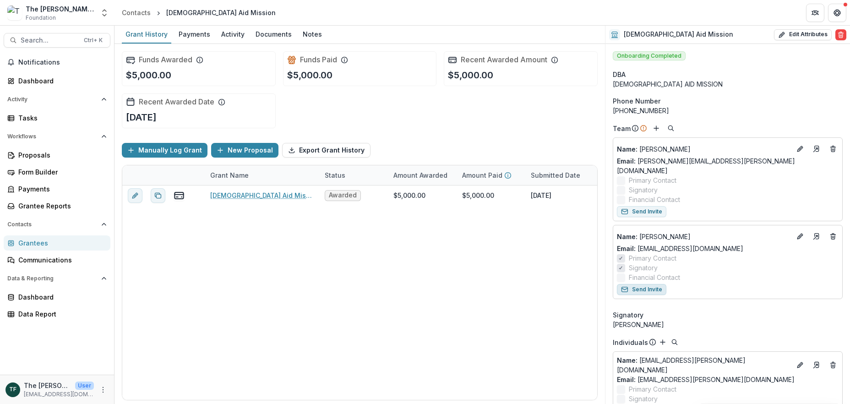
click at [649, 284] on button "Send Invite" at bounding box center [641, 289] width 49 height 11
drag, startPoint x: 33, startPoint y: 80, endPoint x: 41, endPoint y: 78, distance: 7.6
click at [33, 80] on div "Dashboard" at bounding box center [60, 81] width 85 height 10
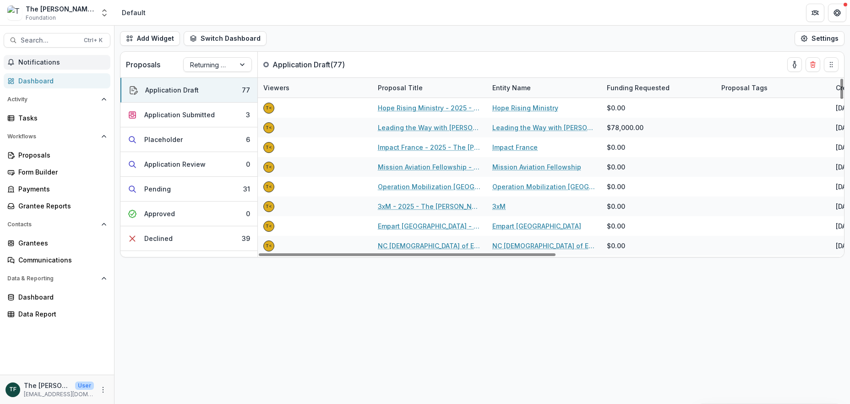
click at [33, 62] on span "Notifications" at bounding box center [62, 63] width 88 height 8
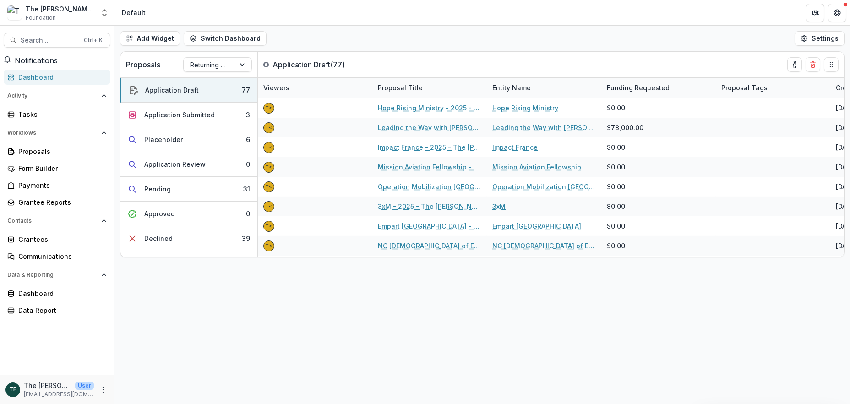
click at [38, 80] on div "Dashboard" at bounding box center [60, 77] width 85 height 10
click at [183, 341] on div "Add Widget Switch Dashboard Default New Dashboard Settings Proposals Returning …" at bounding box center [481, 215] width 735 height 378
click at [202, 113] on div "Application Submitted" at bounding box center [179, 115] width 71 height 10
